Goal: Task Accomplishment & Management: Manage account settings

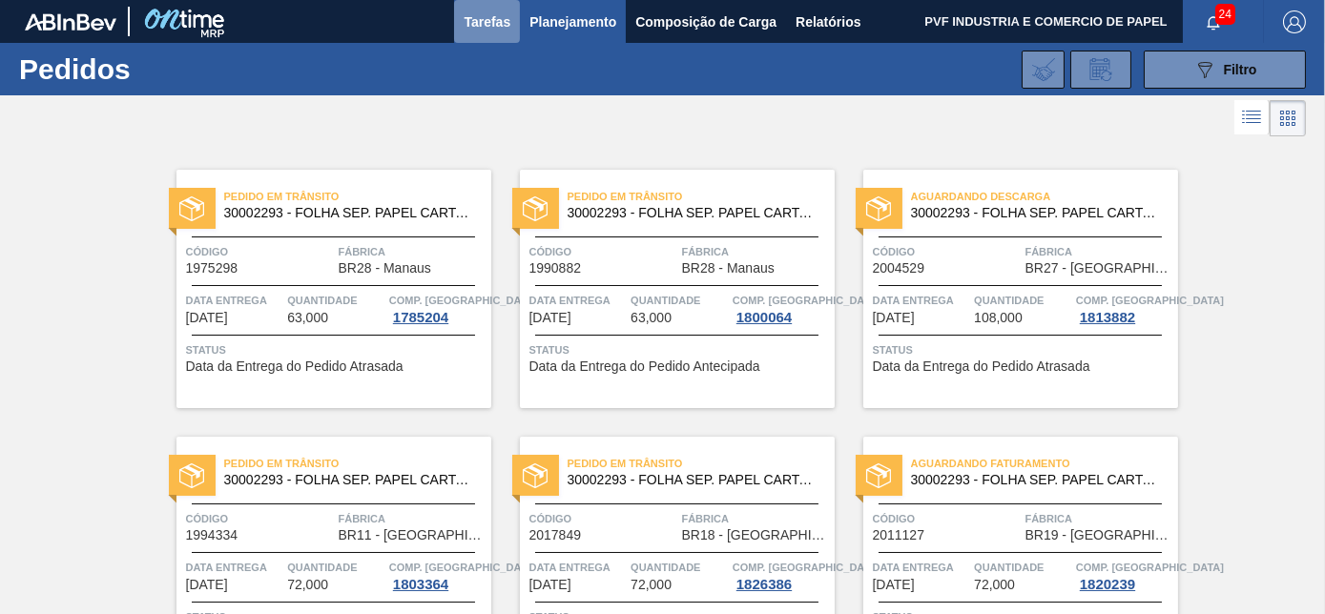
click at [485, 16] on span "Tarefas" at bounding box center [486, 21] width 47 height 23
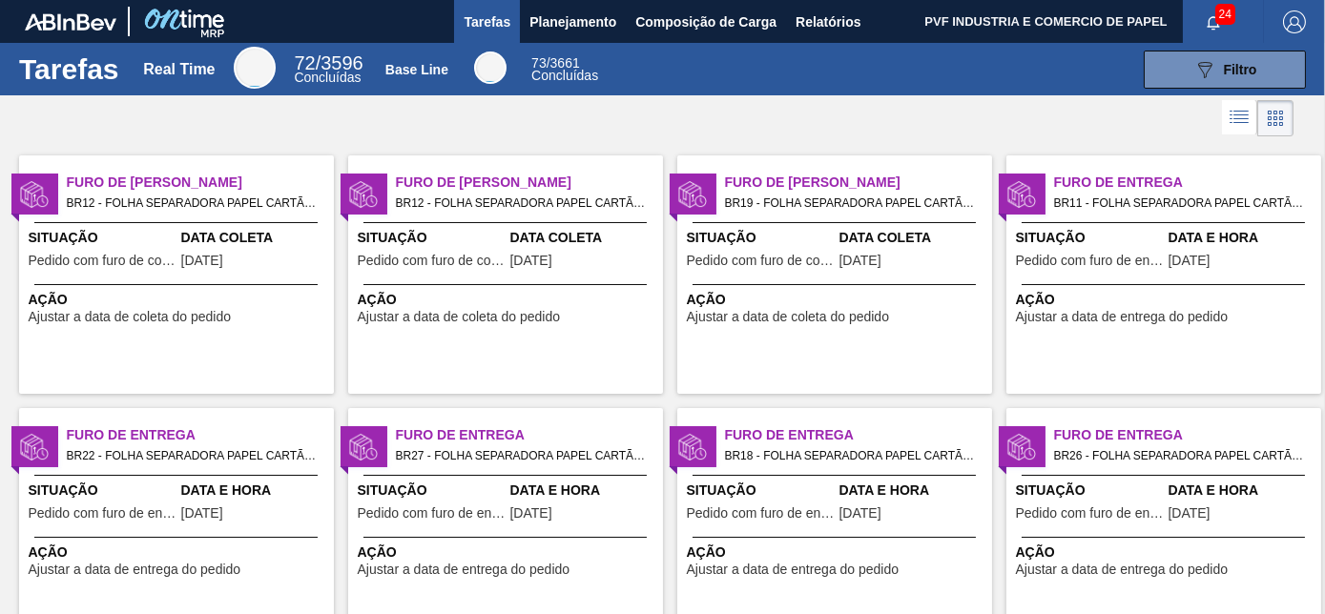
click at [139, 258] on span "Pedido com furo de coleta" at bounding box center [103, 261] width 148 height 14
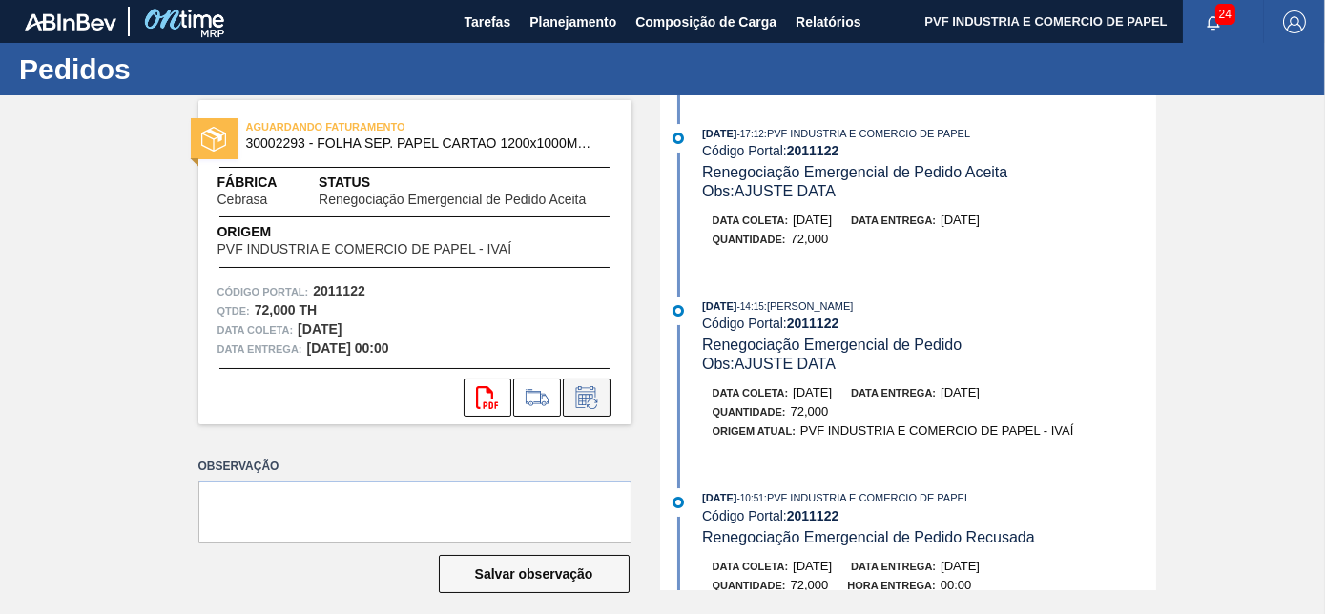
click at [587, 404] on icon at bounding box center [592, 404] width 10 height 10
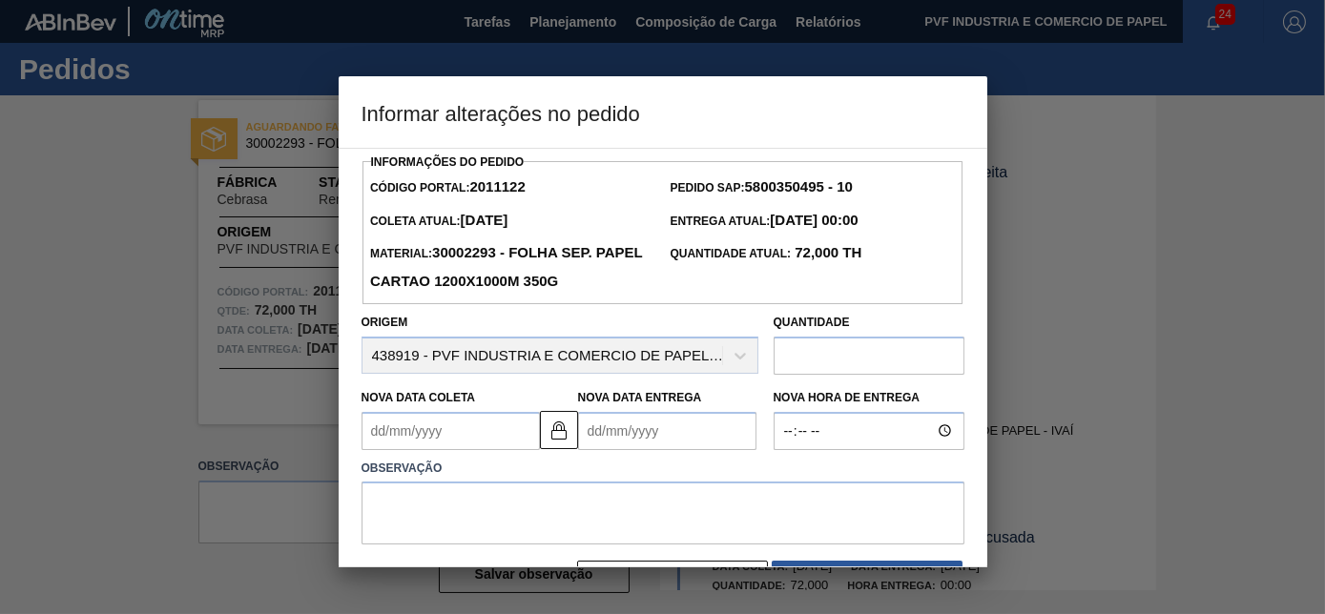
click at [427, 436] on Coleta2011122 "Nova Data Coleta" at bounding box center [450, 431] width 178 height 38
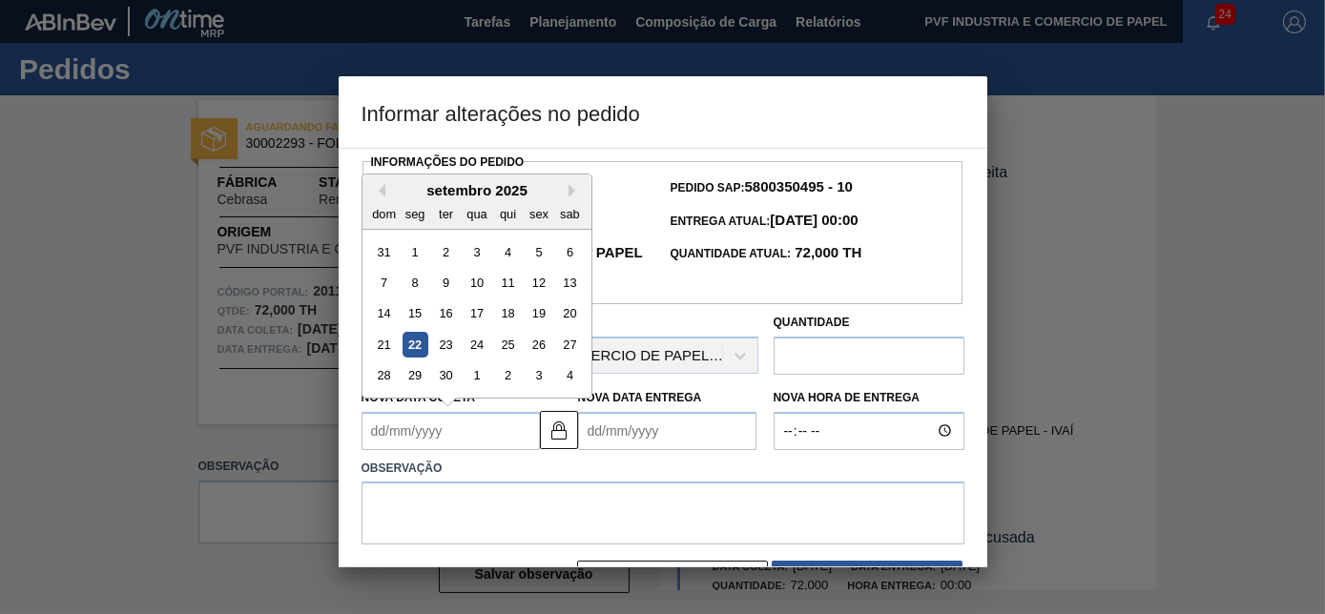
click at [413, 350] on div "22" at bounding box center [415, 345] width 26 height 26
type Coleta2011122 "[DATE]"
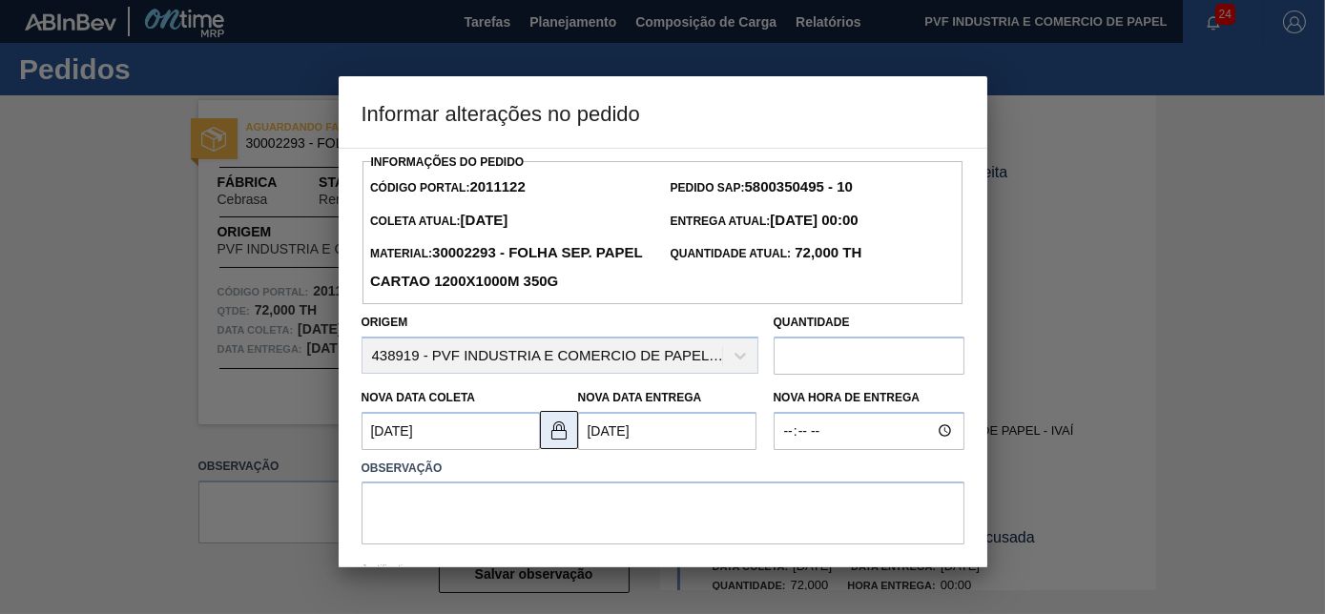
click at [564, 437] on img at bounding box center [558, 430] width 23 height 23
click at [598, 430] on Entrega2011122 "[DATE]" at bounding box center [667, 431] width 178 height 38
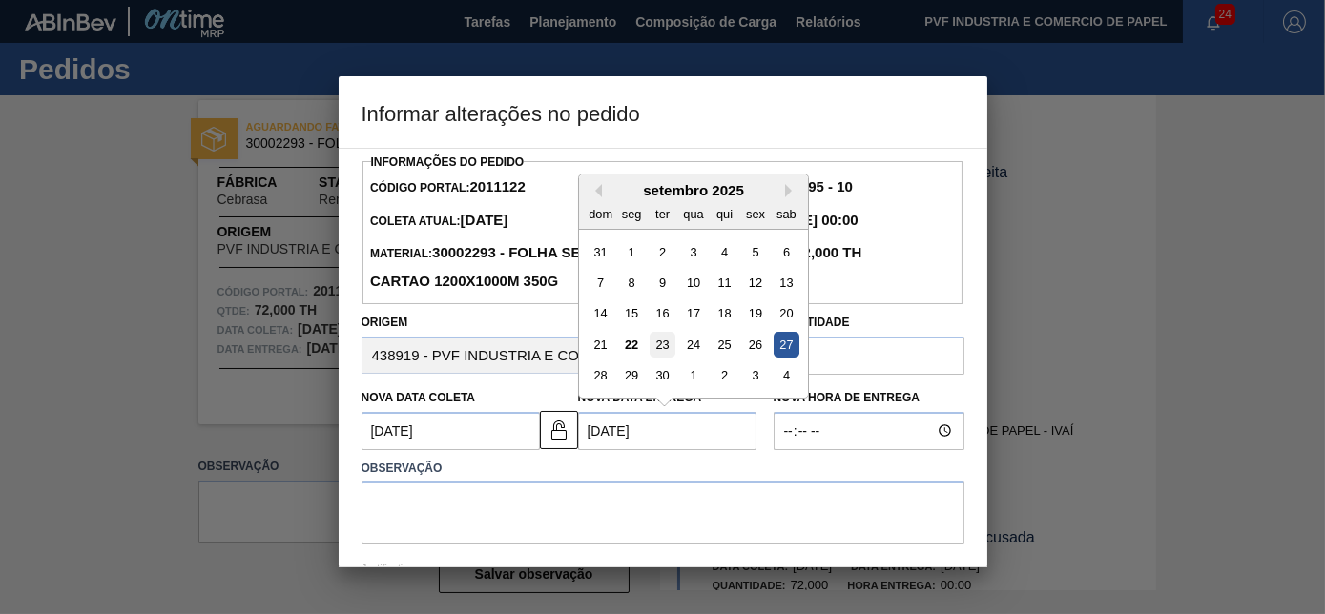
click at [667, 346] on div "23" at bounding box center [662, 345] width 26 height 26
type Entrega2011122 "[DATE]"
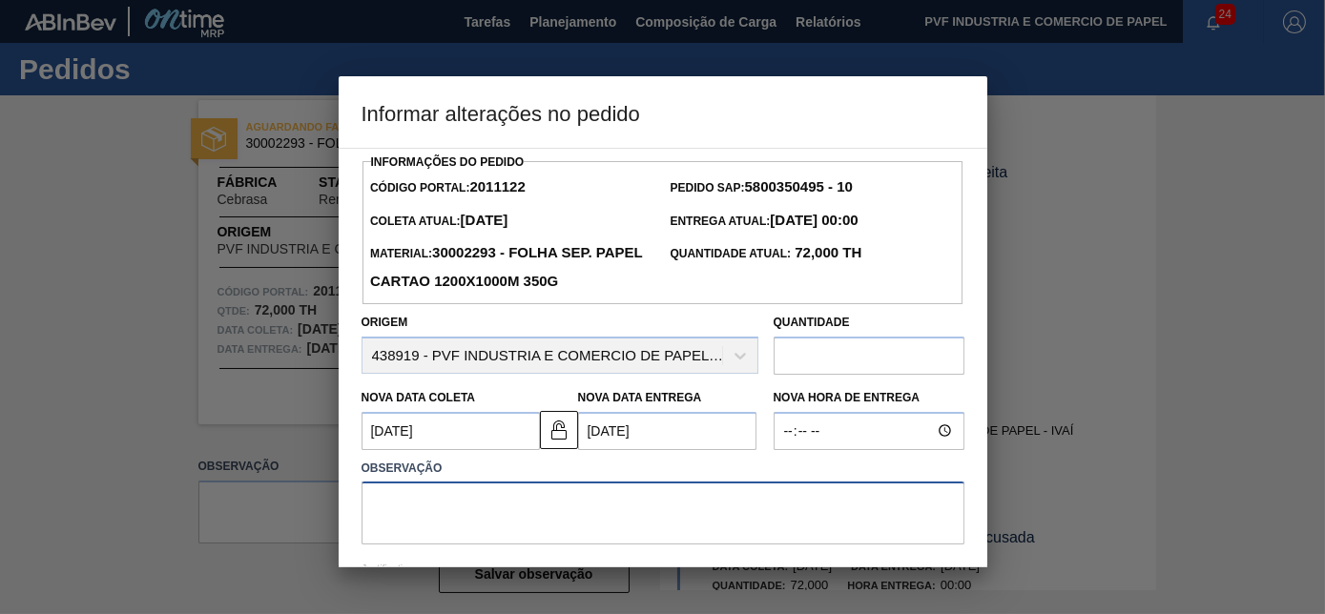
click at [574, 502] on textarea at bounding box center [662, 513] width 603 height 63
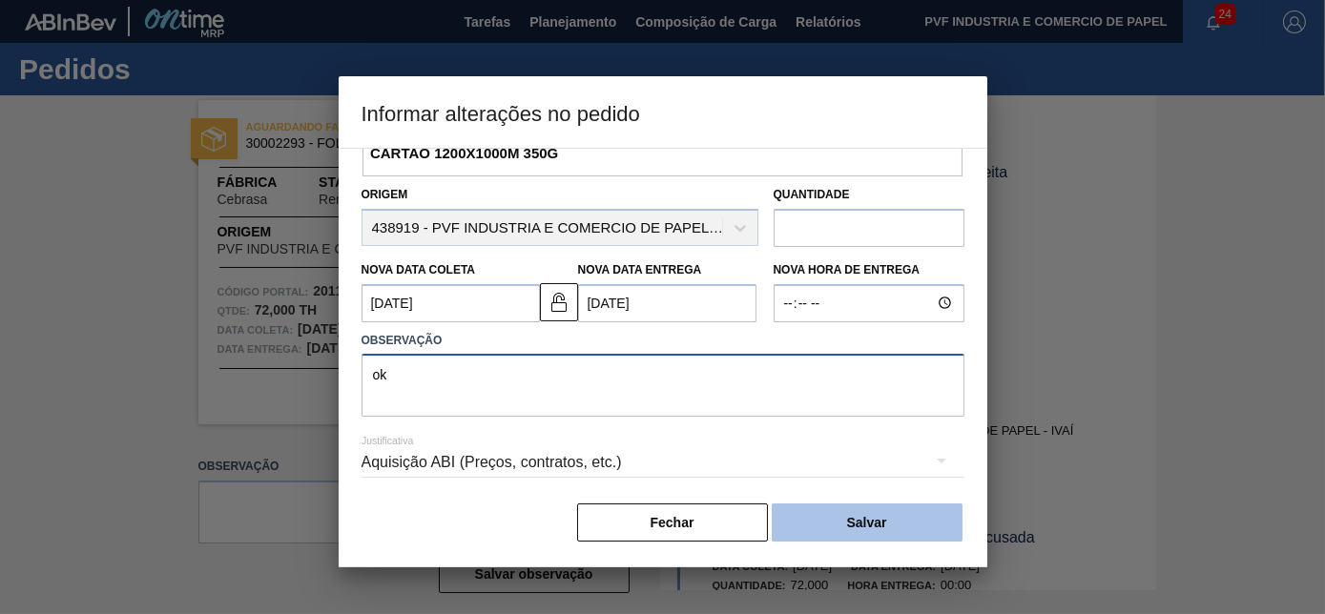
type textarea "ok"
click at [901, 521] on button "Salvar" at bounding box center [867, 523] width 191 height 38
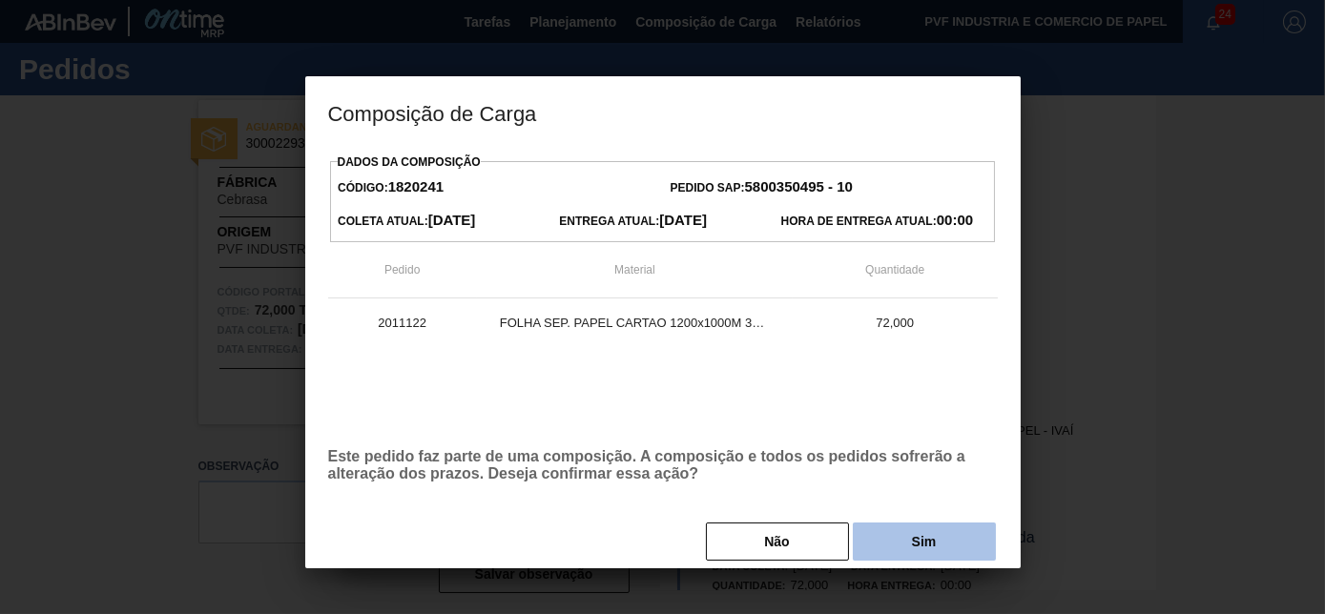
click at [907, 548] on button "Sim" at bounding box center [924, 542] width 143 height 38
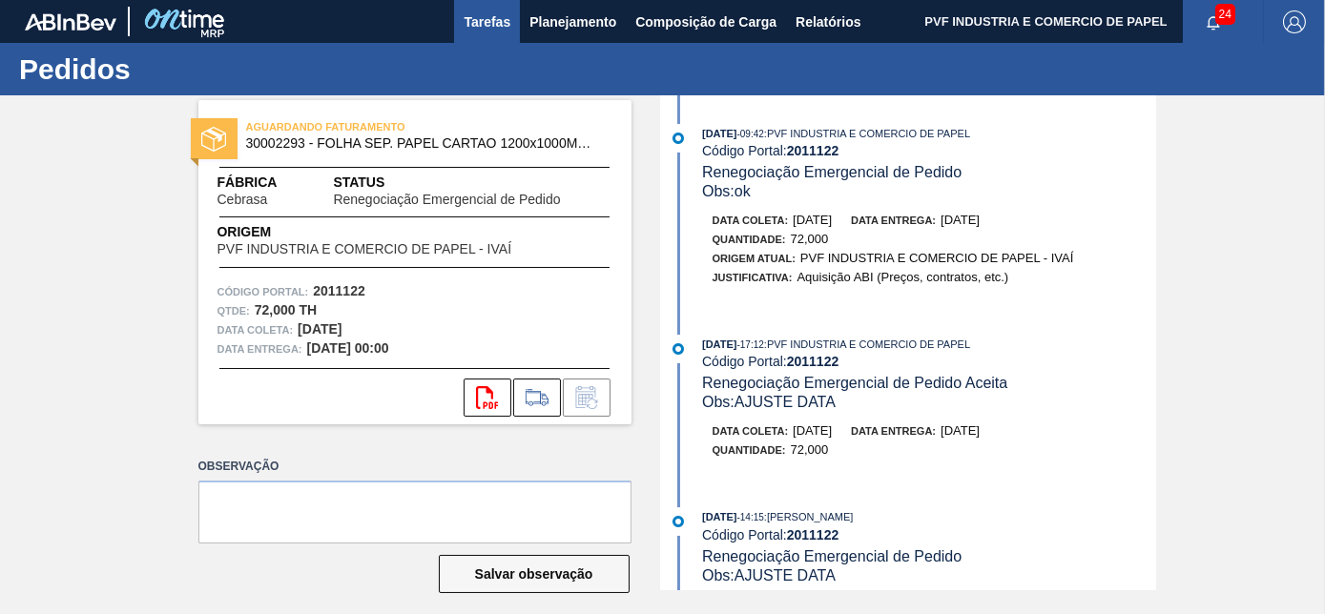
click at [498, 10] on span "Tarefas" at bounding box center [486, 21] width 47 height 23
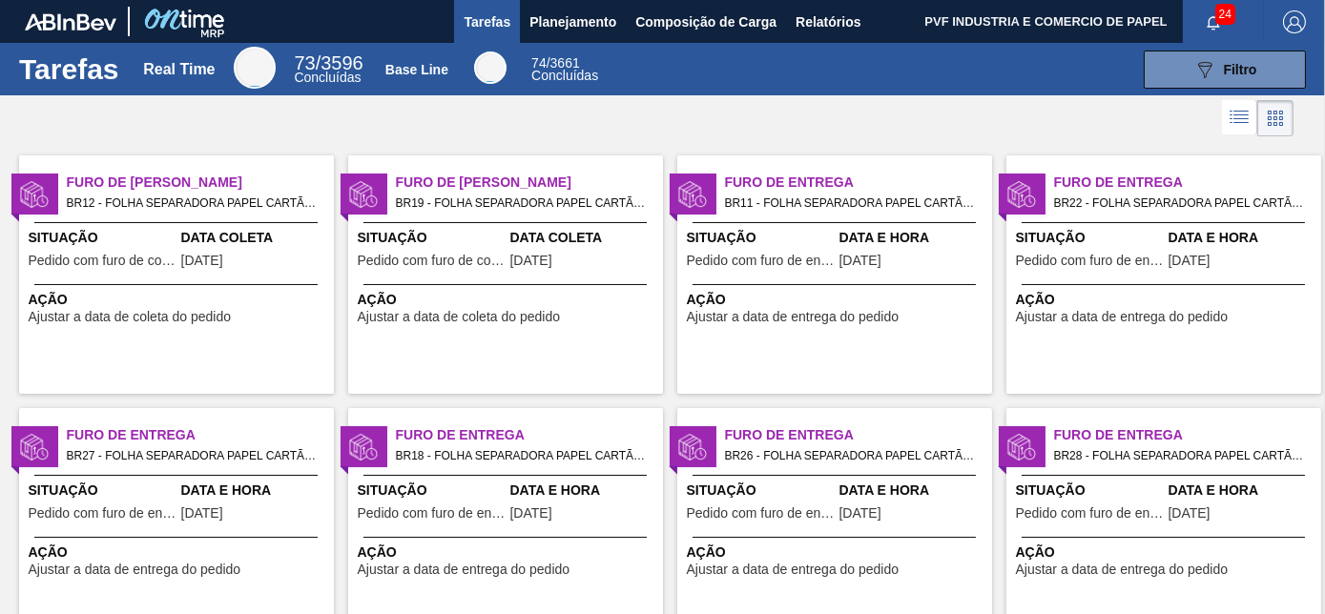
click at [178, 284] on div at bounding box center [175, 284] width 283 height 1
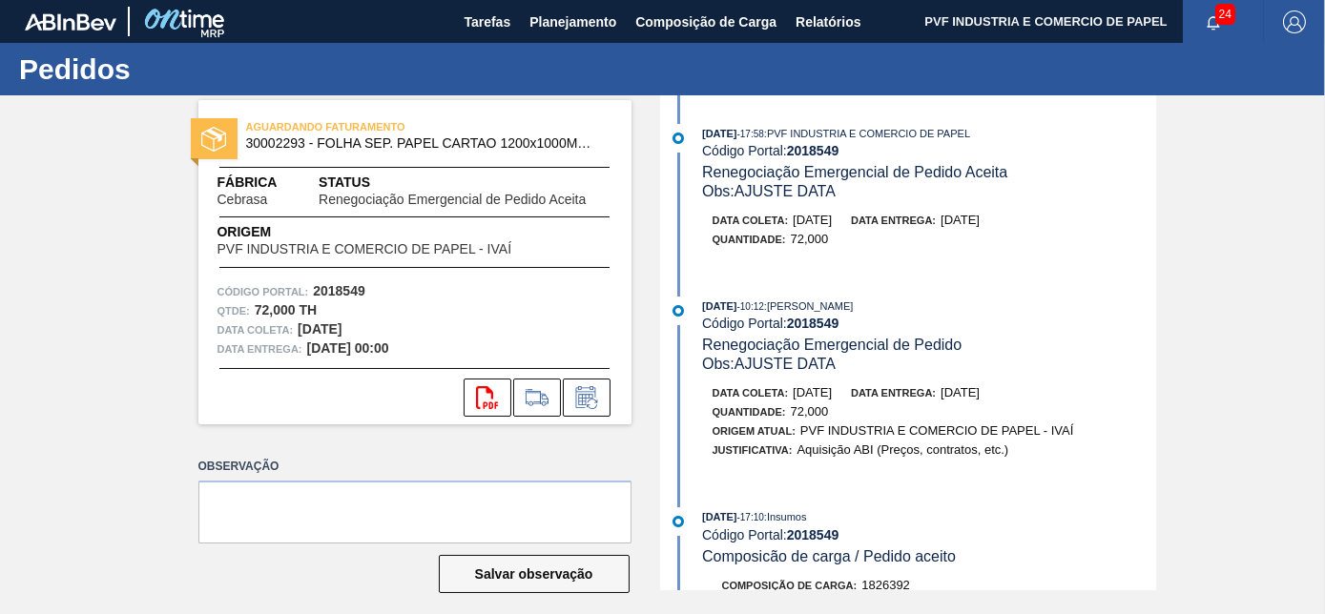
click at [592, 371] on div "svg{fill:#ff0000}" at bounding box center [414, 392] width 433 height 49
click at [587, 402] on icon at bounding box center [586, 397] width 31 height 23
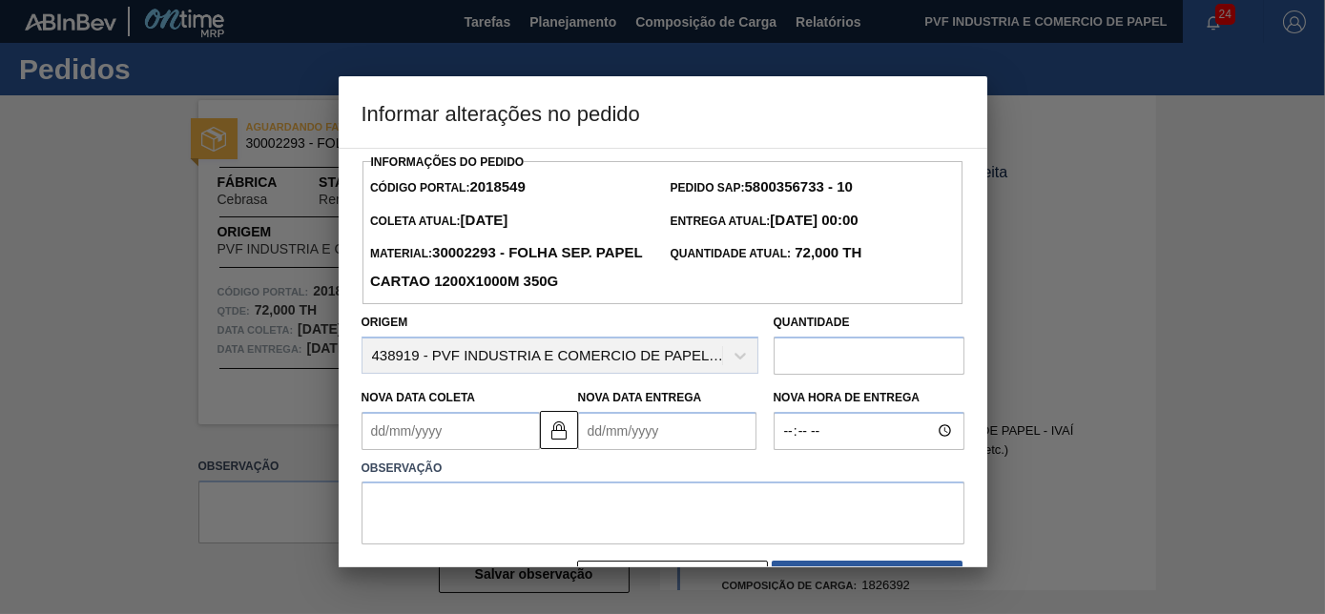
click at [486, 438] on Coleta2018549 "Nova Data Coleta" at bounding box center [450, 431] width 178 height 38
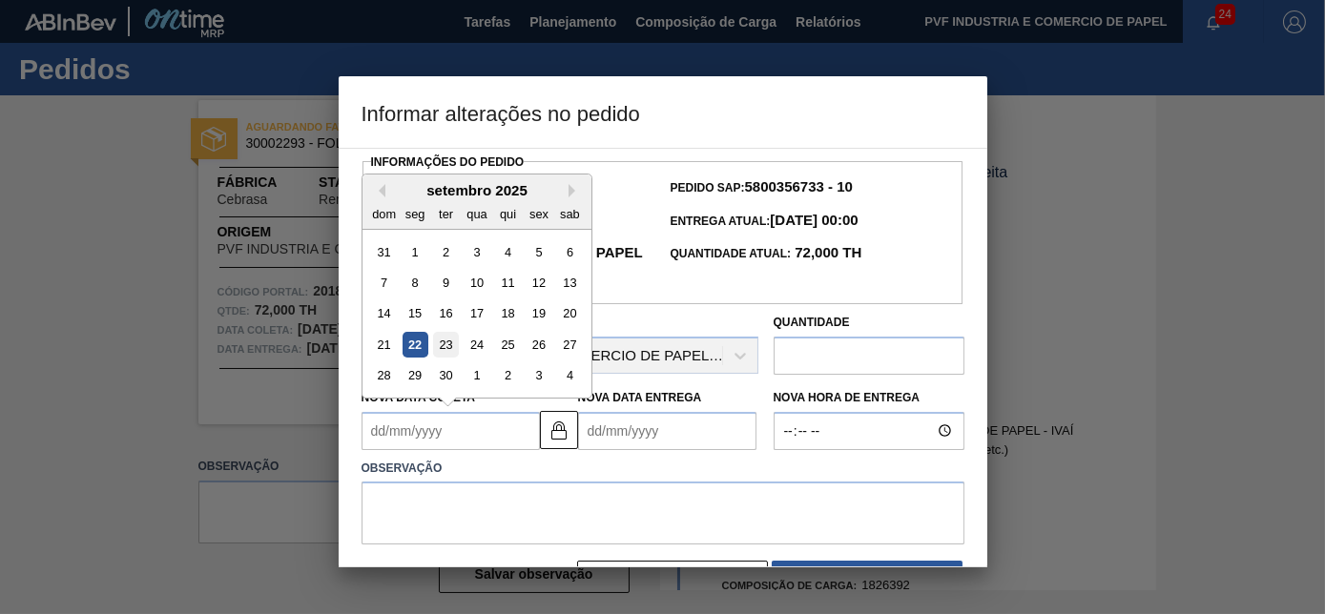
click at [443, 348] on div "23" at bounding box center [445, 345] width 26 height 26
type Coleta2018549 "[DATE]"
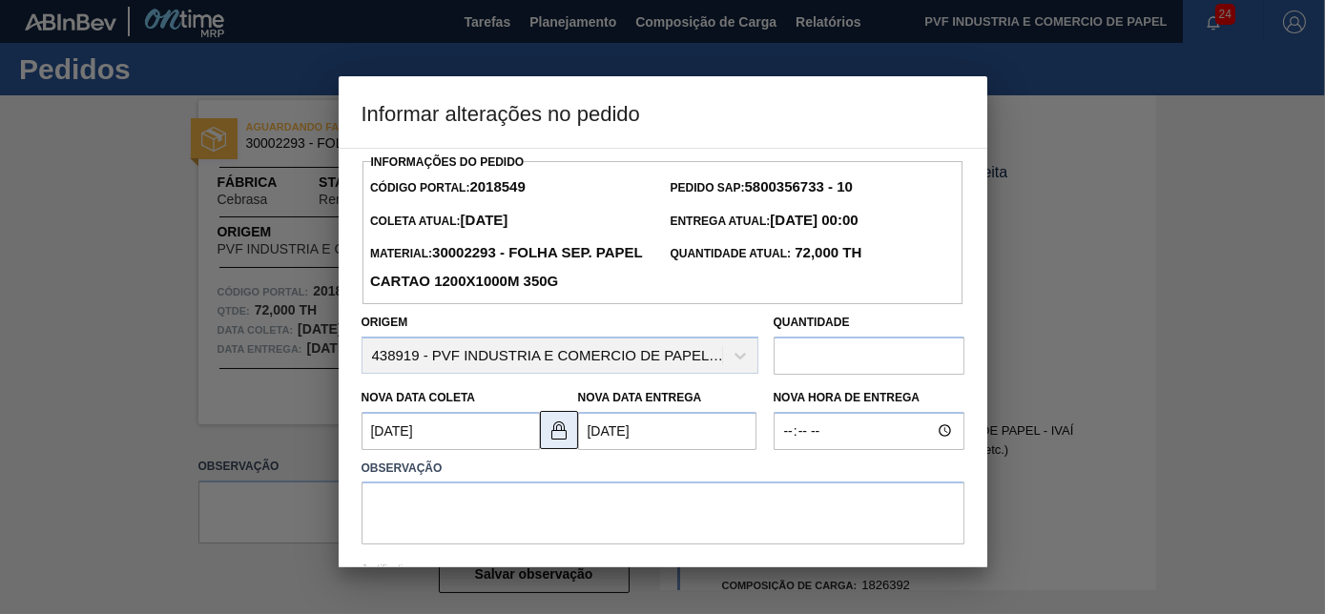
click at [559, 435] on img at bounding box center [558, 430] width 23 height 23
click at [594, 434] on Entrega2018549 "[DATE]" at bounding box center [667, 431] width 178 height 38
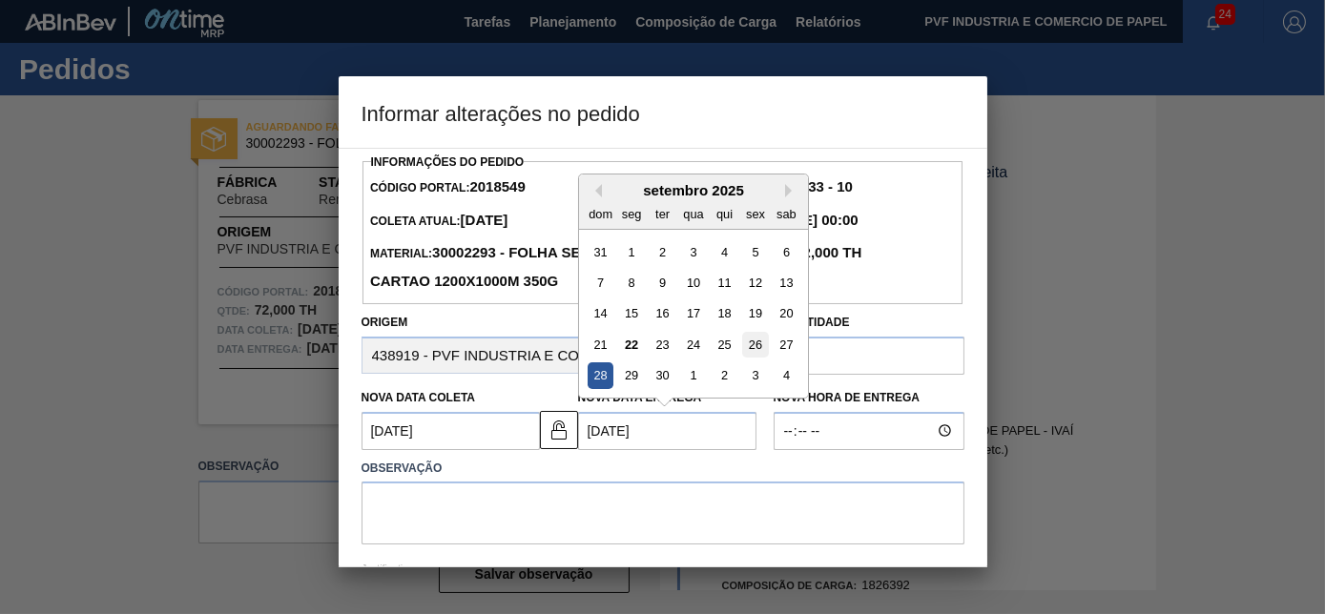
click at [750, 348] on div "26" at bounding box center [755, 345] width 26 height 26
type Entrega2018549 "[DATE]"
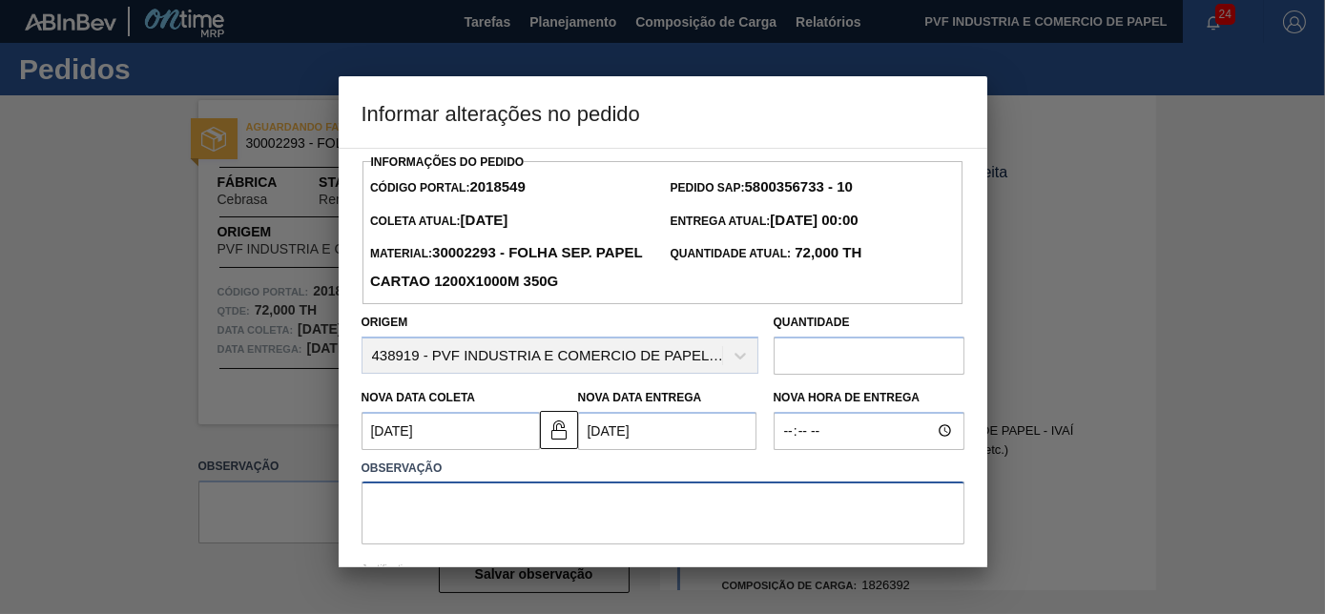
click at [573, 507] on textarea at bounding box center [662, 513] width 603 height 63
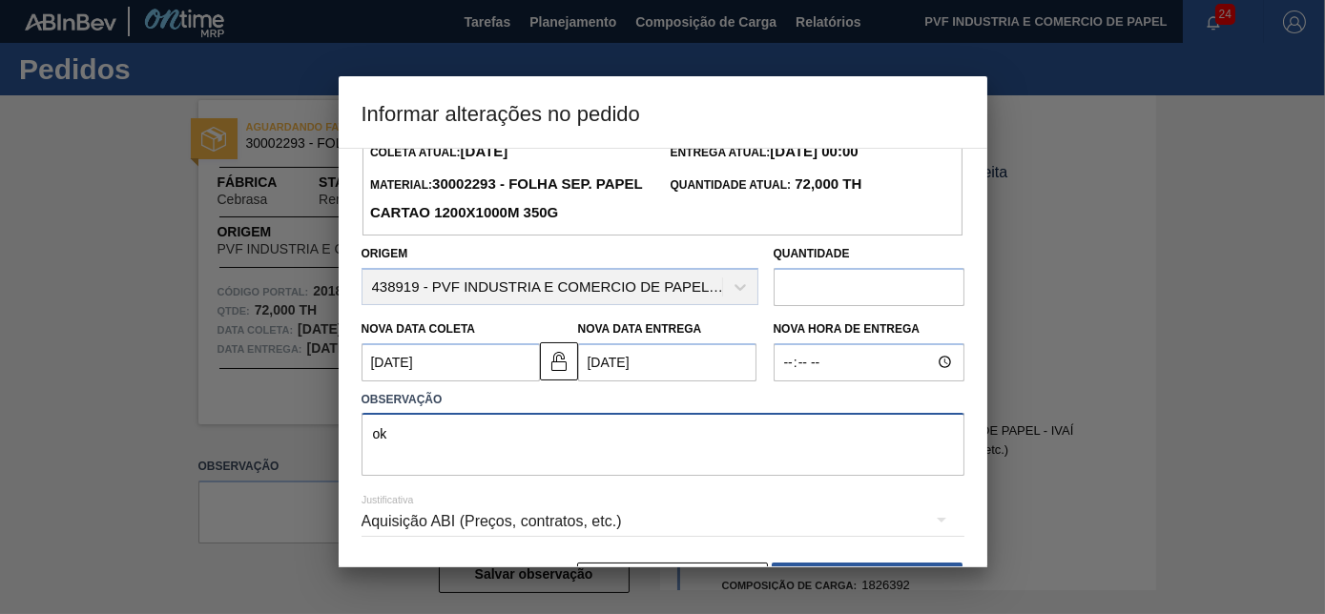
scroll to position [132, 0]
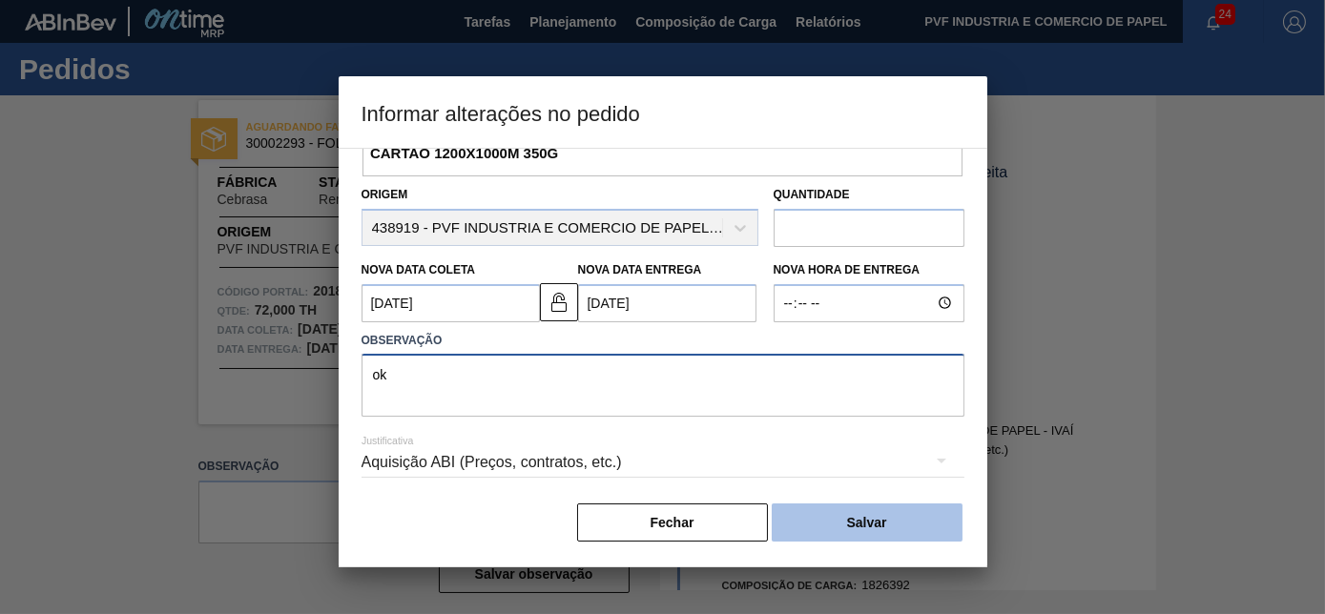
type textarea "ok"
click at [846, 528] on button "Salvar" at bounding box center [867, 523] width 191 height 38
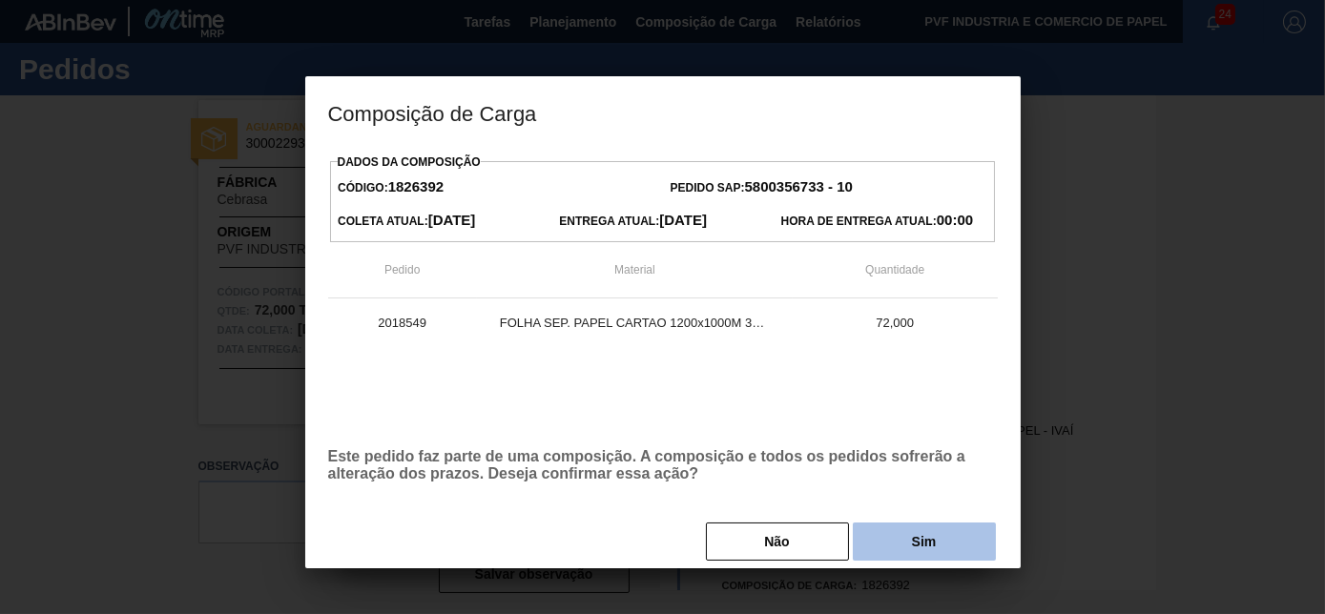
click at [893, 544] on button "Sim" at bounding box center [924, 542] width 143 height 38
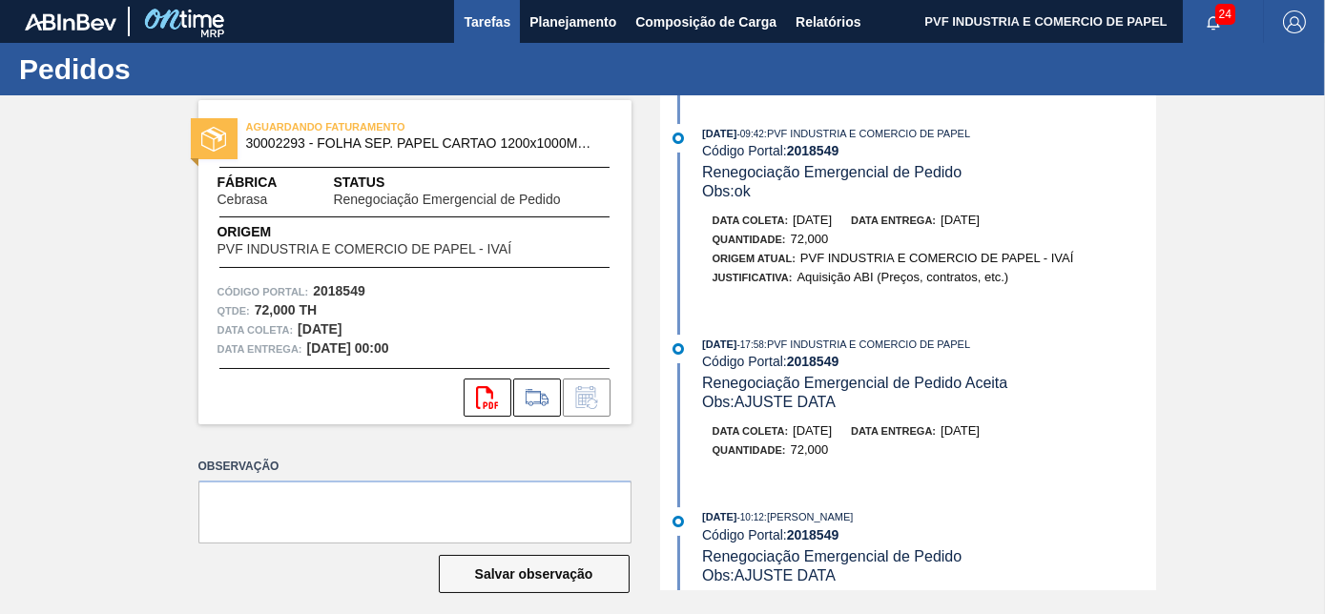
click at [491, 14] on span "Tarefas" at bounding box center [486, 21] width 47 height 23
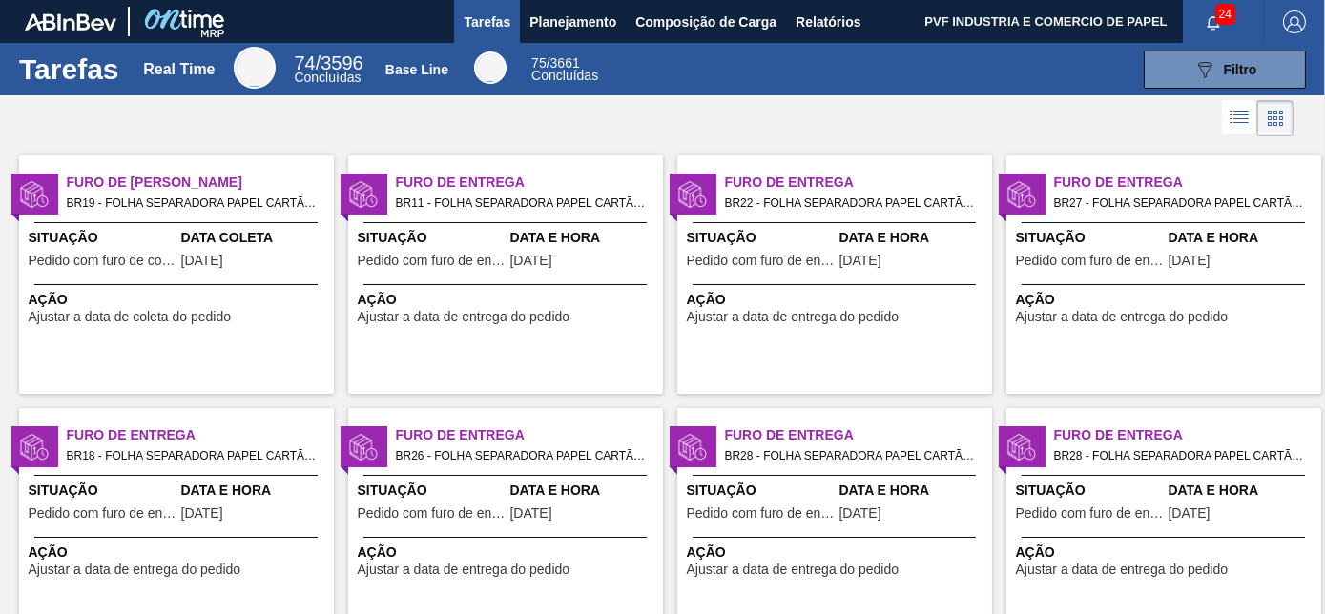
click at [203, 238] on span "Data Coleta" at bounding box center [255, 238] width 148 height 20
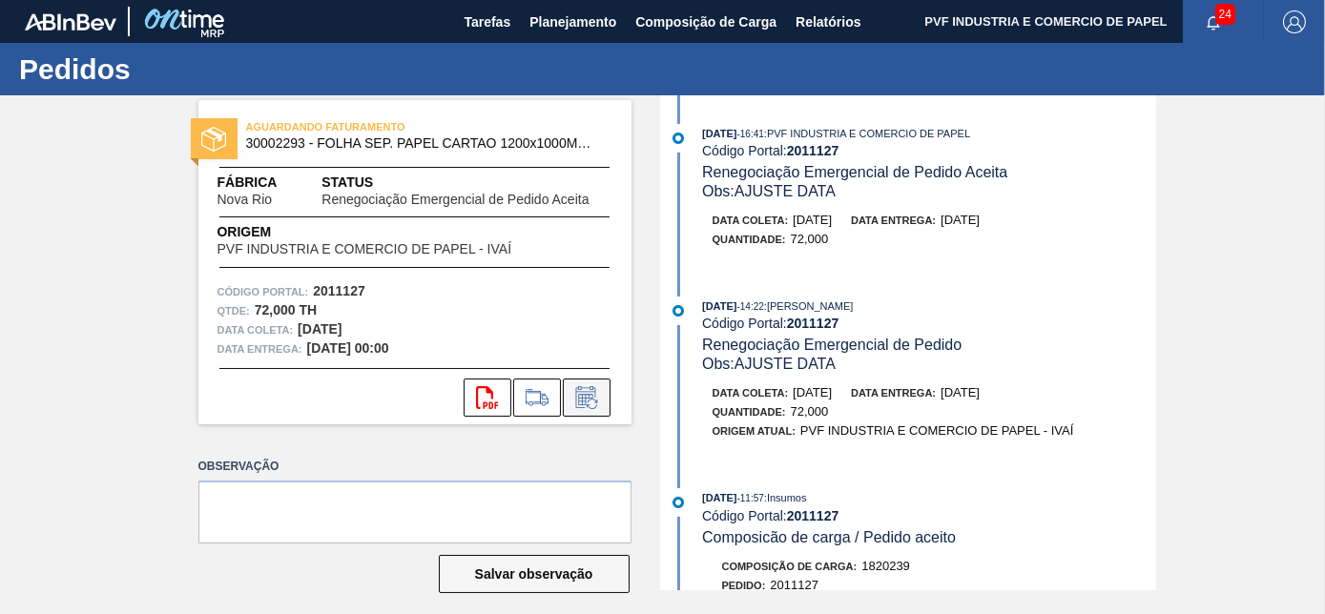
click at [582, 398] on icon at bounding box center [585, 399] width 14 height 11
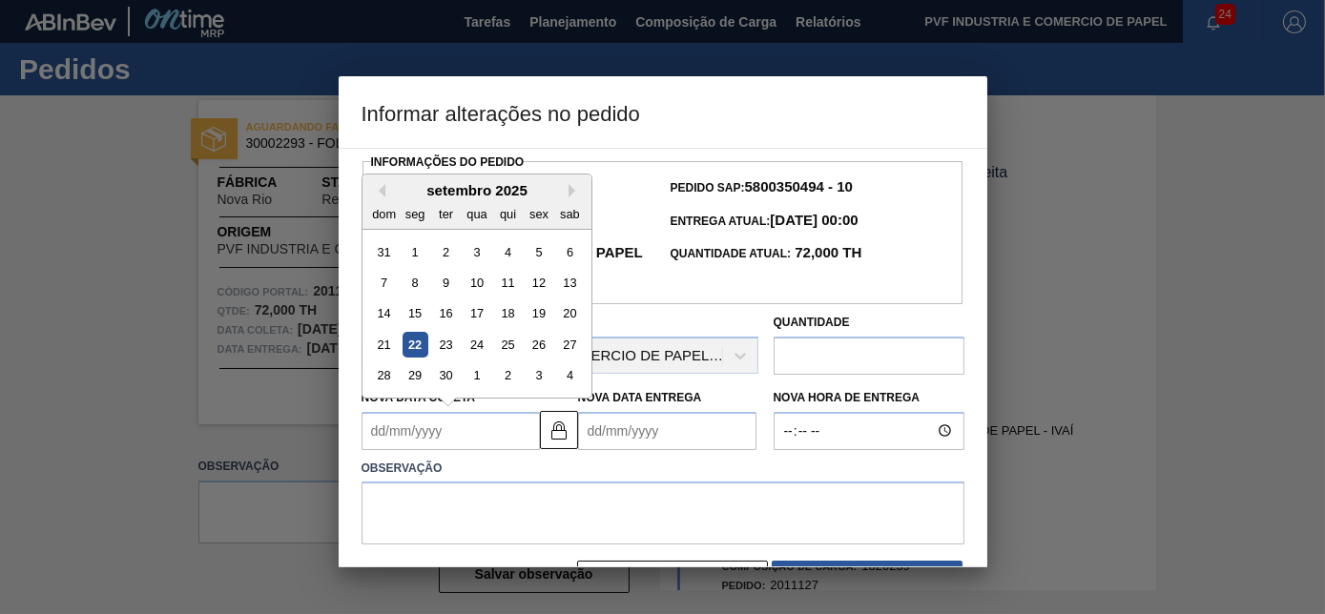
click at [466, 444] on Coleta2011127 "Nova Data Coleta" at bounding box center [450, 431] width 178 height 38
click at [418, 343] on div "22" at bounding box center [415, 345] width 26 height 26
type Coleta2011127 "[DATE]"
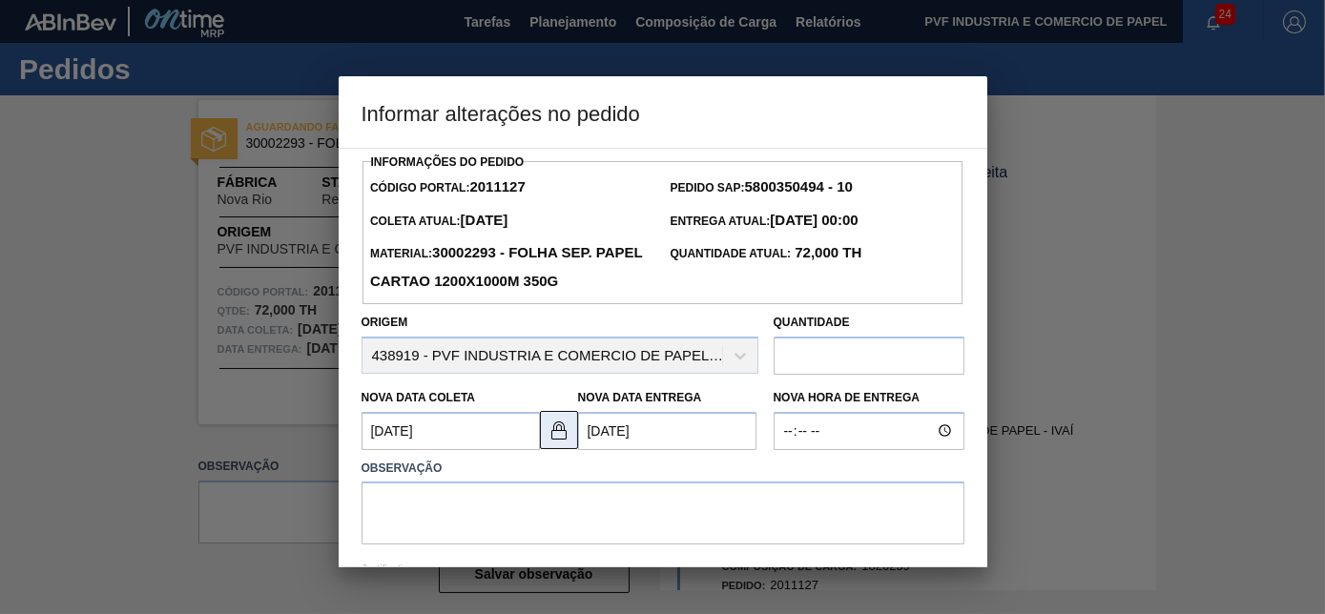
click at [559, 430] on img at bounding box center [558, 430] width 23 height 23
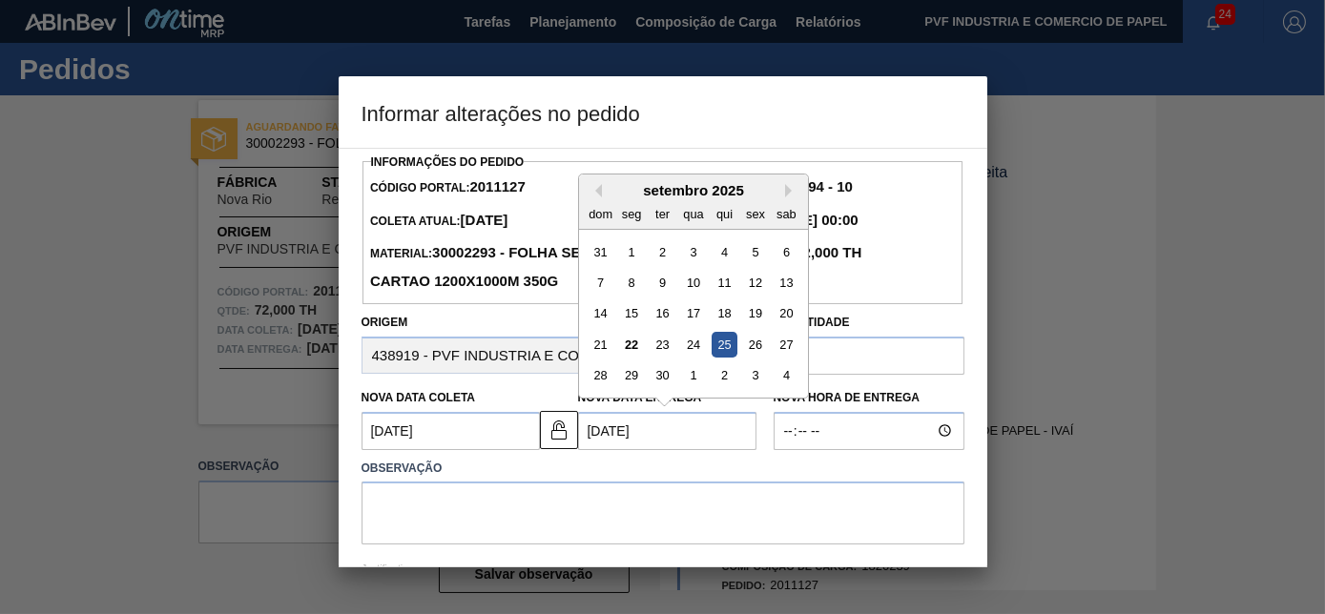
click at [600, 435] on Entrega2011127 "[DATE]" at bounding box center [667, 431] width 178 height 38
click at [659, 344] on div "23" at bounding box center [662, 345] width 26 height 26
type Entrega2011127 "[DATE]"
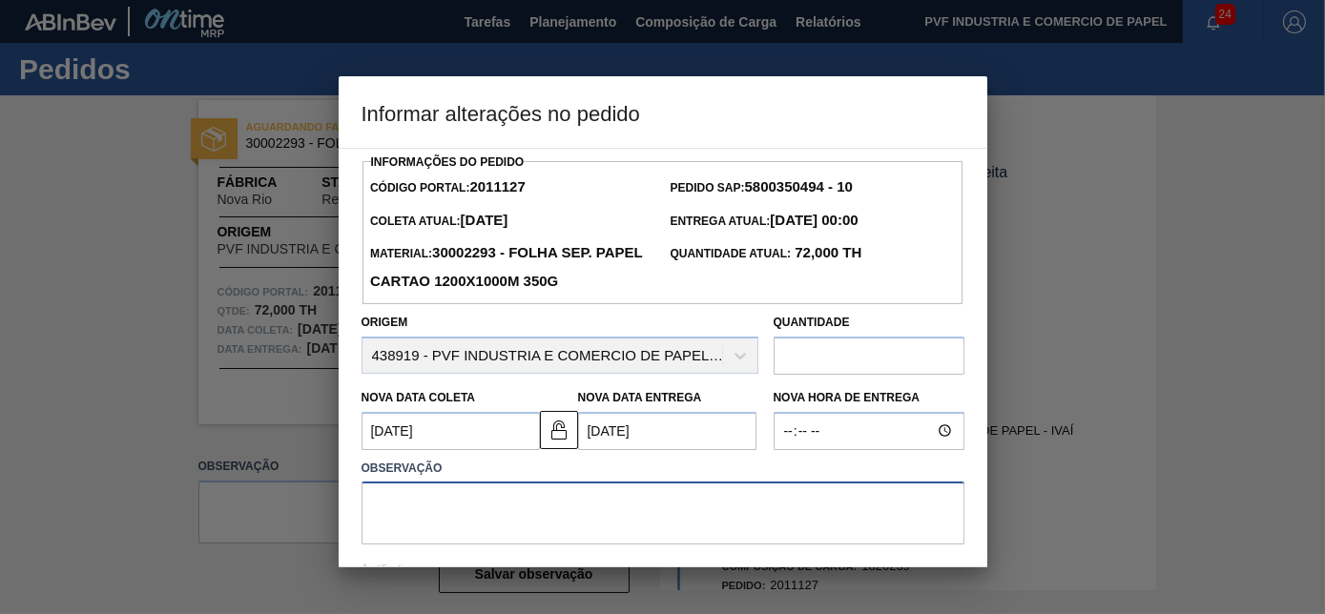
click at [577, 497] on textarea at bounding box center [662, 513] width 603 height 63
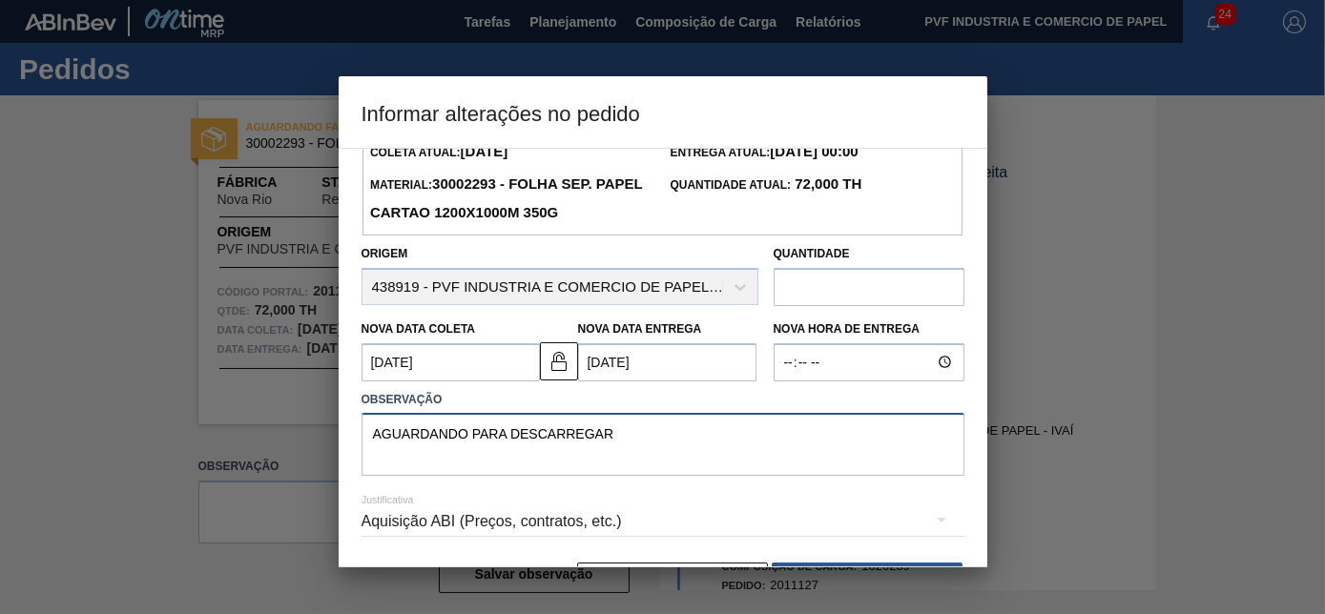
scroll to position [132, 0]
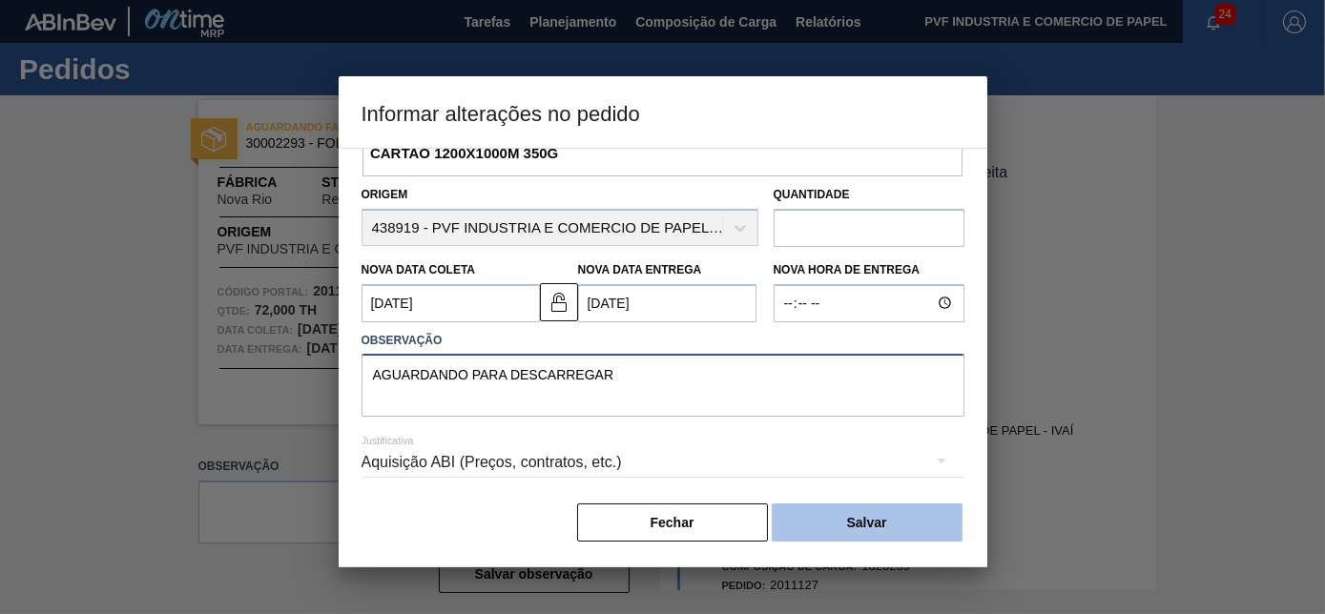
type textarea "AGUARDANDO PARA DESCARREGAR"
click at [900, 522] on button "Salvar" at bounding box center [867, 523] width 191 height 38
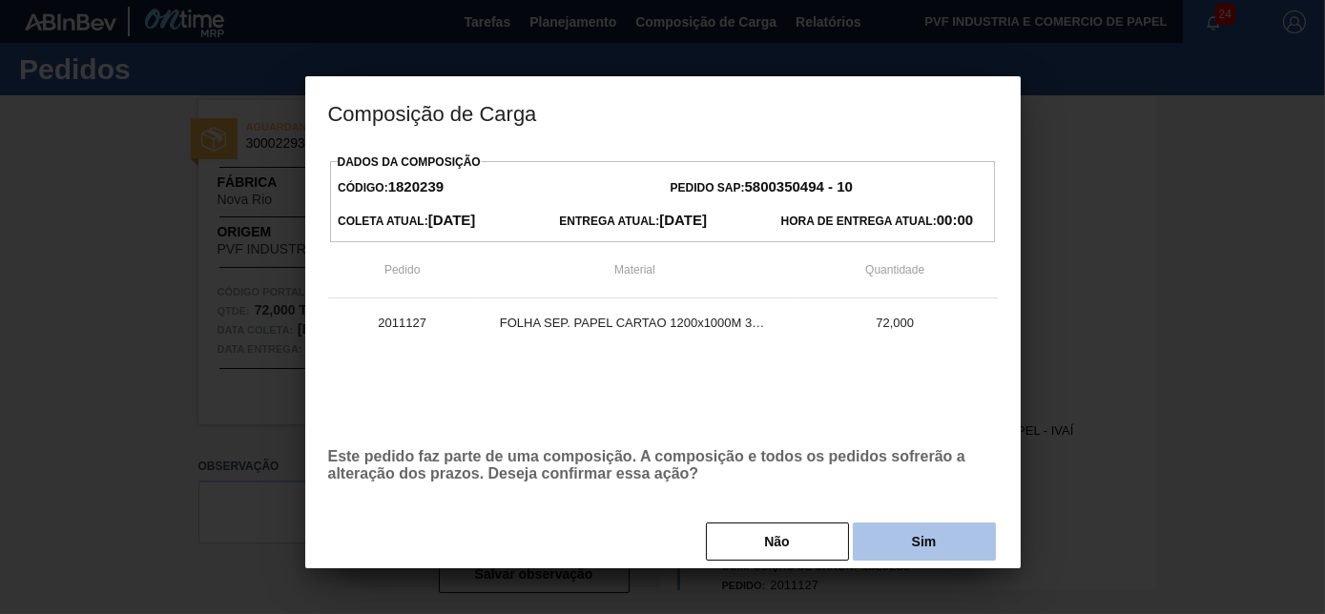
click at [917, 536] on button "Sim" at bounding box center [924, 542] width 143 height 38
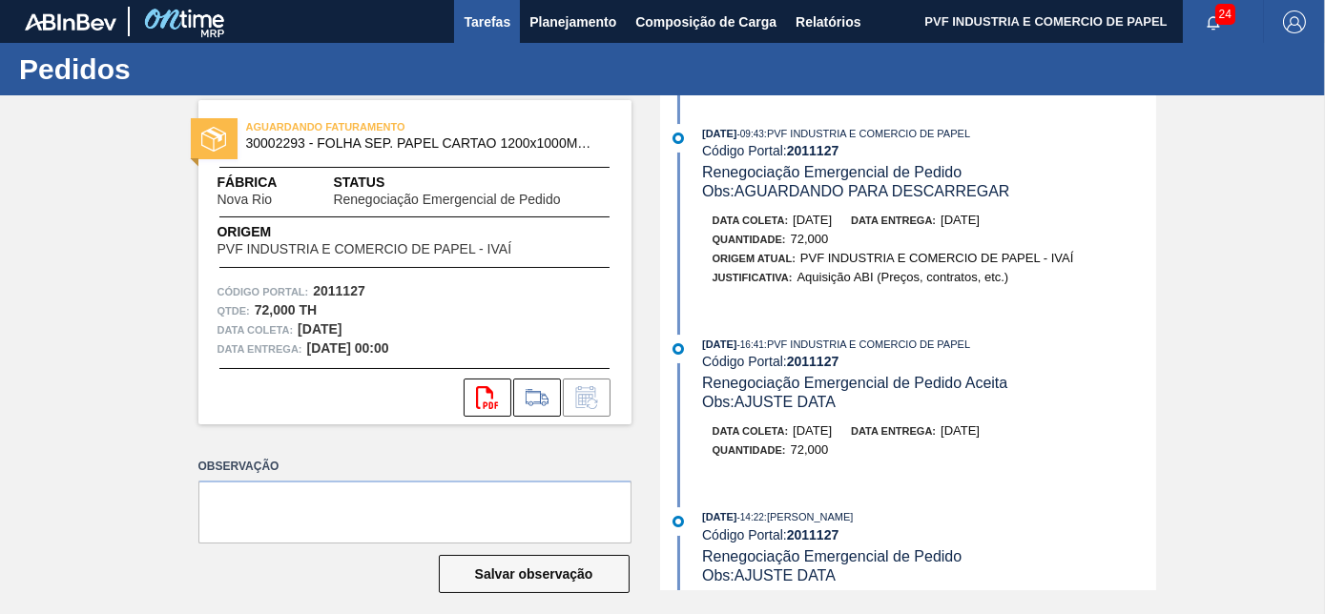
click at [498, 19] on span "Tarefas" at bounding box center [486, 21] width 47 height 23
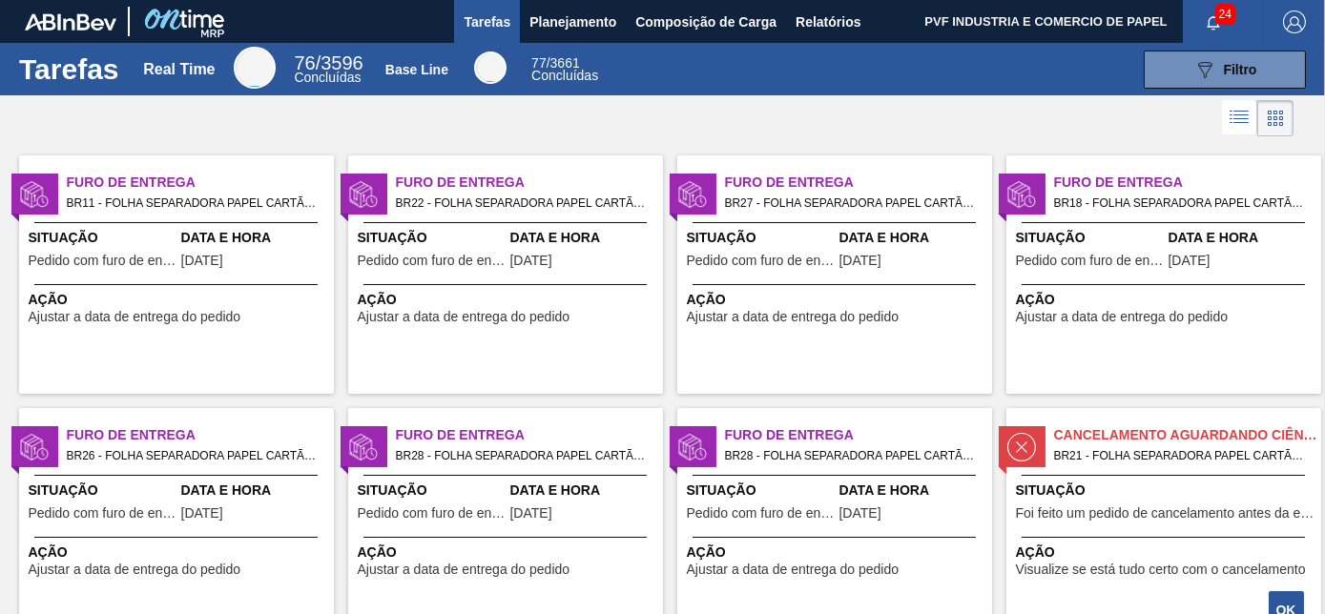
click at [208, 196] on span "BR11 - FOLHA SEPARADORA PAPEL CARTÃO Pedido - 1994334" at bounding box center [193, 203] width 252 height 21
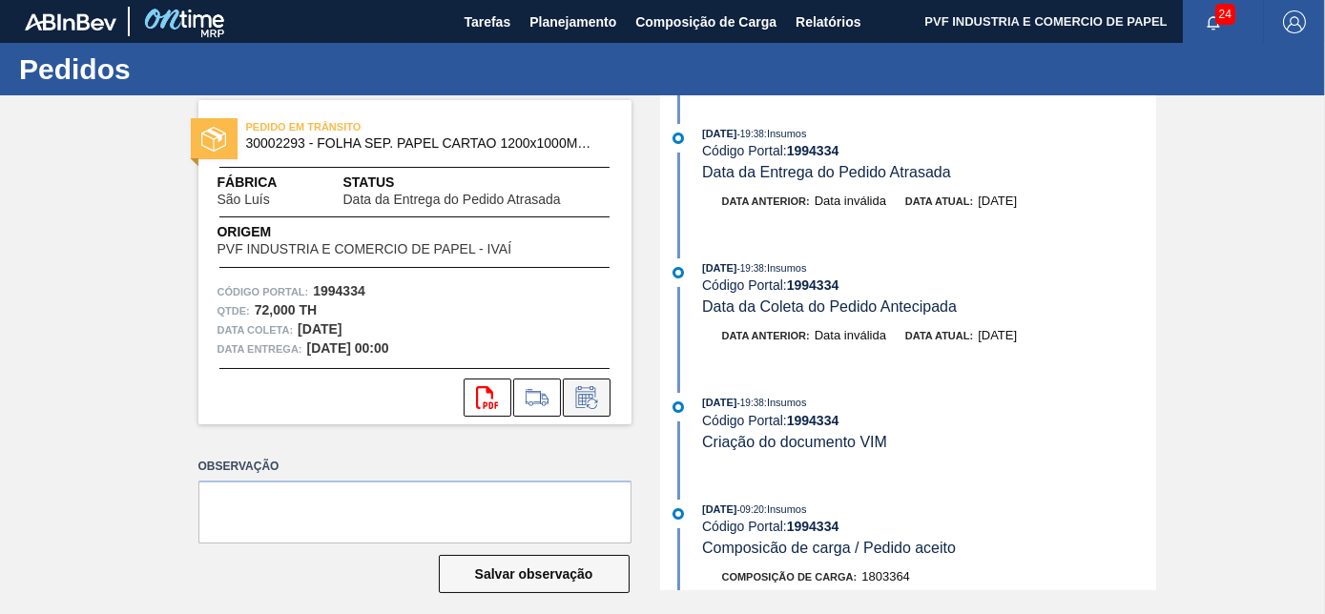
click at [582, 391] on icon at bounding box center [586, 397] width 31 height 23
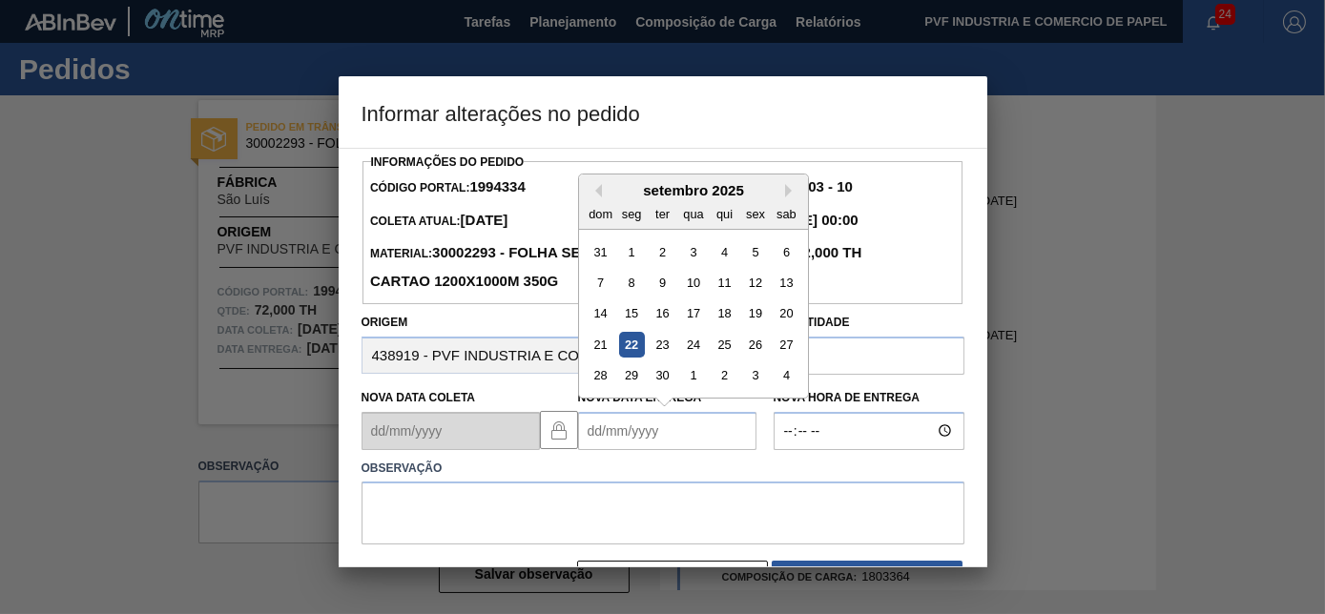
click at [593, 427] on Entrega1994334 "Nova Data Entrega" at bounding box center [667, 431] width 178 height 38
click at [779, 342] on div "27" at bounding box center [785, 345] width 26 height 26
type Entrega1994334 "[DATE]"
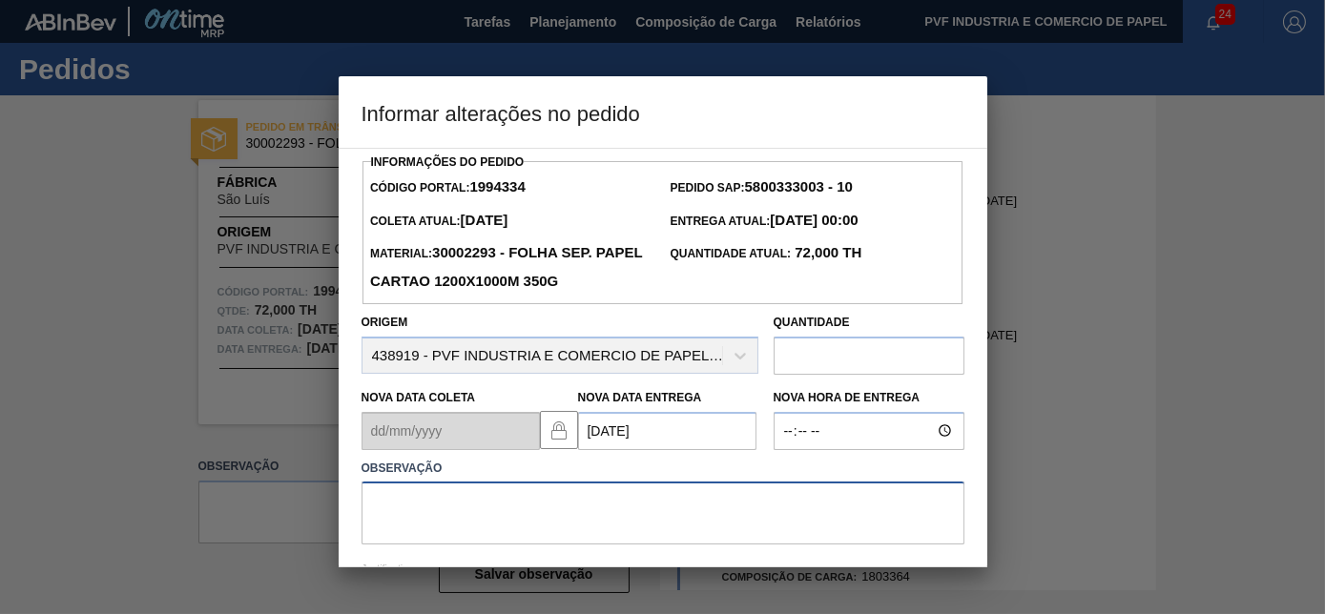
click at [506, 512] on textarea at bounding box center [662, 513] width 603 height 63
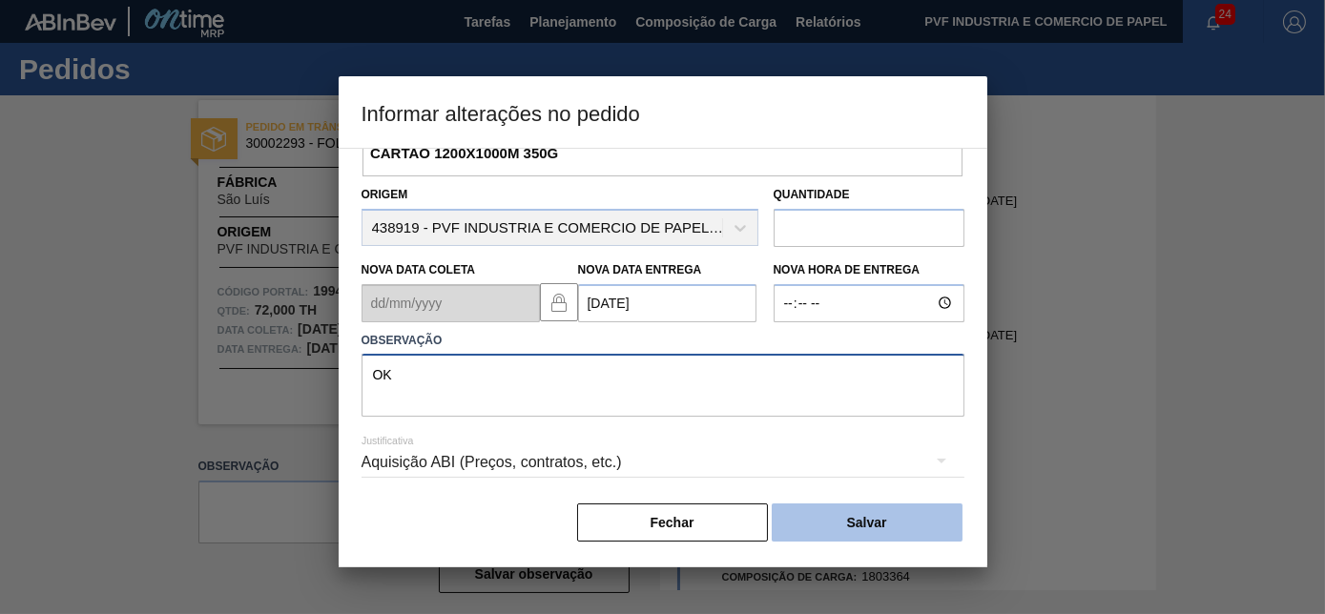
type textarea "OK"
click at [895, 528] on button "Salvar" at bounding box center [867, 523] width 191 height 38
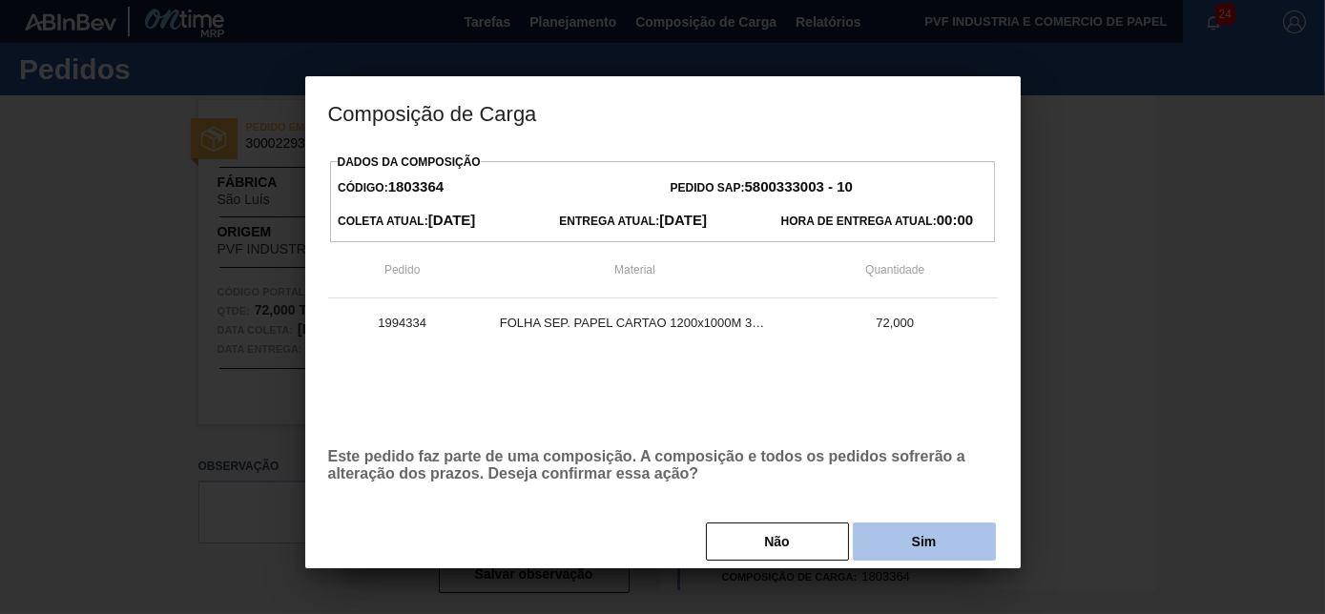
click at [913, 552] on button "Sim" at bounding box center [924, 542] width 143 height 38
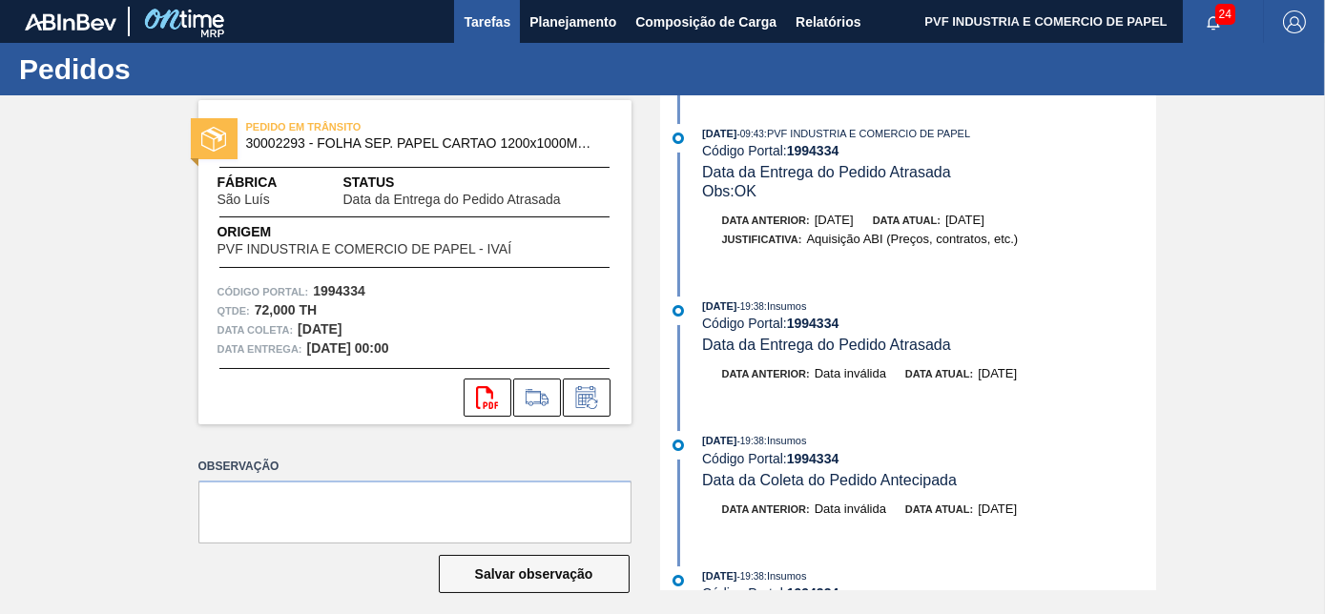
click at [498, 20] on span "Tarefas" at bounding box center [486, 21] width 47 height 23
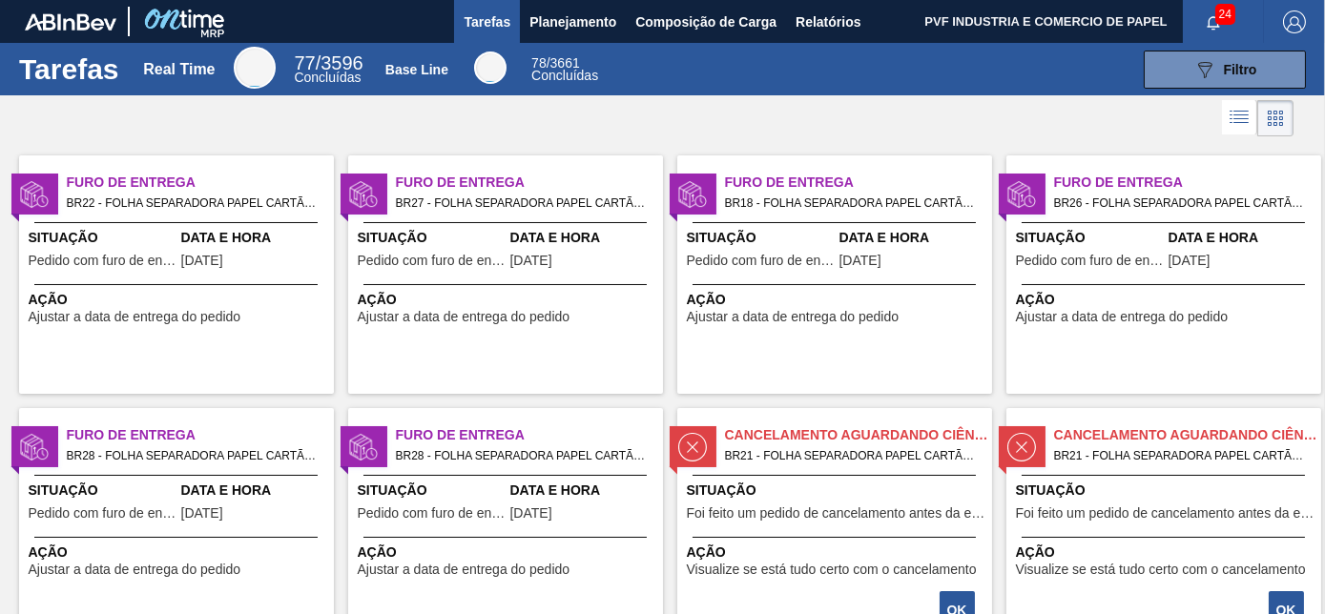
click at [173, 230] on span "Situação" at bounding box center [103, 238] width 148 height 20
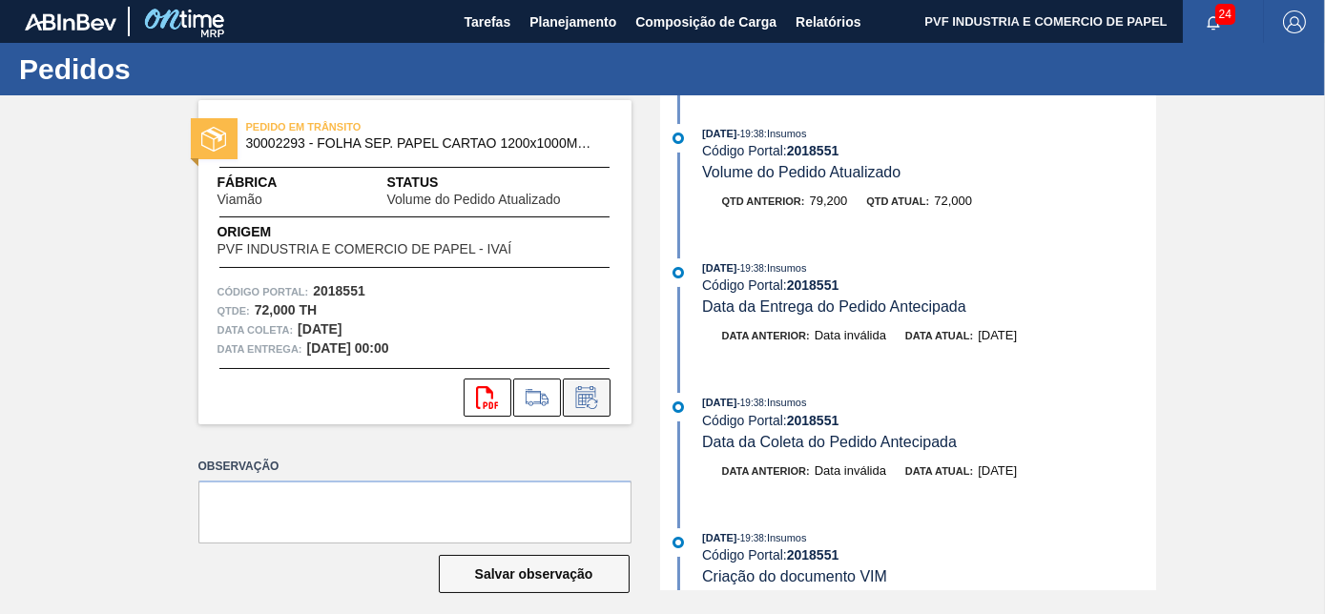
click at [572, 402] on icon at bounding box center [586, 397] width 31 height 23
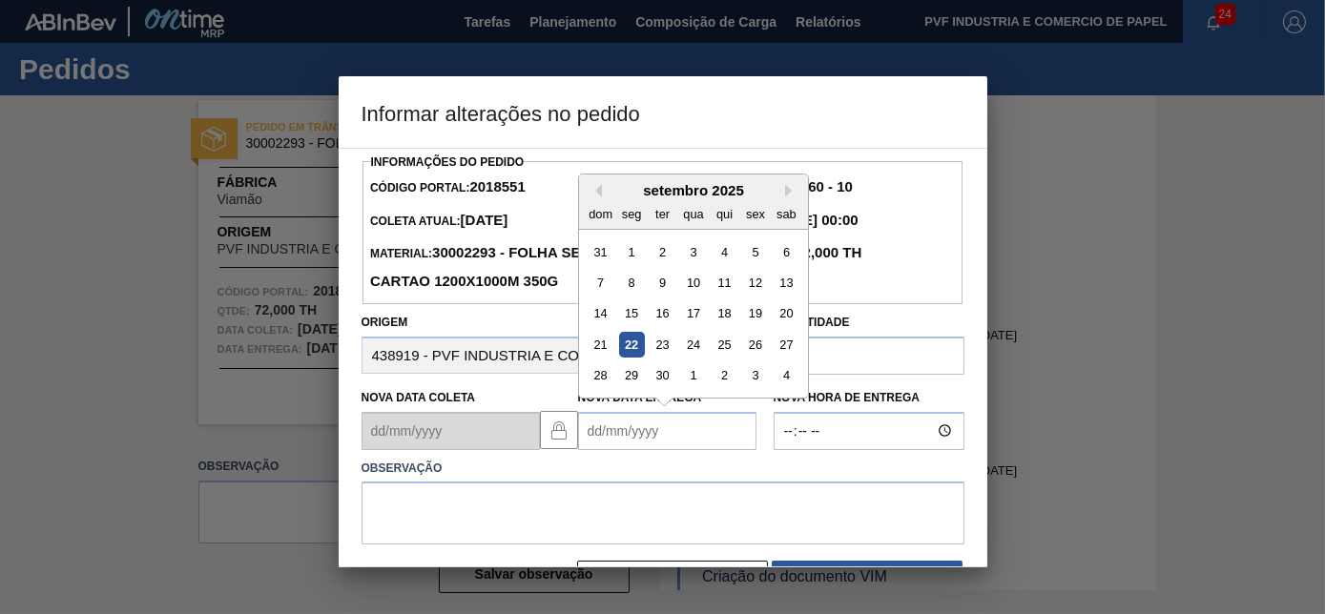
click at [641, 433] on Entrega2018551 "Nova Data Entrega" at bounding box center [667, 431] width 178 height 38
click at [631, 348] on div "22" at bounding box center [631, 345] width 26 height 26
type Entrega2018551 "[DATE]"
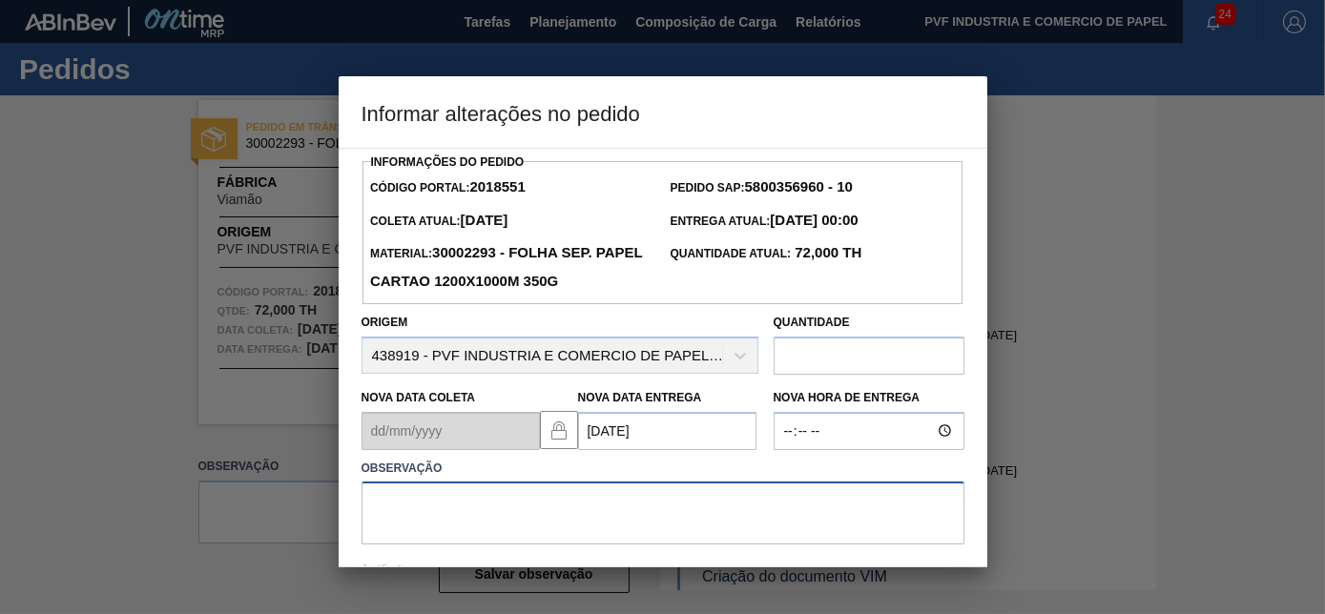
click at [595, 488] on textarea at bounding box center [662, 513] width 603 height 63
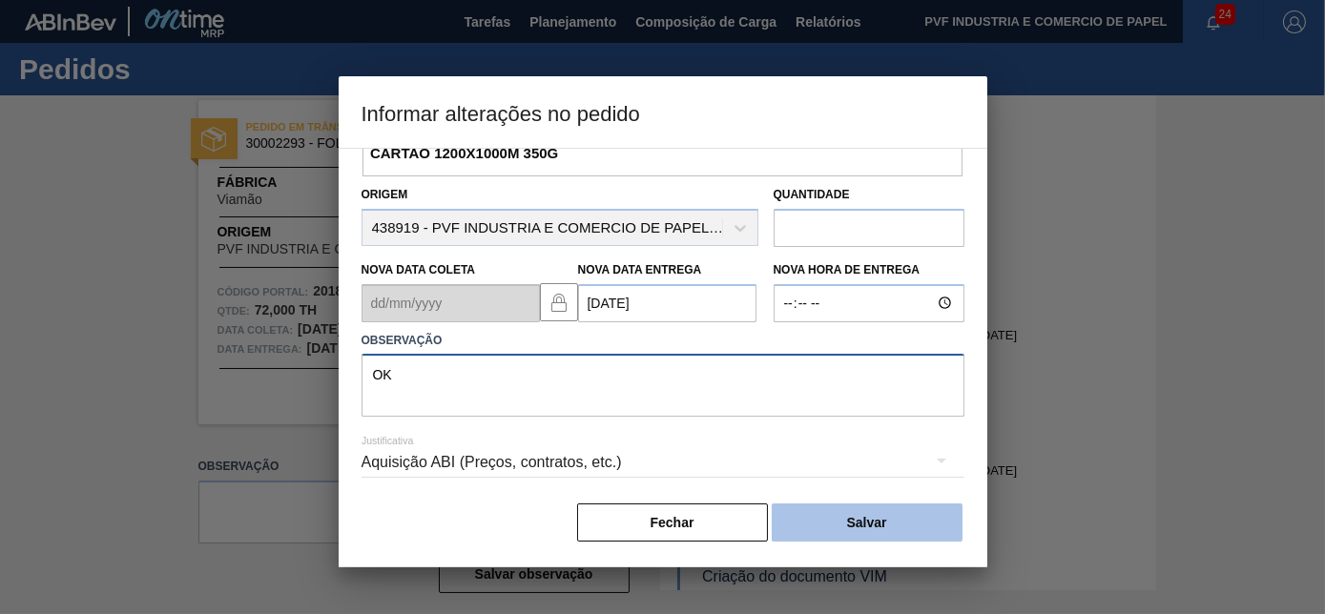
type textarea "OK"
click at [841, 505] on button "Salvar" at bounding box center [867, 523] width 191 height 38
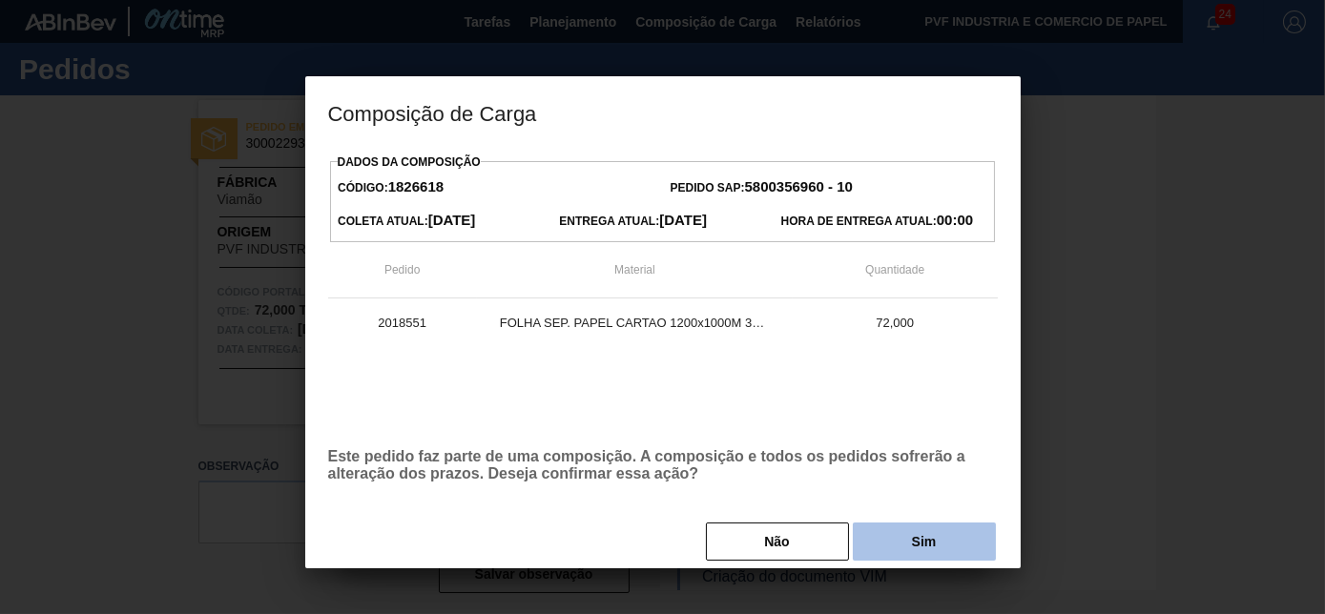
click at [881, 531] on button "Sim" at bounding box center [924, 542] width 143 height 38
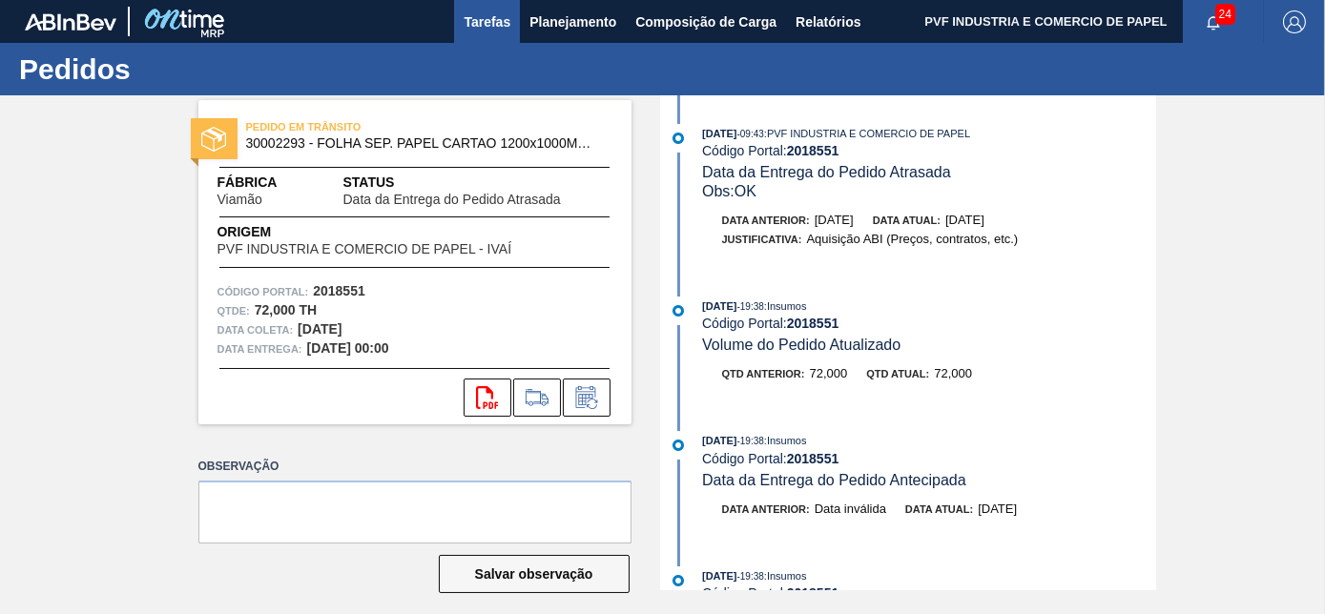
click at [484, 23] on span "Tarefas" at bounding box center [486, 21] width 47 height 23
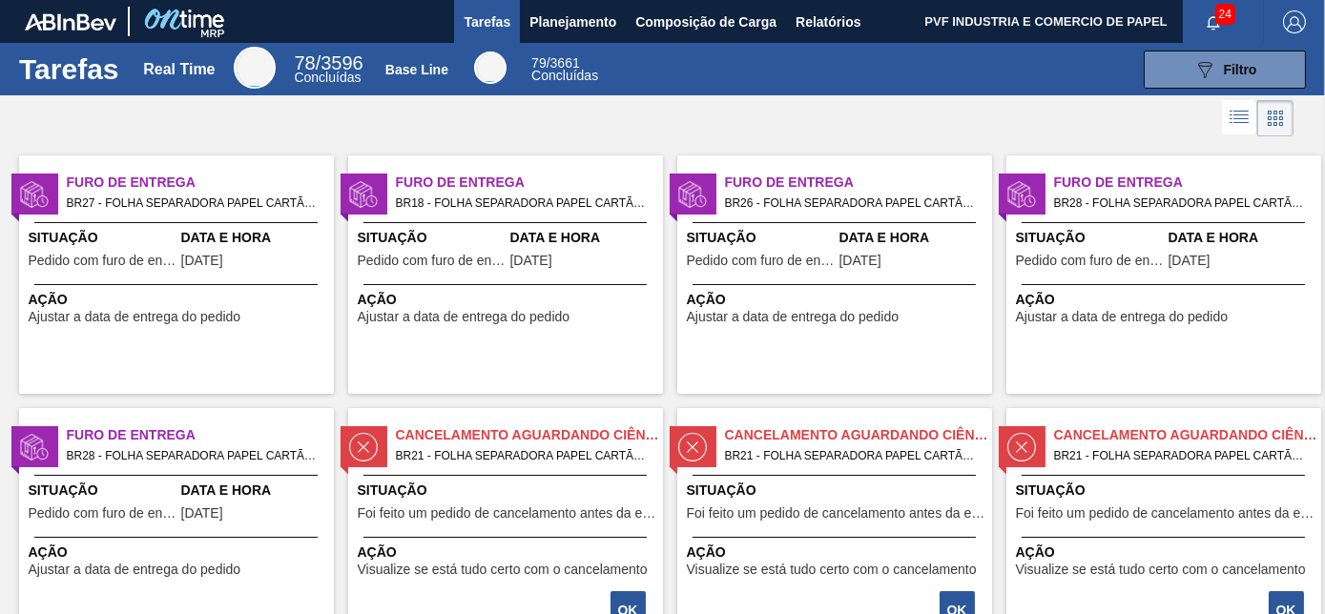
click at [221, 244] on span "Data e Hora" at bounding box center [255, 238] width 148 height 20
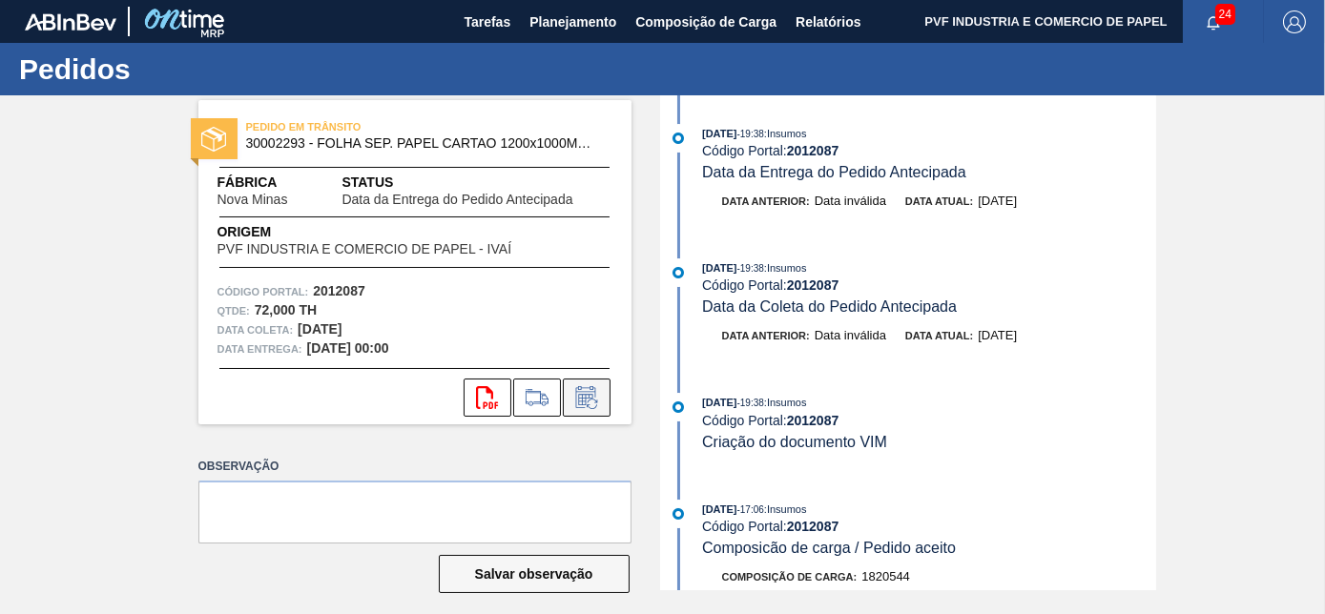
click at [581, 394] on icon at bounding box center [586, 397] width 31 height 23
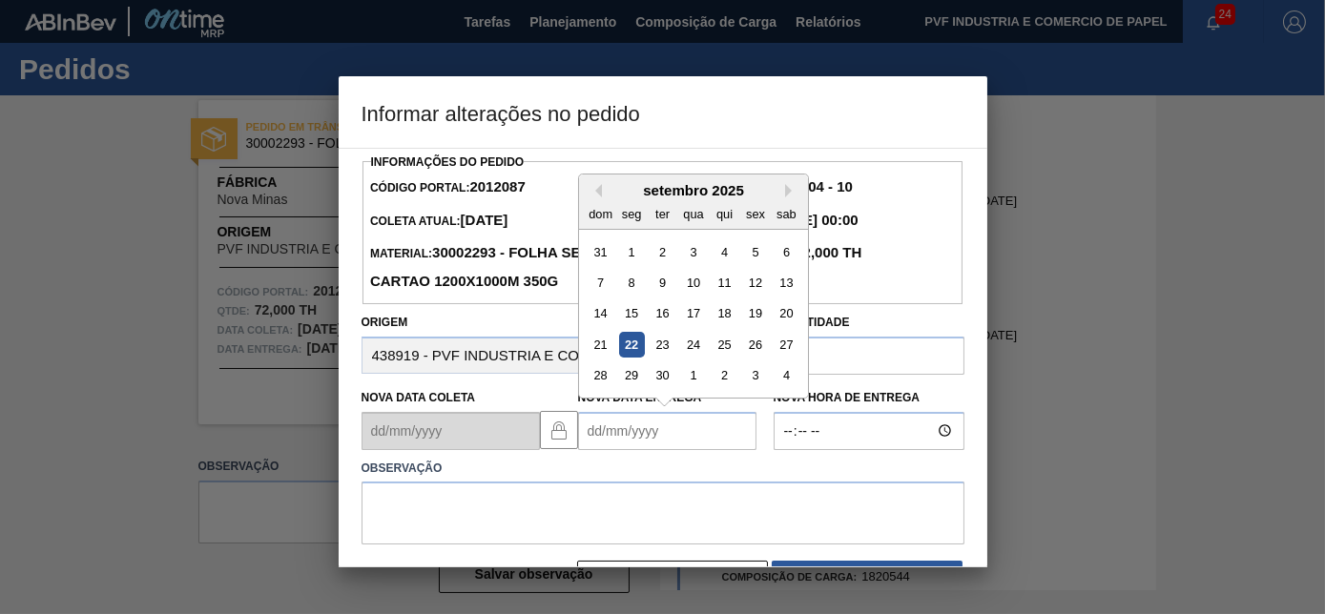
click at [614, 429] on Entrega2012087 "Nova Data Entrega" at bounding box center [667, 431] width 178 height 38
click at [628, 338] on div "22" at bounding box center [631, 345] width 26 height 26
type Entrega2012087 "[DATE]"
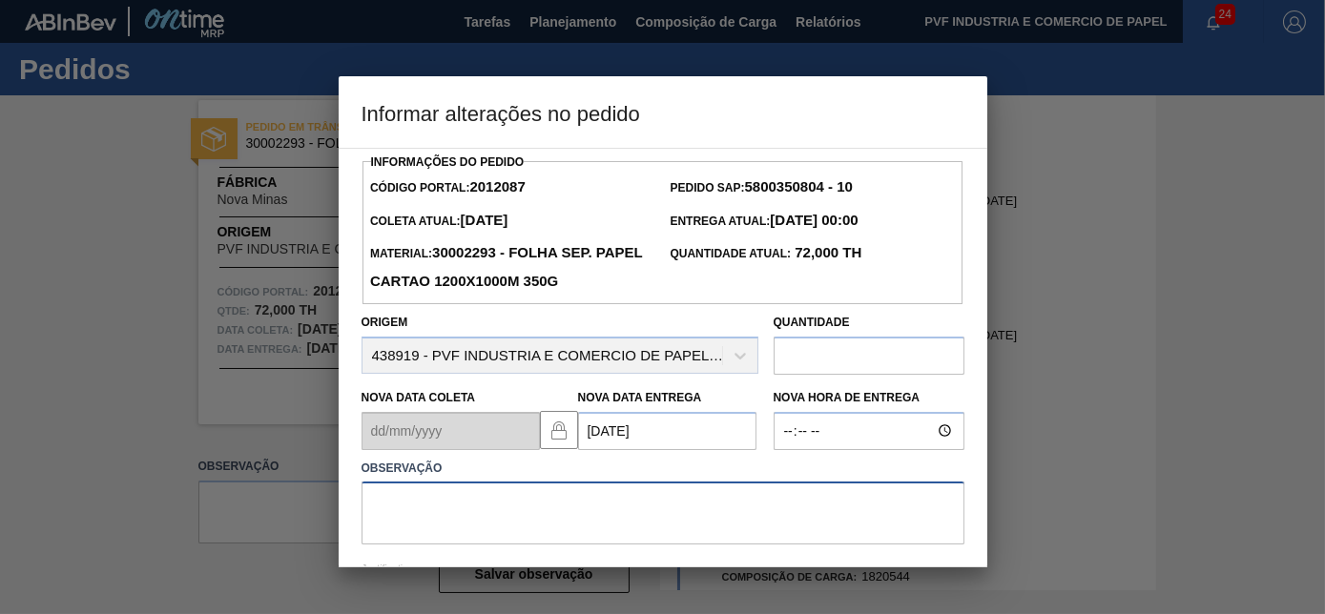
click at [587, 496] on textarea at bounding box center [662, 513] width 603 height 63
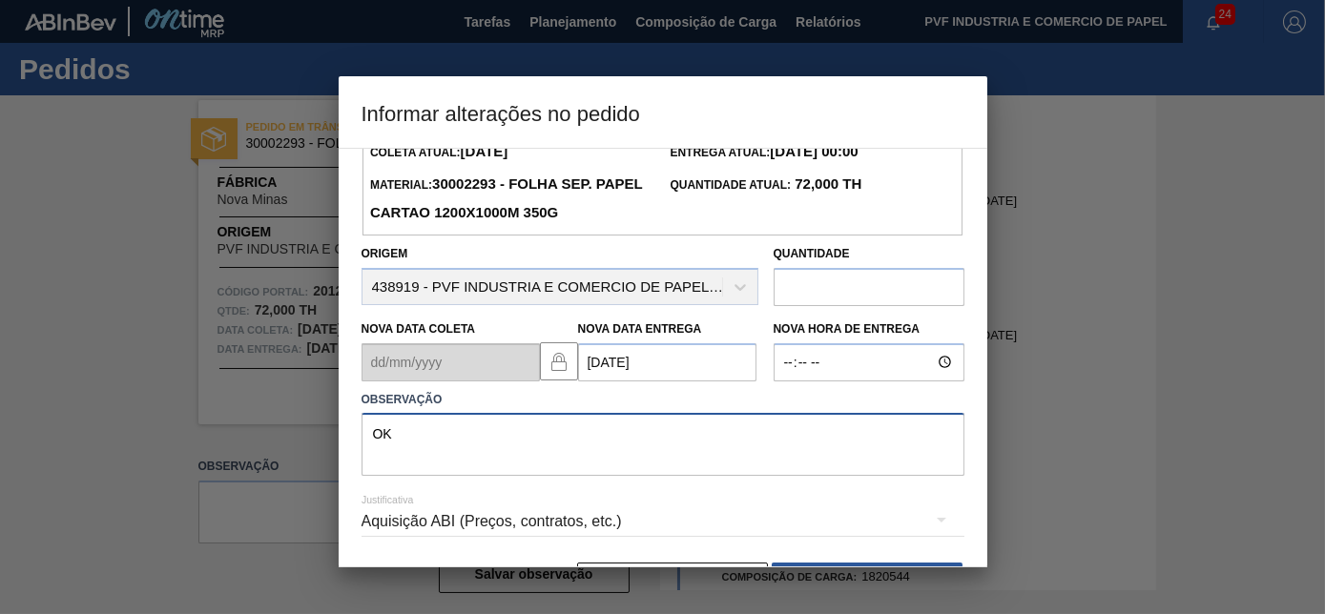
scroll to position [132, 0]
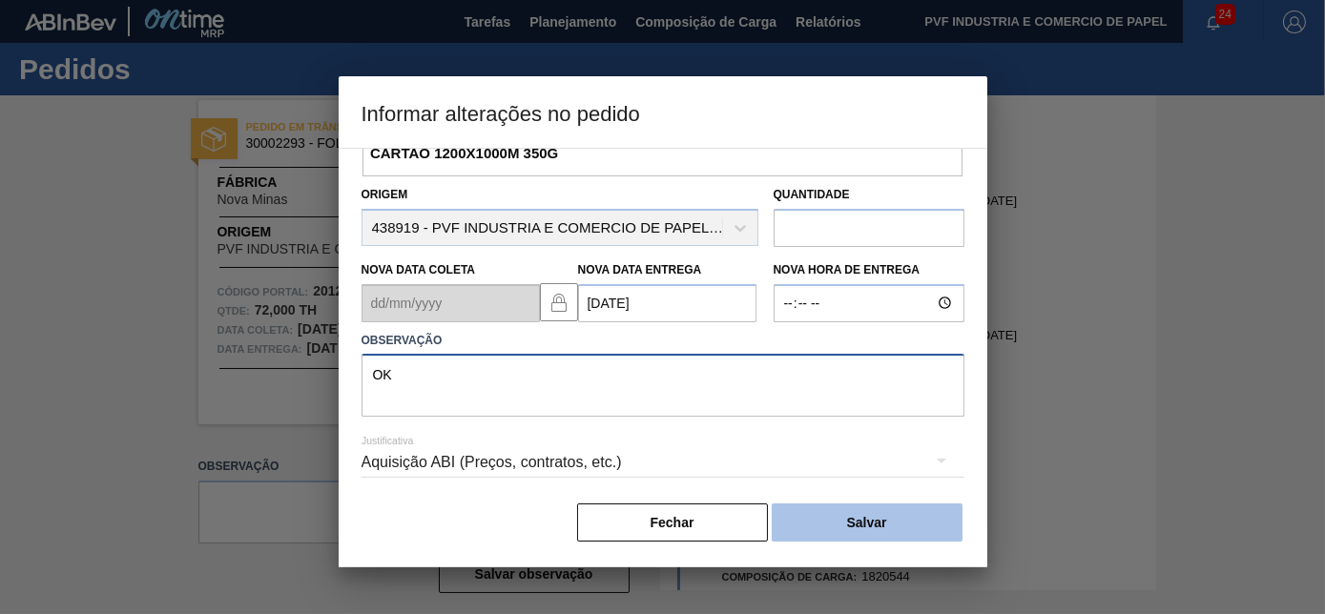
type textarea "OK"
click at [866, 510] on button "Salvar" at bounding box center [867, 523] width 191 height 38
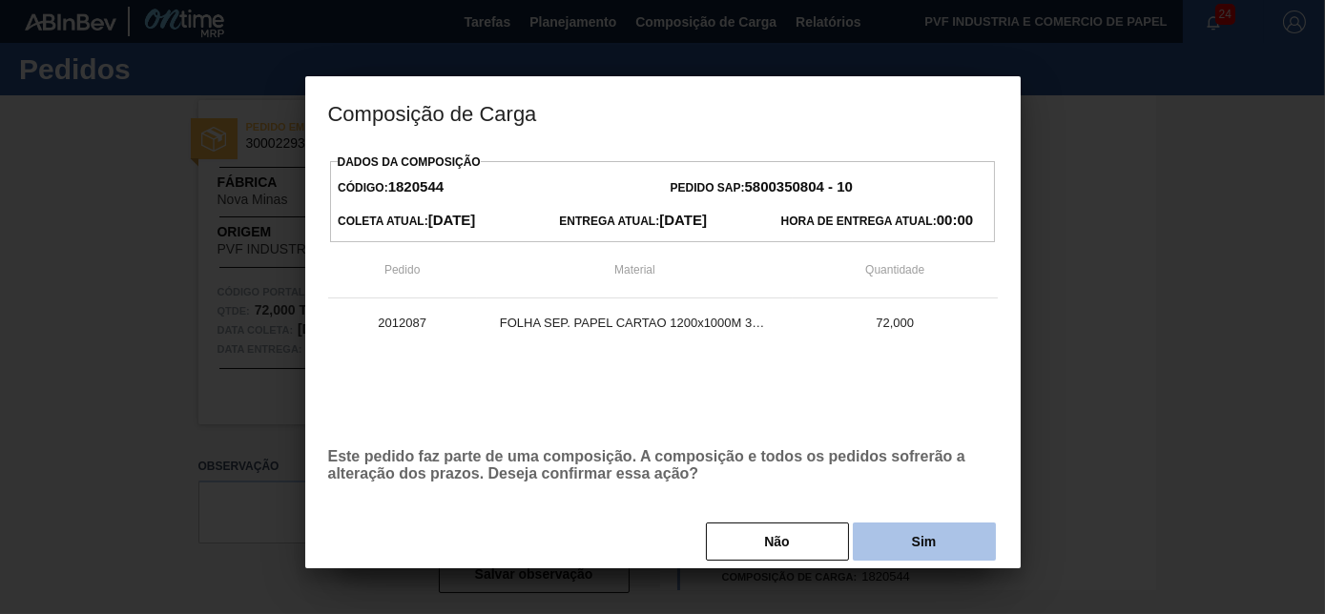
click at [879, 544] on button "Sim" at bounding box center [924, 542] width 143 height 38
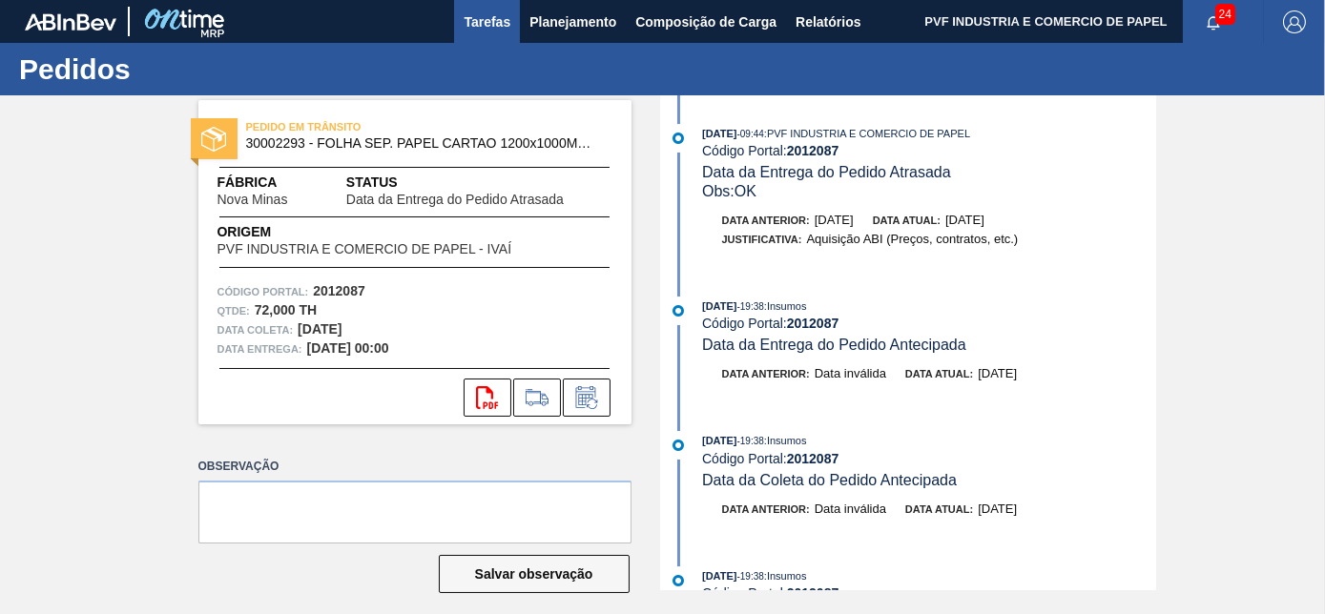
click at [490, 17] on span "Tarefas" at bounding box center [486, 21] width 47 height 23
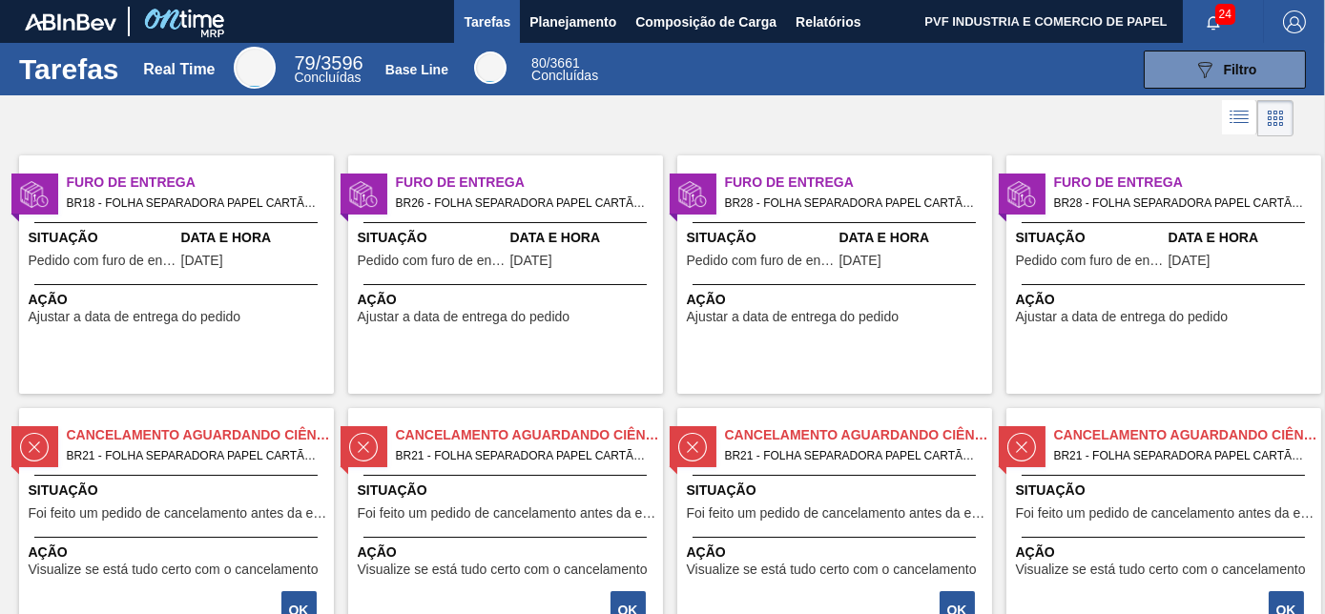
click at [243, 182] on span "Furo de Entrega" at bounding box center [200, 183] width 267 height 20
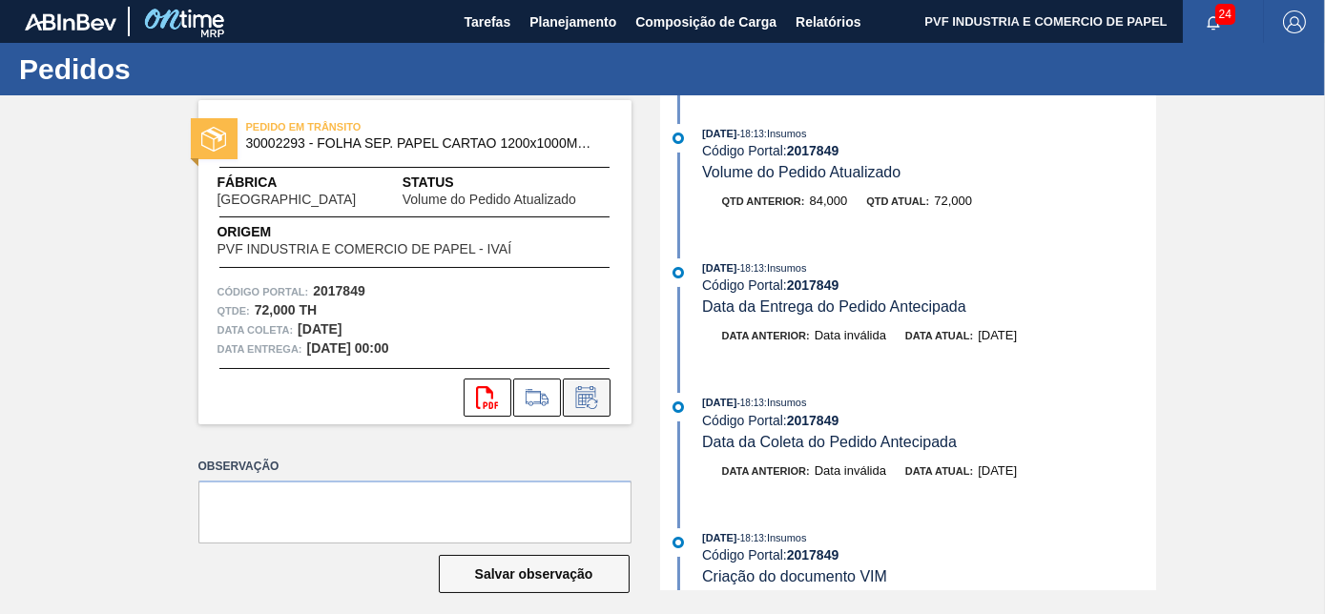
click at [580, 394] on icon at bounding box center [586, 397] width 31 height 23
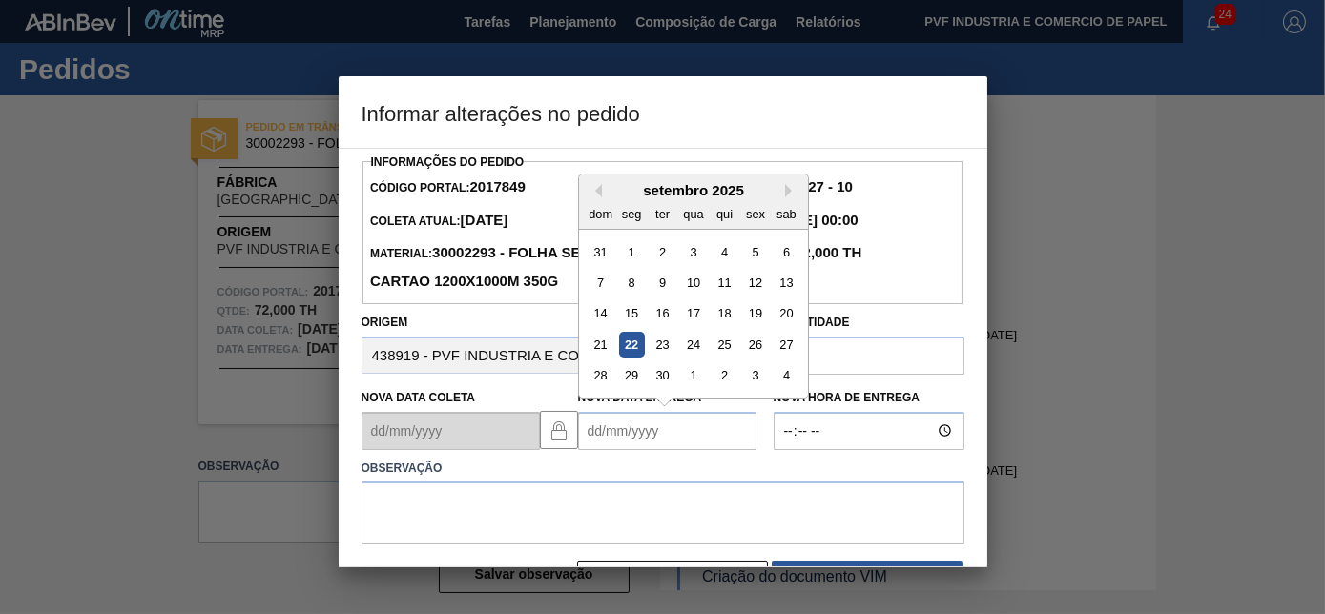
click at [606, 427] on Entrega2017849 "Nova Data Entrega" at bounding box center [667, 431] width 178 height 38
click at [630, 345] on div "22" at bounding box center [631, 345] width 26 height 26
type Entrega2017849 "[DATE]"
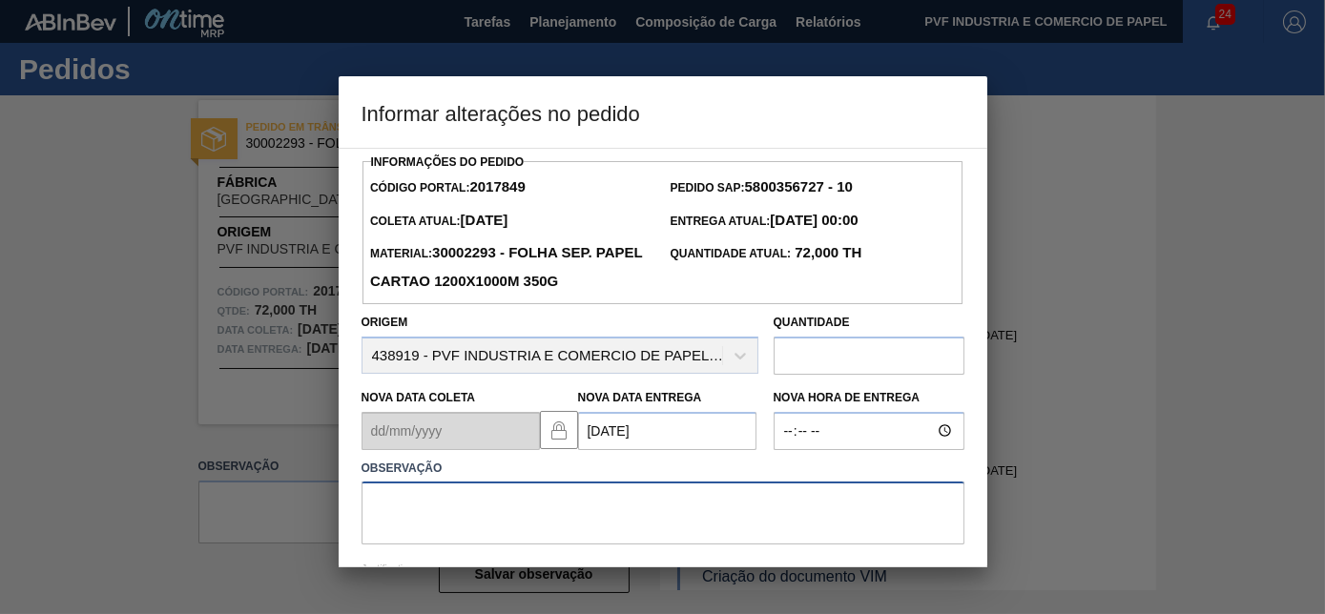
click at [587, 504] on textarea at bounding box center [662, 513] width 603 height 63
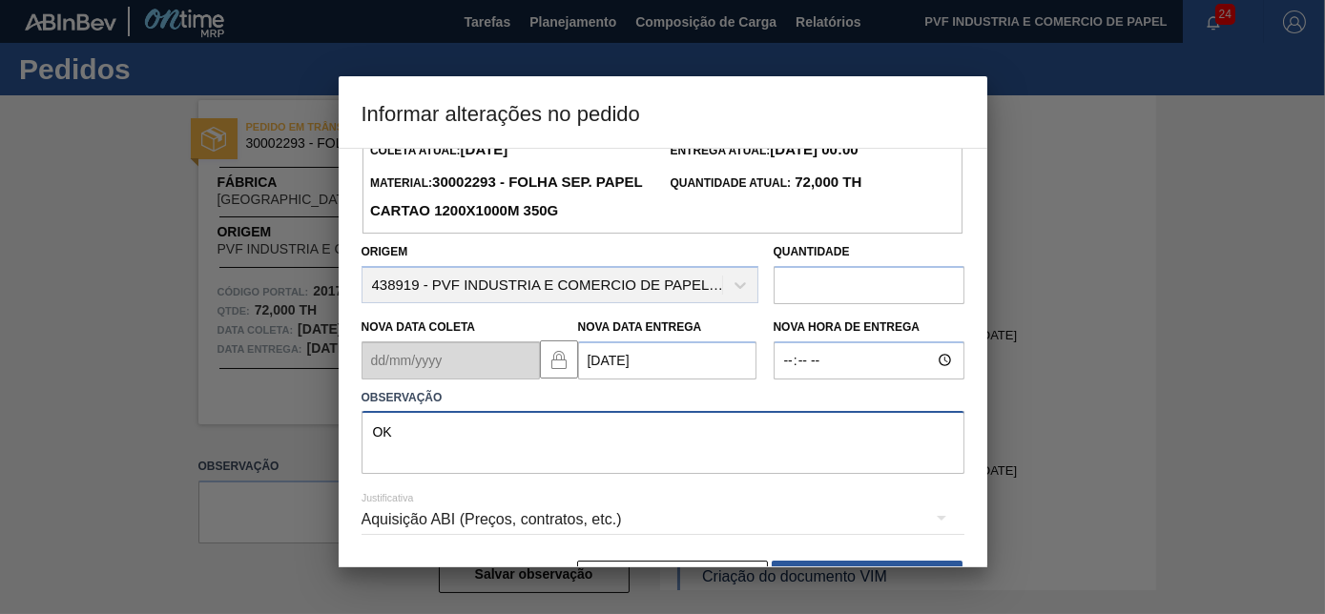
scroll to position [132, 0]
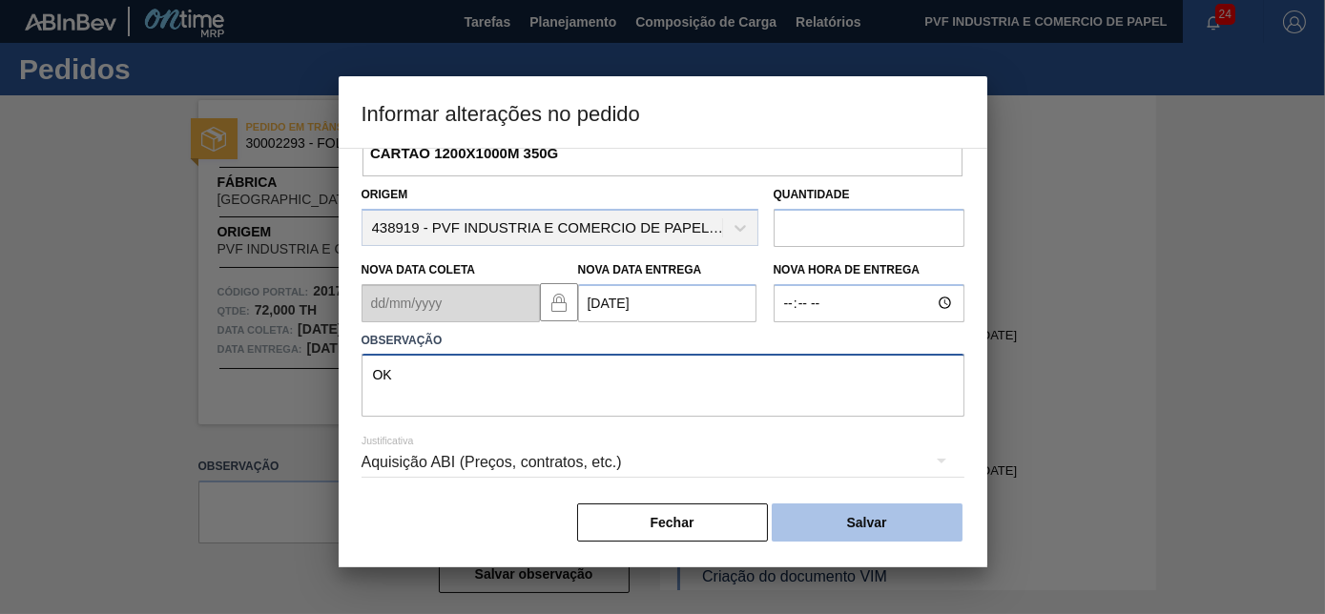
type textarea "OK"
click at [806, 504] on button "Salvar" at bounding box center [867, 523] width 191 height 38
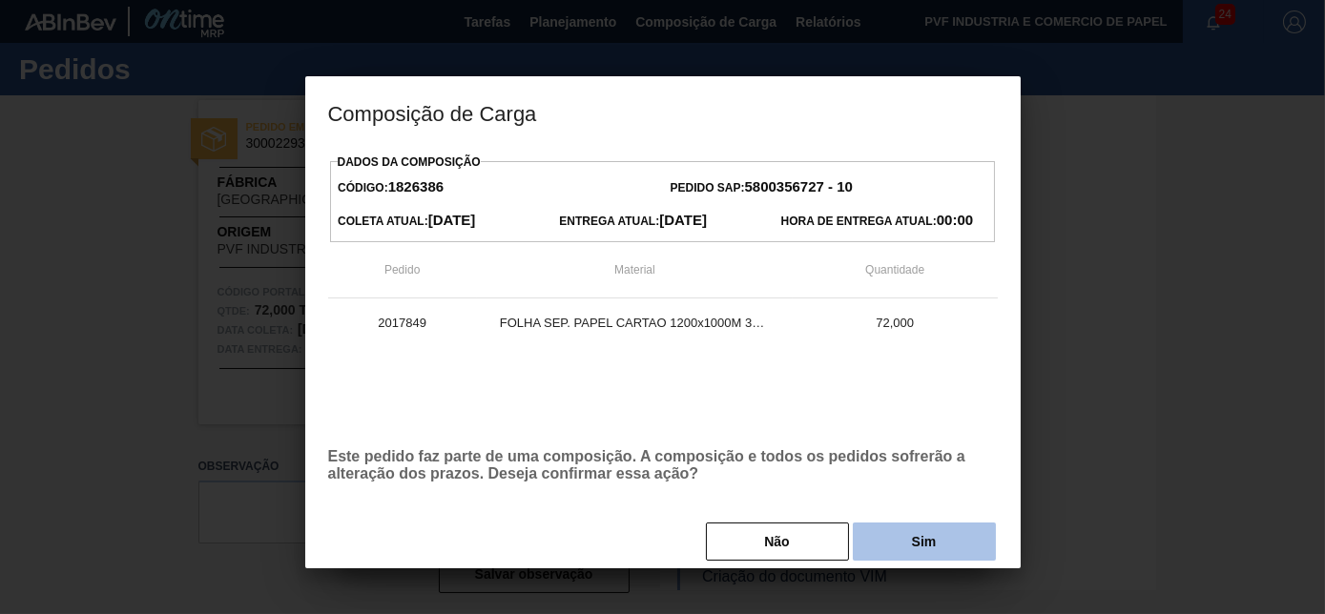
click at [879, 546] on button "Sim" at bounding box center [924, 542] width 143 height 38
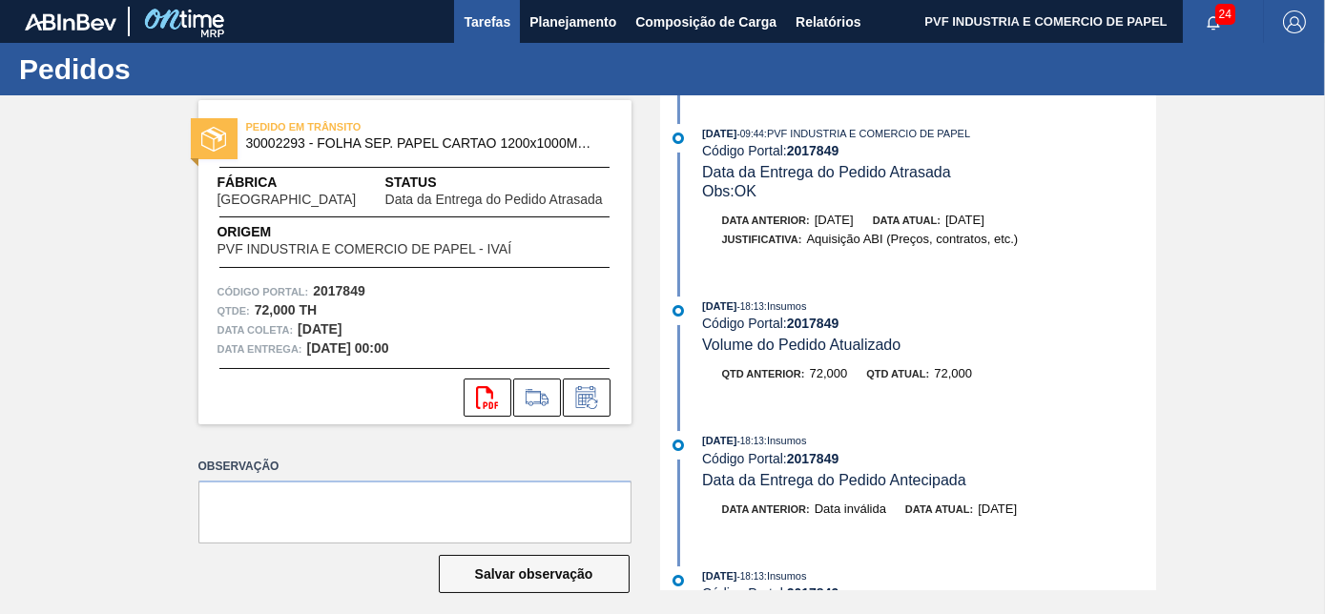
click at [470, 14] on span "Tarefas" at bounding box center [486, 21] width 47 height 23
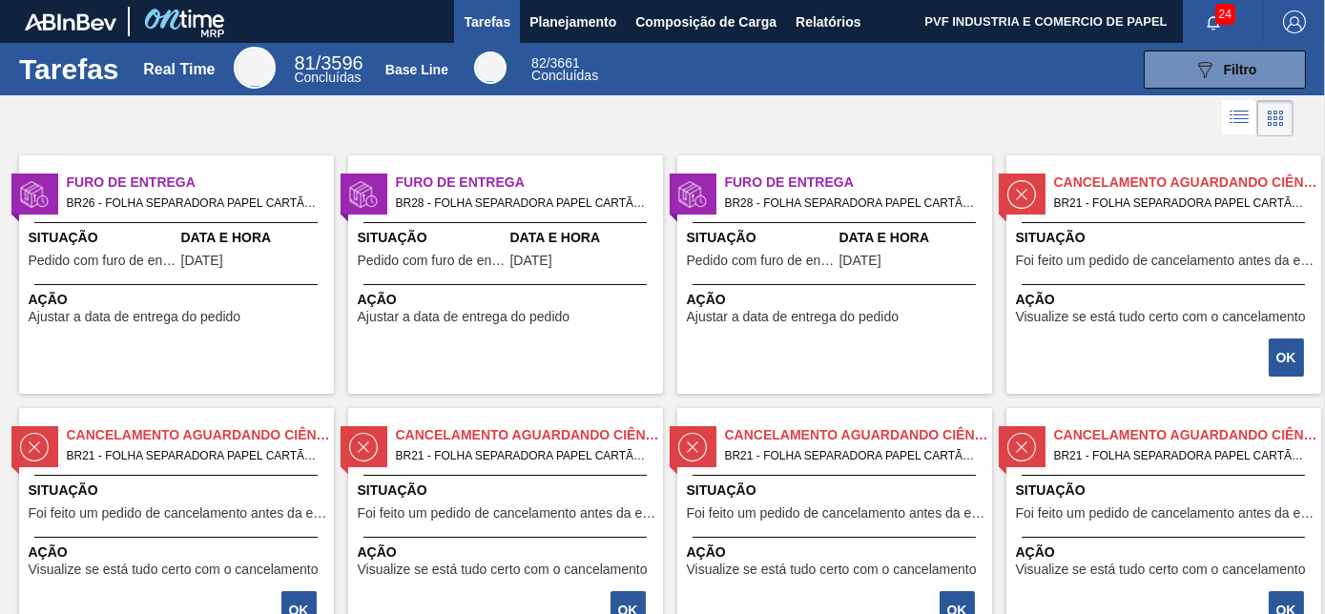
click at [277, 251] on div "Data e Hora [DATE]" at bounding box center [255, 251] width 148 height 47
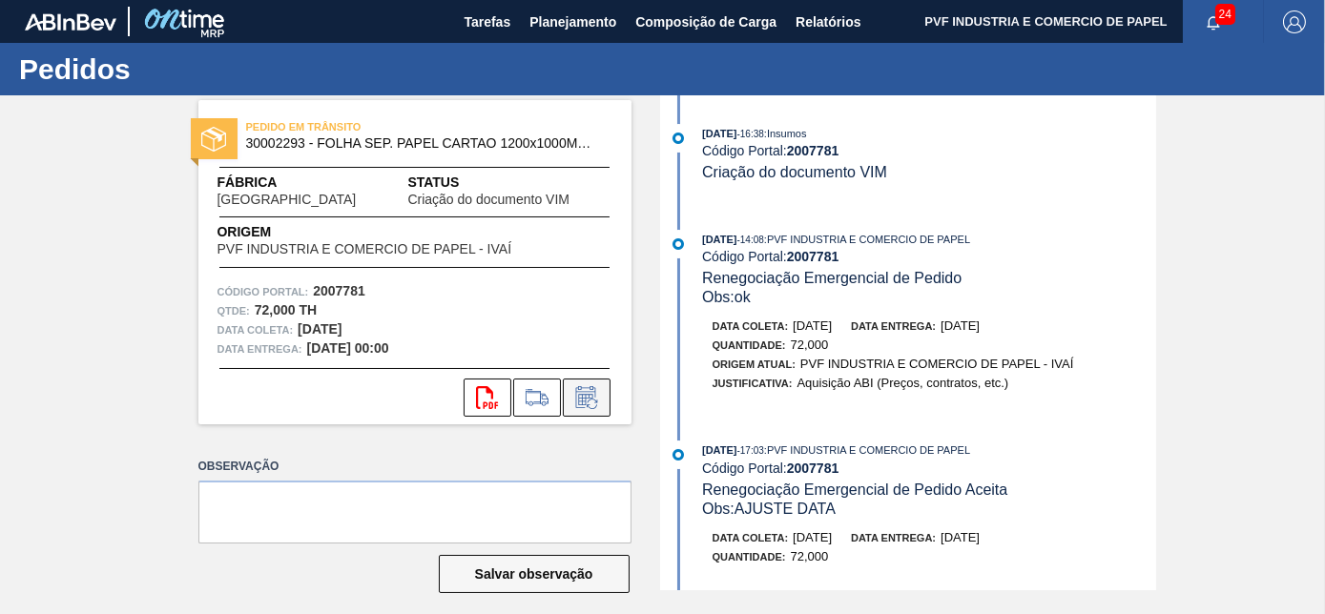
click at [572, 387] on icon at bounding box center [586, 397] width 31 height 23
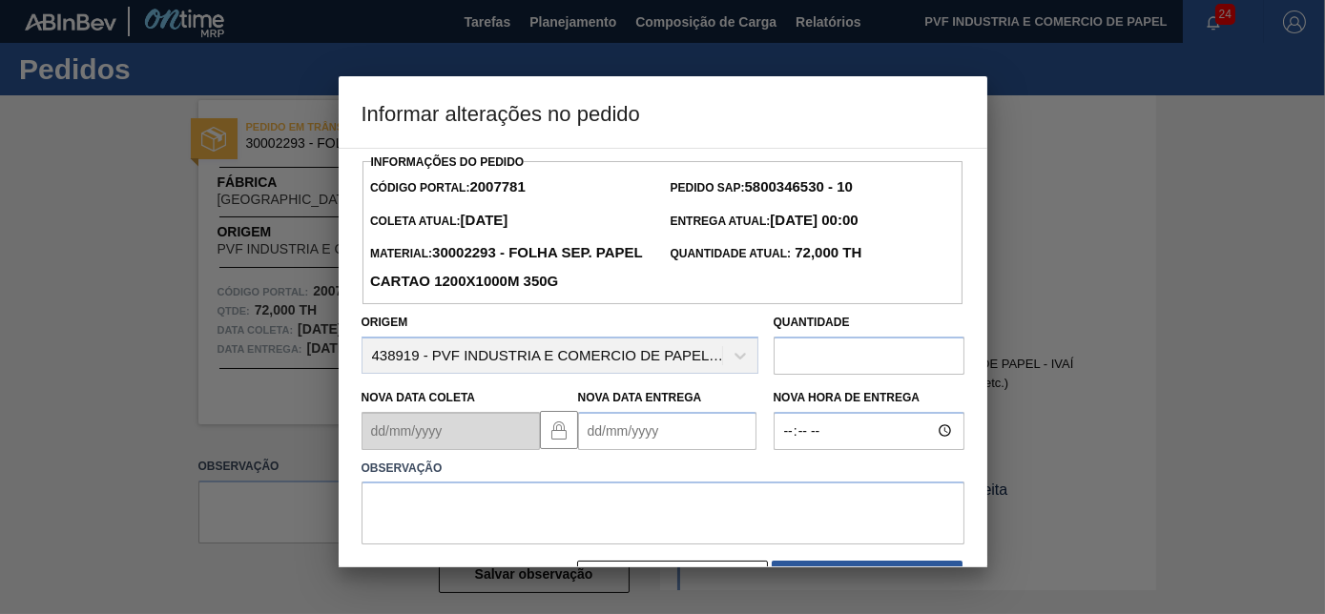
click at [612, 438] on Entrega2007781 "Nova Data Entrega" at bounding box center [667, 431] width 178 height 38
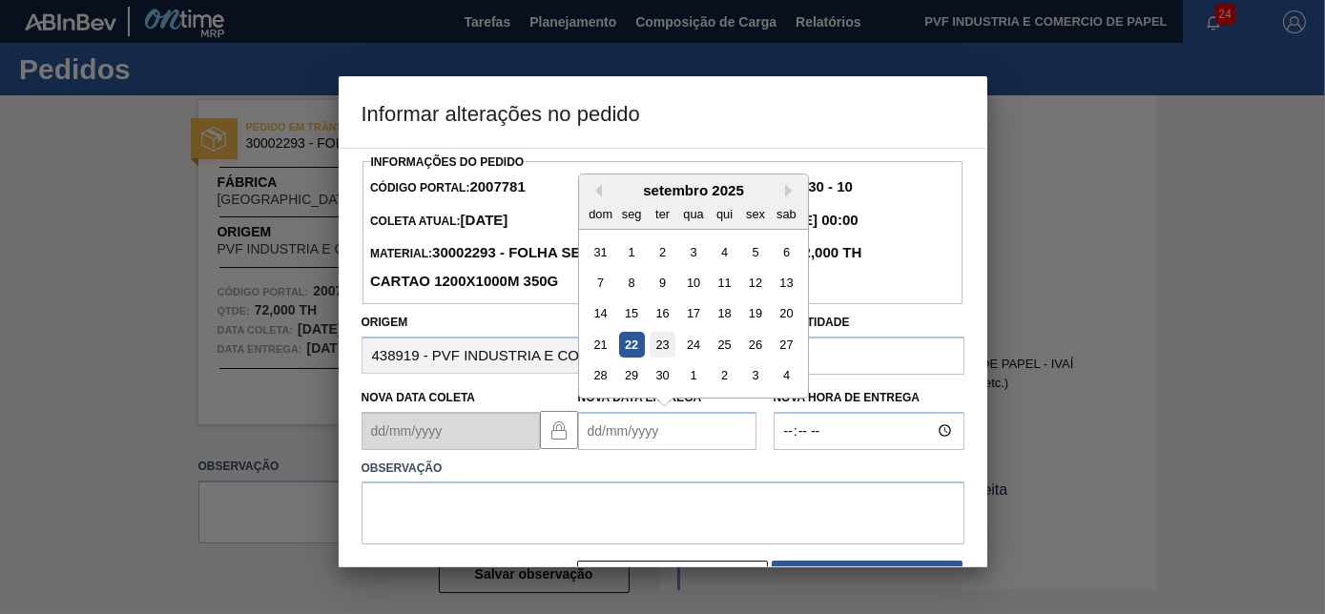
click at [658, 344] on div "23" at bounding box center [662, 345] width 26 height 26
type Entrega2007781 "[DATE]"
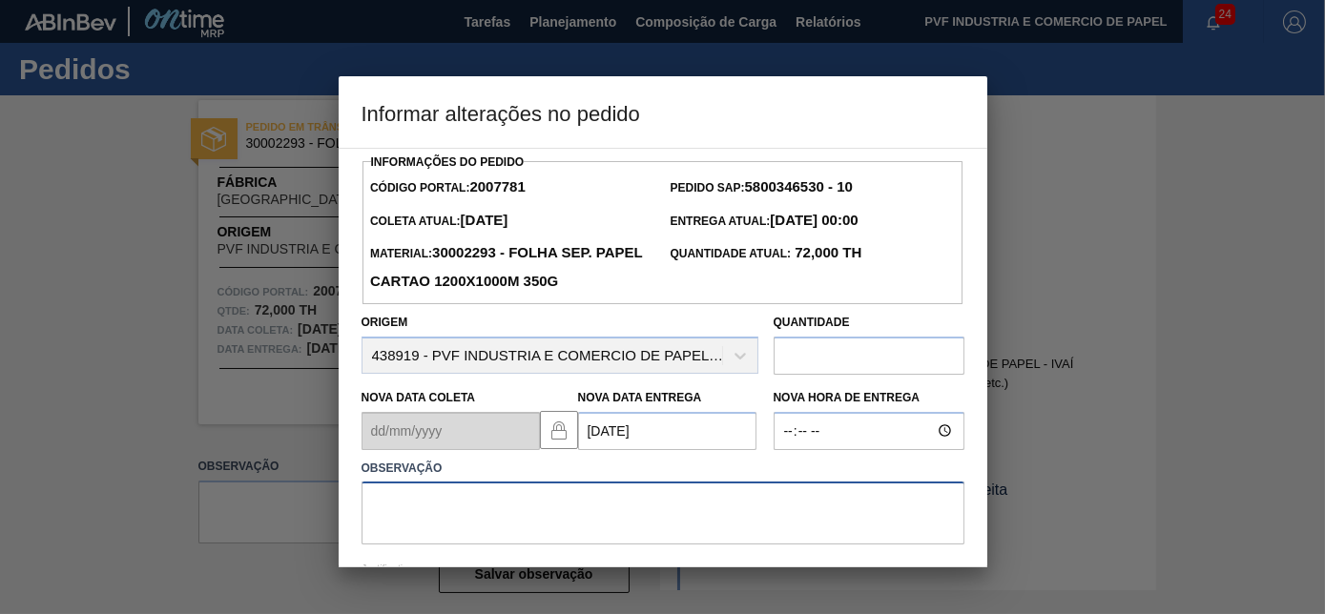
click at [587, 503] on textarea at bounding box center [662, 513] width 603 height 63
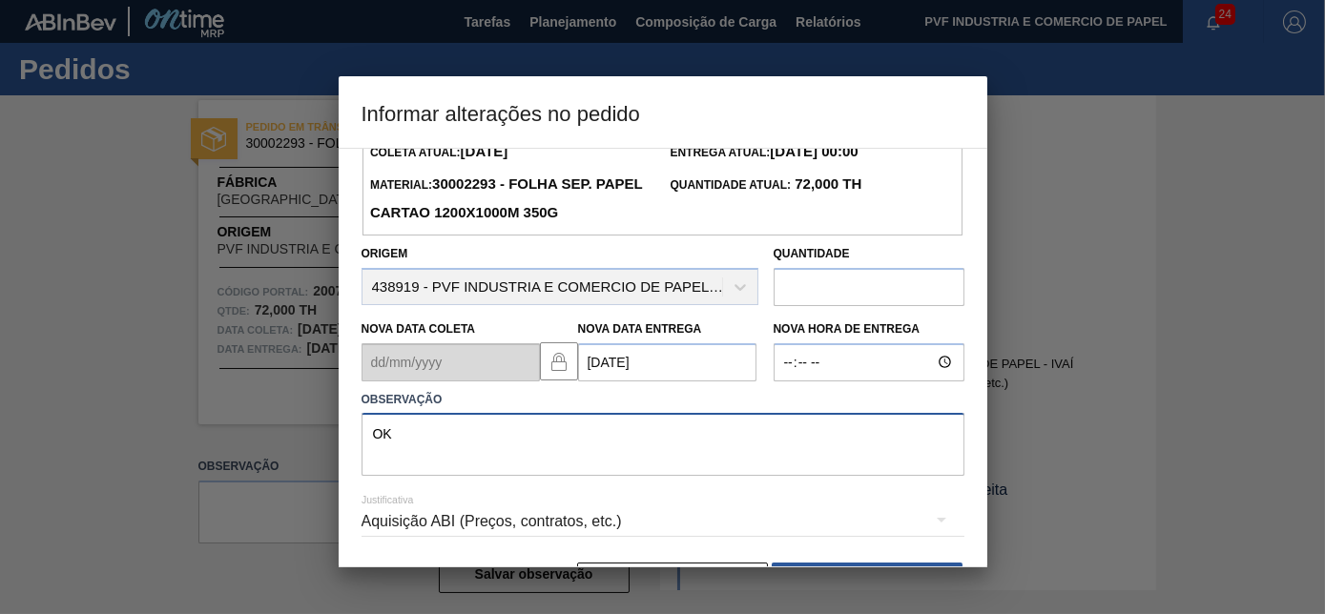
scroll to position [132, 0]
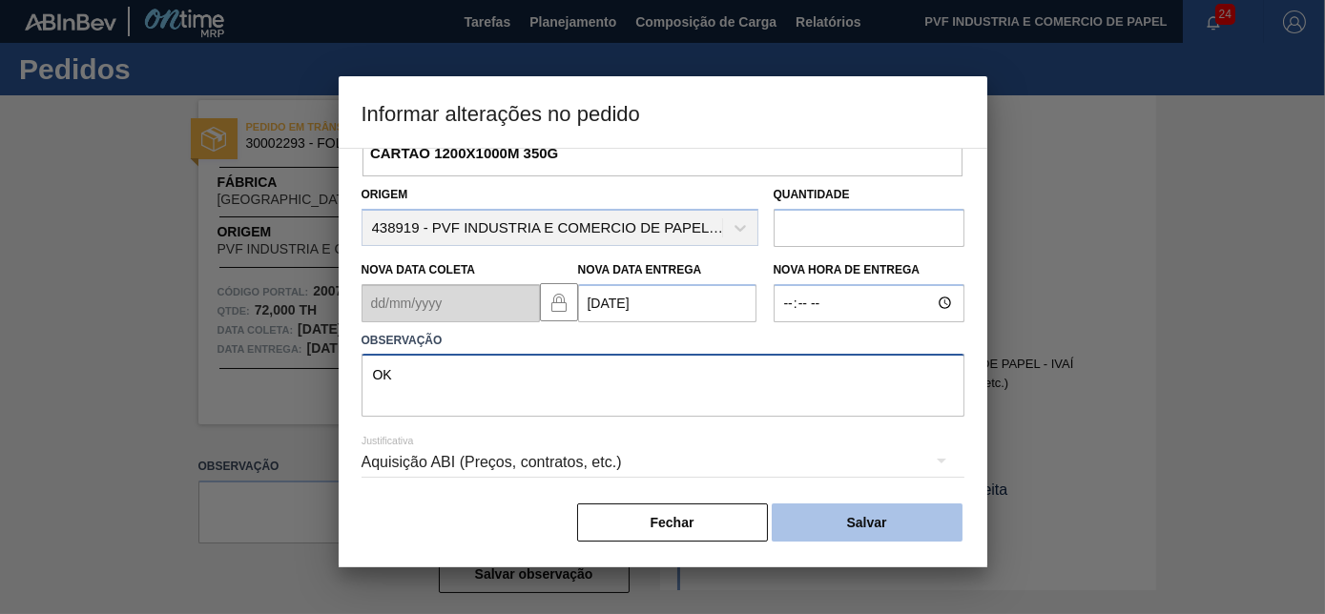
type textarea "OK"
click at [838, 528] on button "Salvar" at bounding box center [867, 523] width 191 height 38
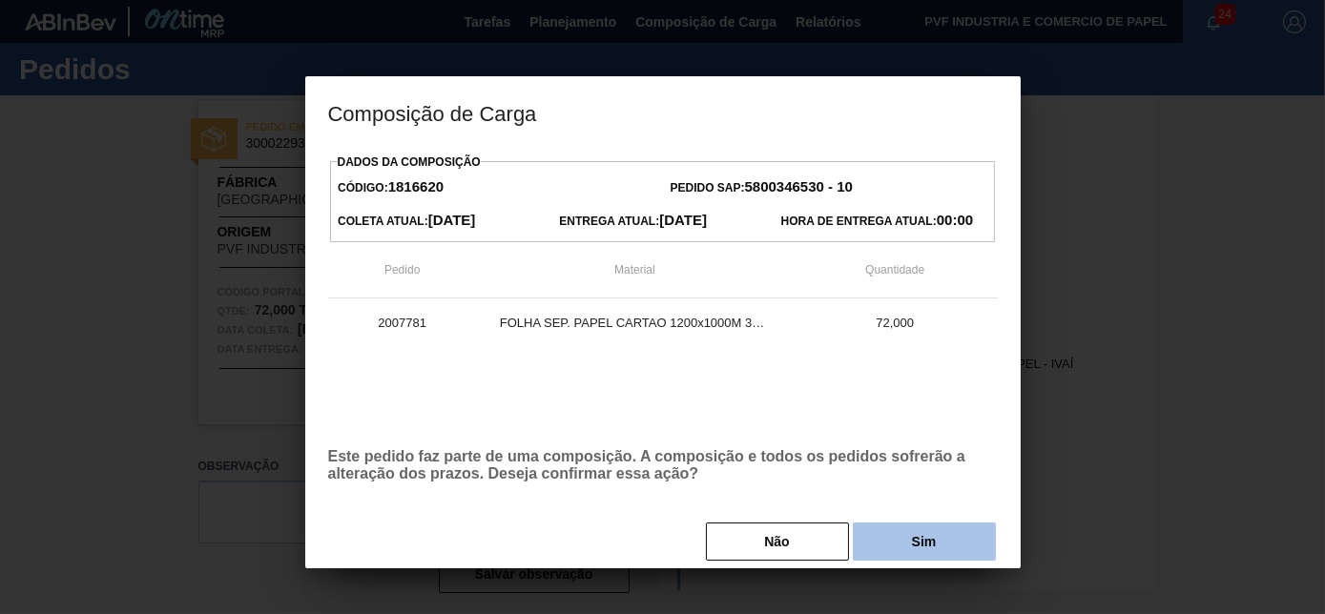
click at [889, 546] on button "Sim" at bounding box center [924, 542] width 143 height 38
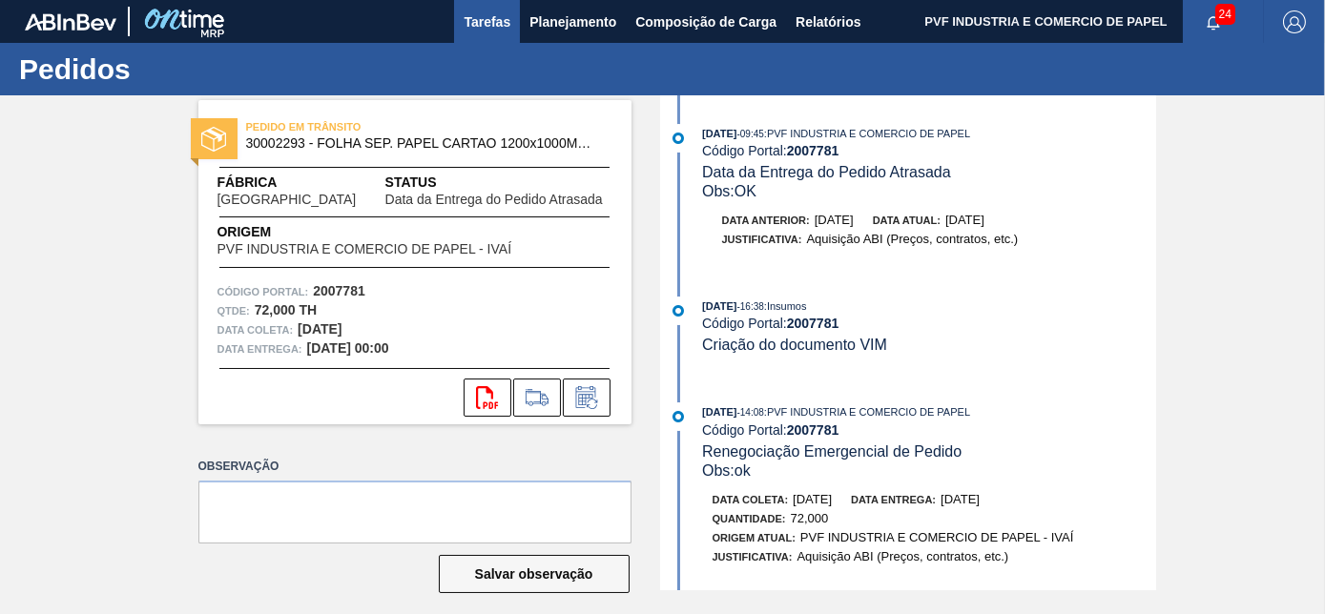
click at [493, 20] on span "Tarefas" at bounding box center [486, 21] width 47 height 23
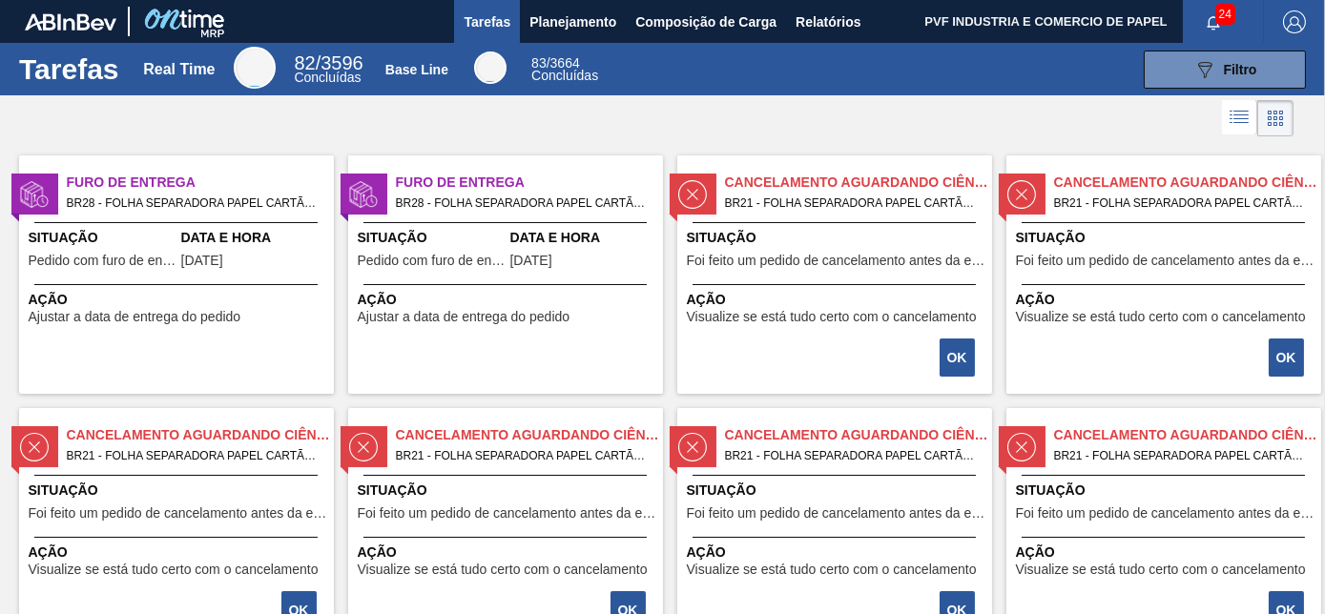
click at [206, 267] on span "[DATE]" at bounding box center [202, 261] width 42 height 14
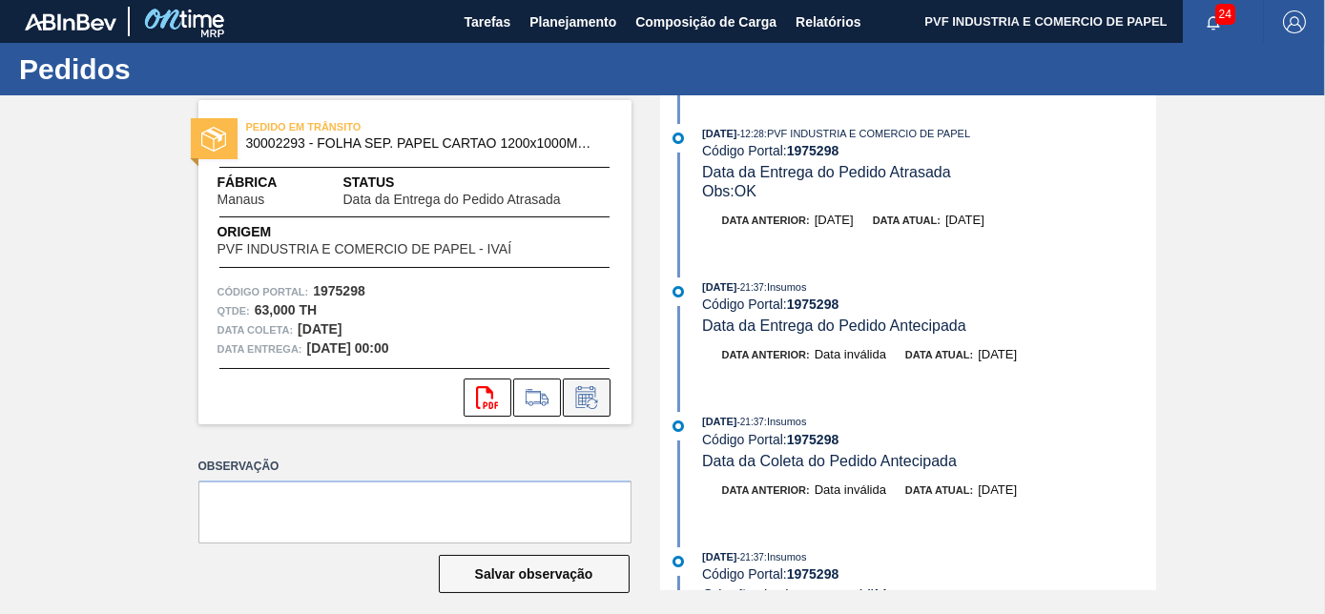
click at [587, 397] on icon at bounding box center [586, 397] width 31 height 23
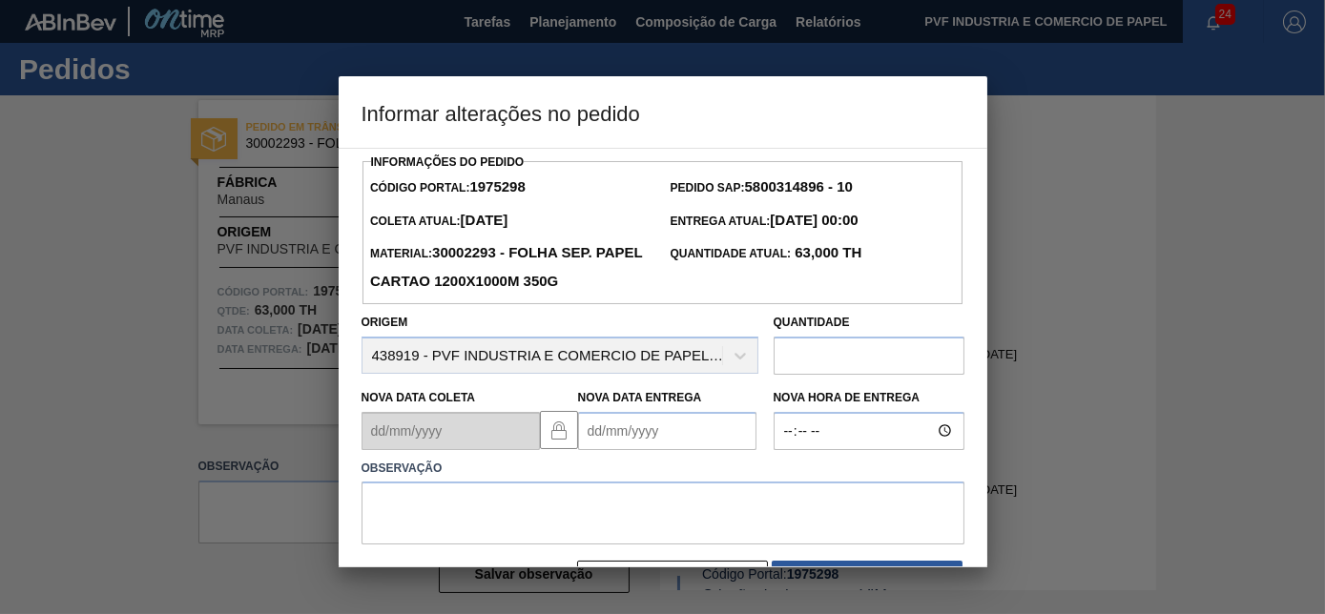
click at [600, 432] on Entrega1975298 "Nova Data Entrega" at bounding box center [667, 431] width 178 height 38
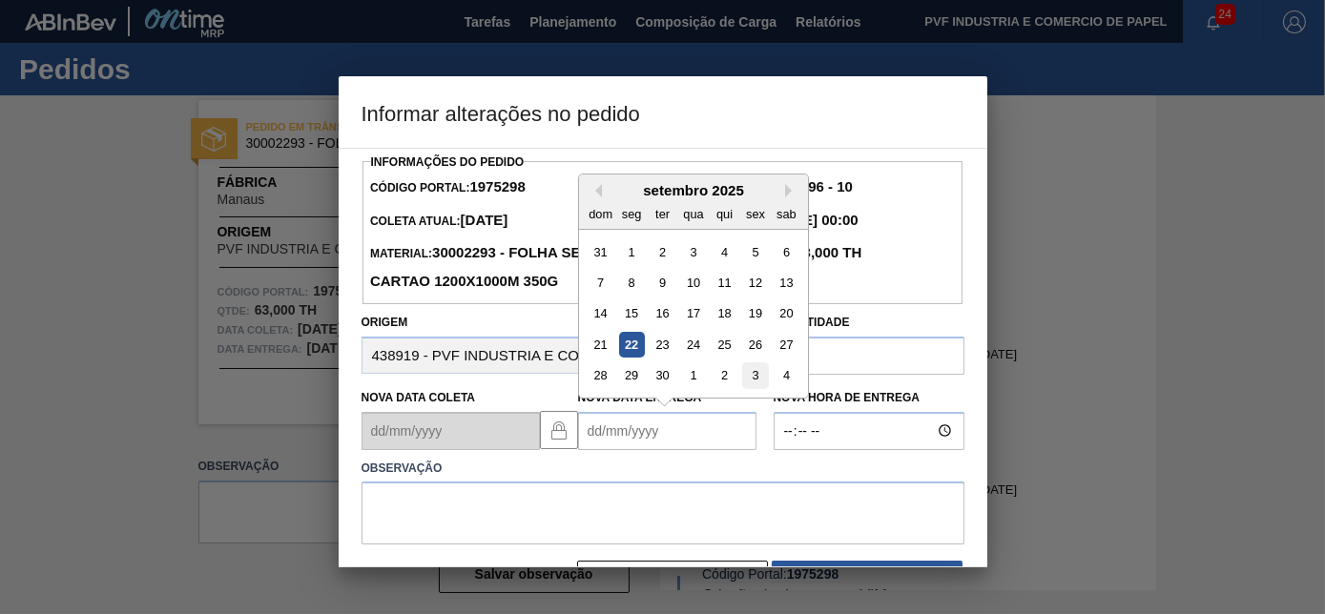
click at [746, 376] on div "3" at bounding box center [755, 375] width 26 height 26
type Entrega1975298 "[DATE]"
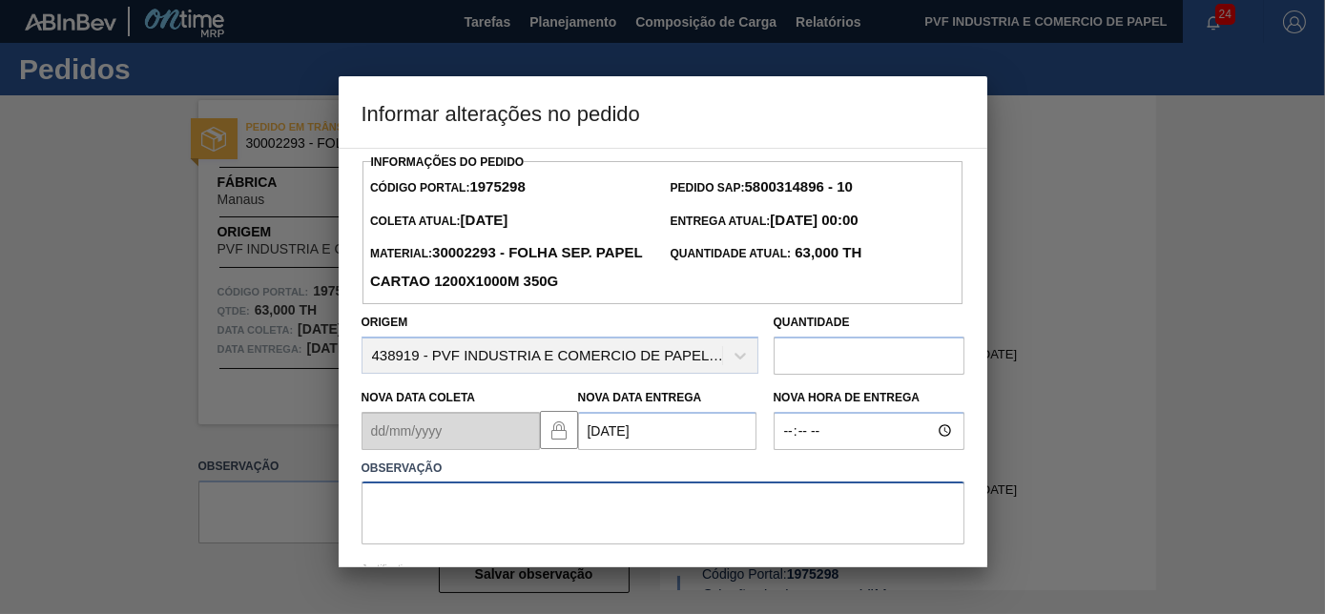
click at [596, 501] on textarea at bounding box center [662, 513] width 603 height 63
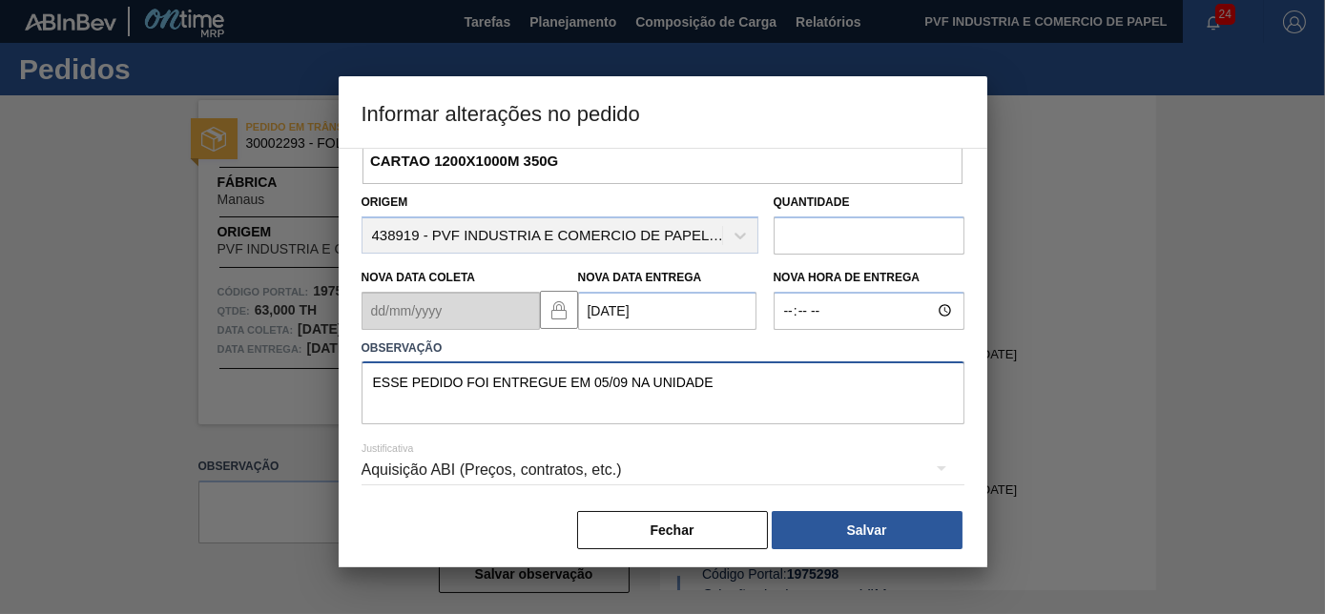
scroll to position [132, 0]
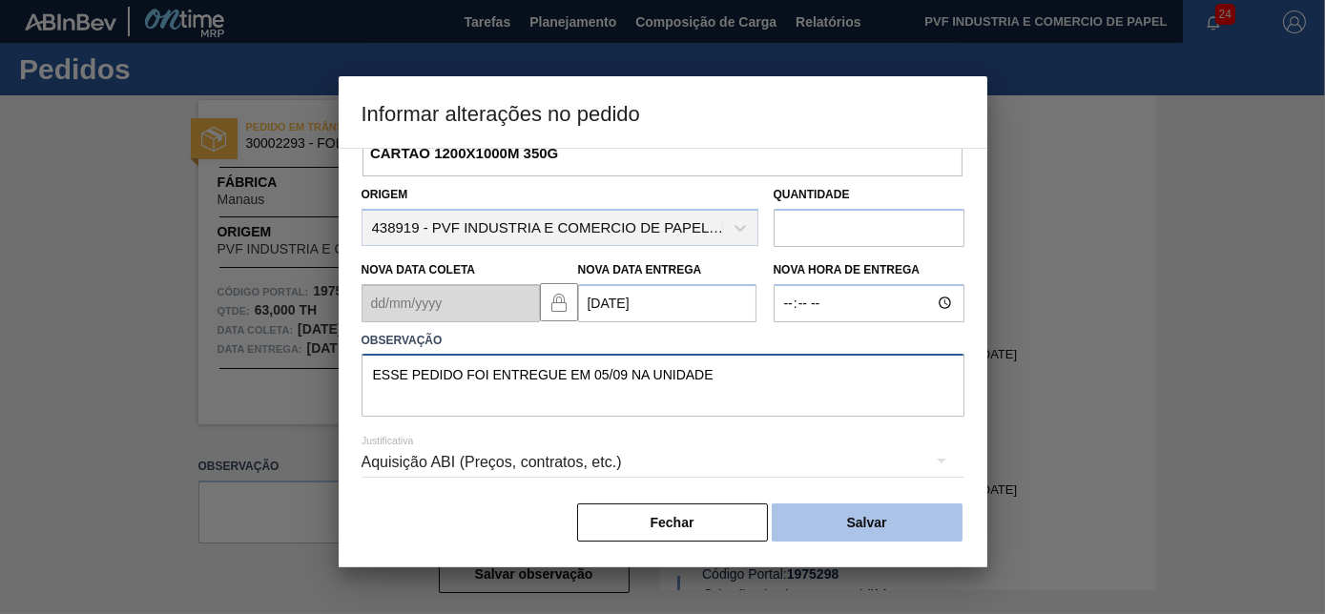
type textarea "ESSE PEDIDO FOI ENTREGUE EM 05/09 NA UNIDADE"
click at [844, 516] on button "Salvar" at bounding box center [867, 523] width 191 height 38
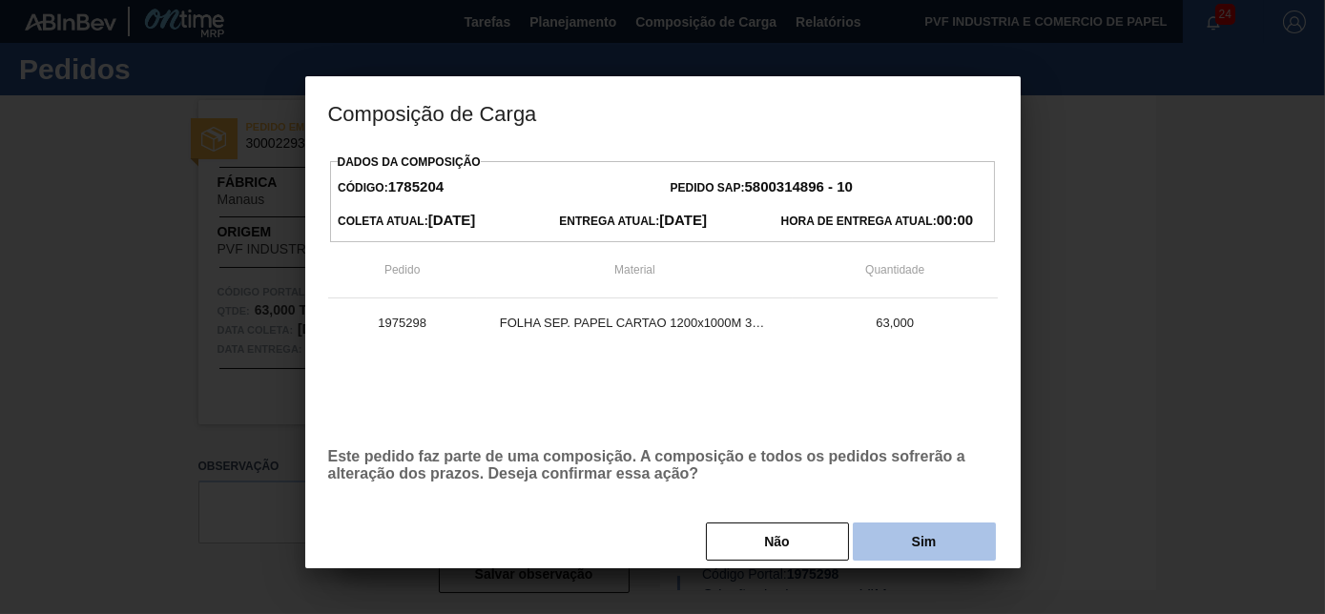
click at [904, 540] on button "Sim" at bounding box center [924, 542] width 143 height 38
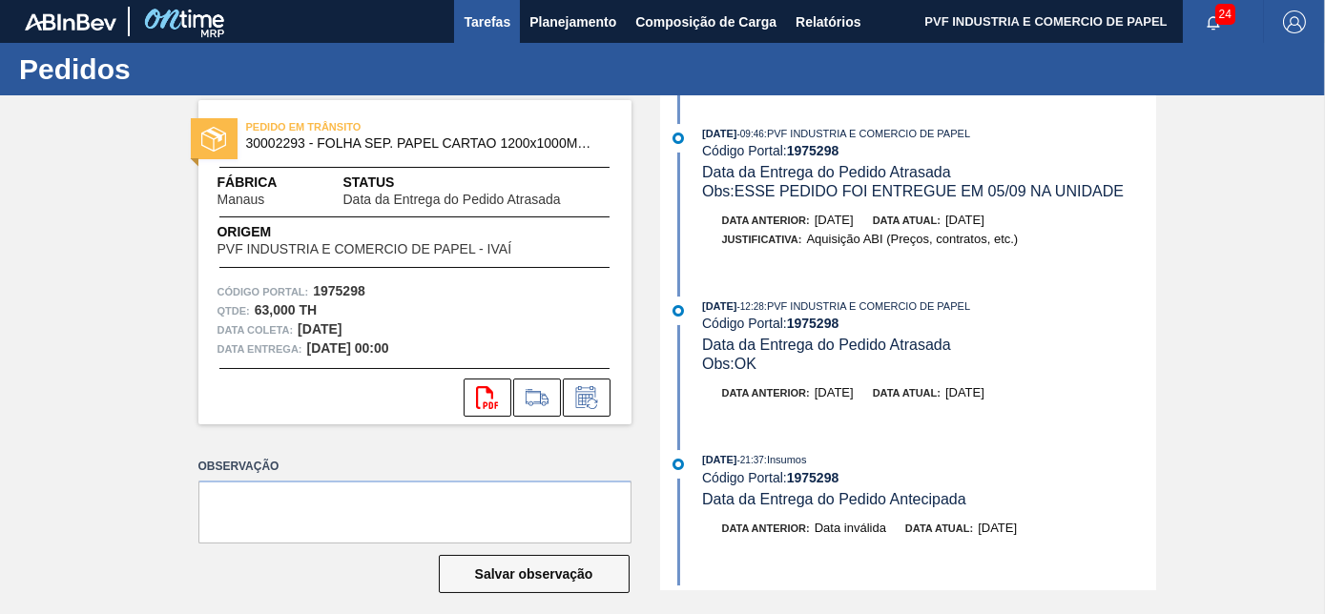
click at [482, 14] on span "Tarefas" at bounding box center [486, 21] width 47 height 23
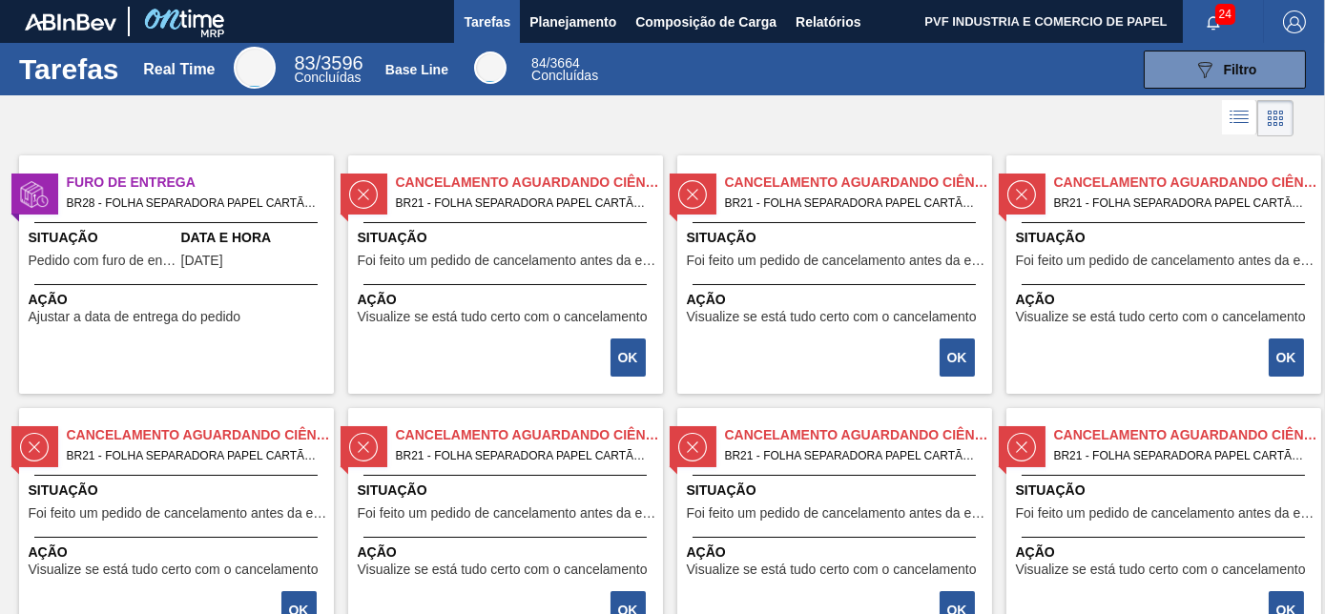
click at [109, 254] on span "Pedido com furo de entrega" at bounding box center [103, 261] width 148 height 14
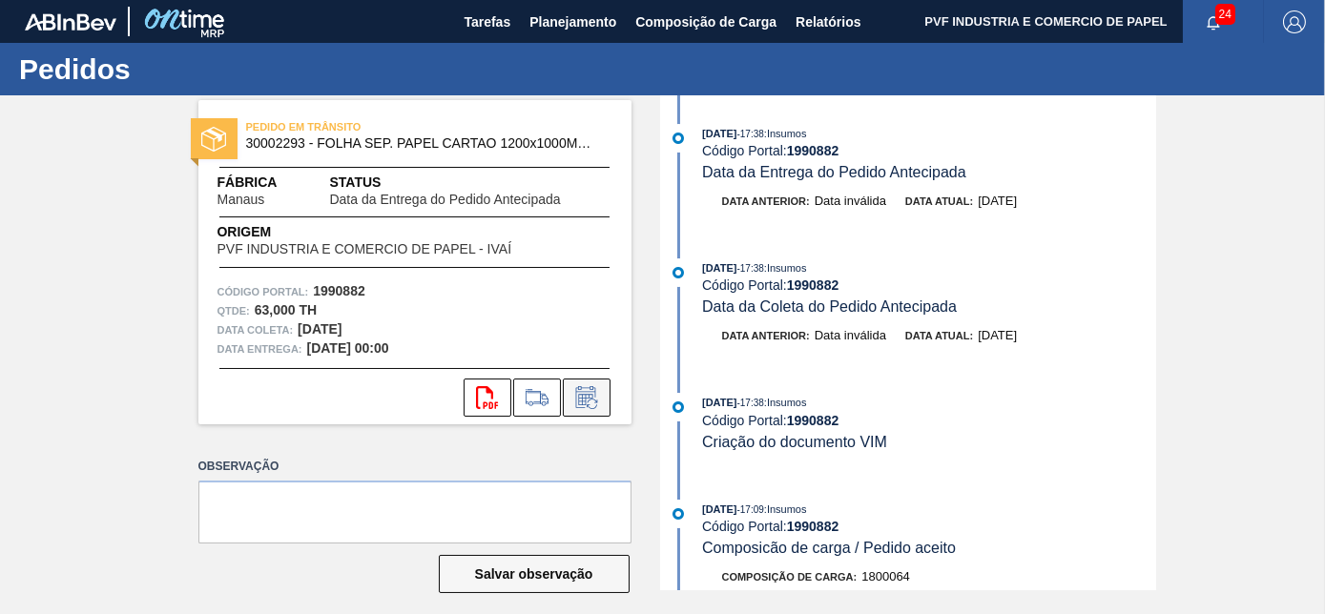
click at [578, 399] on icon at bounding box center [585, 399] width 14 height 11
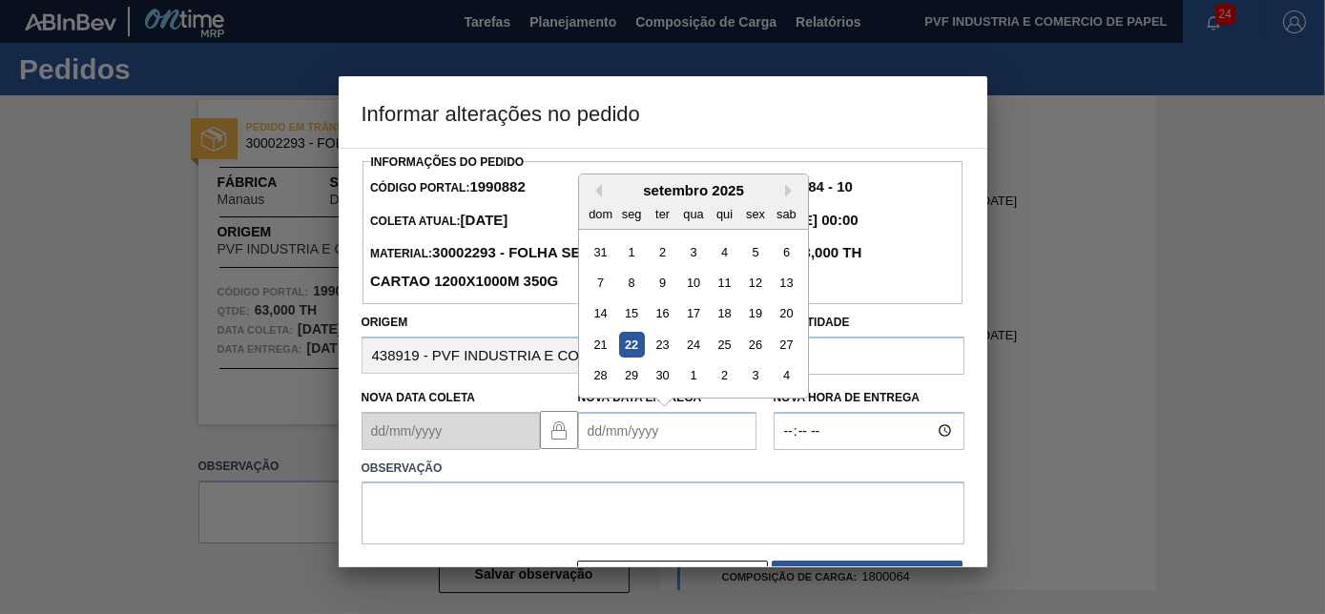
click at [609, 432] on Entrega1990882 "Nova Data Entrega" at bounding box center [667, 431] width 178 height 38
click at [665, 336] on div "23" at bounding box center [662, 345] width 26 height 26
type Entrega1990882 "[DATE]"
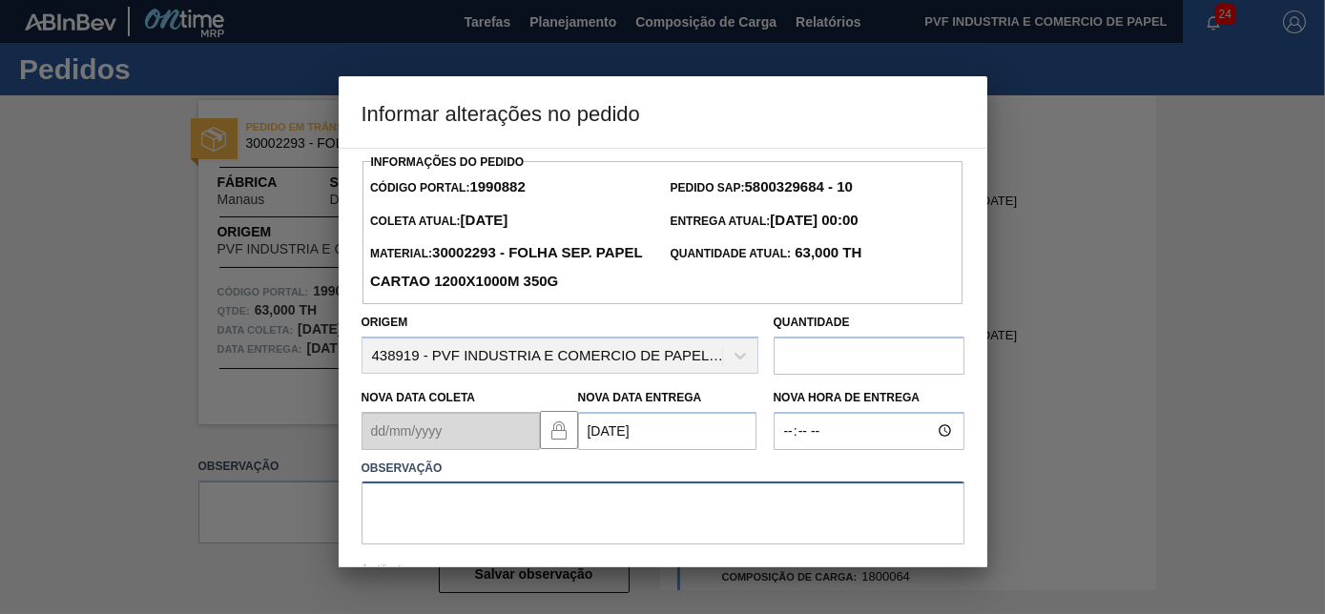
click at [653, 496] on textarea at bounding box center [662, 513] width 603 height 63
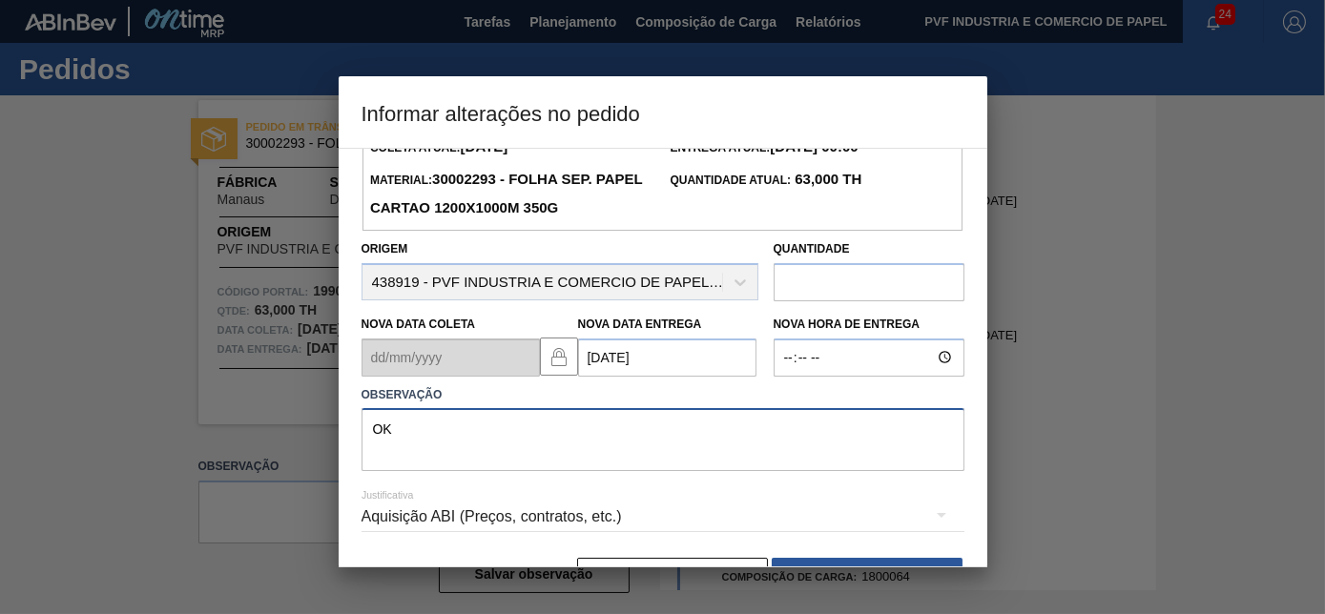
scroll to position [132, 0]
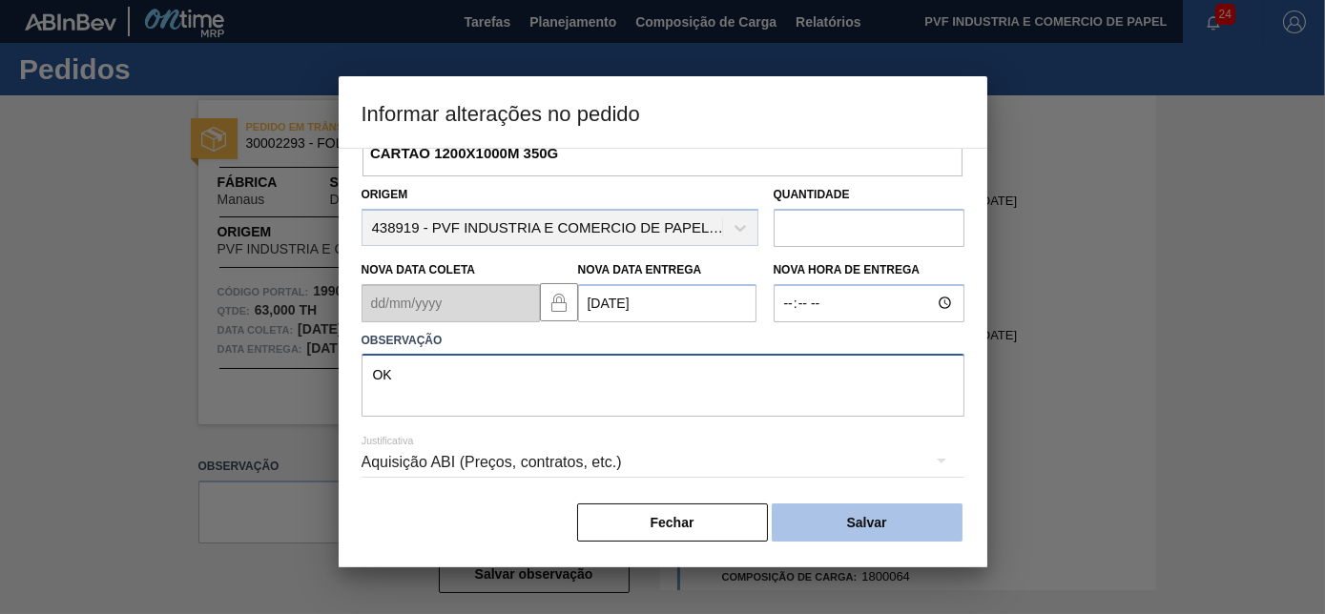
type textarea "OK"
click at [859, 519] on button "Salvar" at bounding box center [867, 523] width 191 height 38
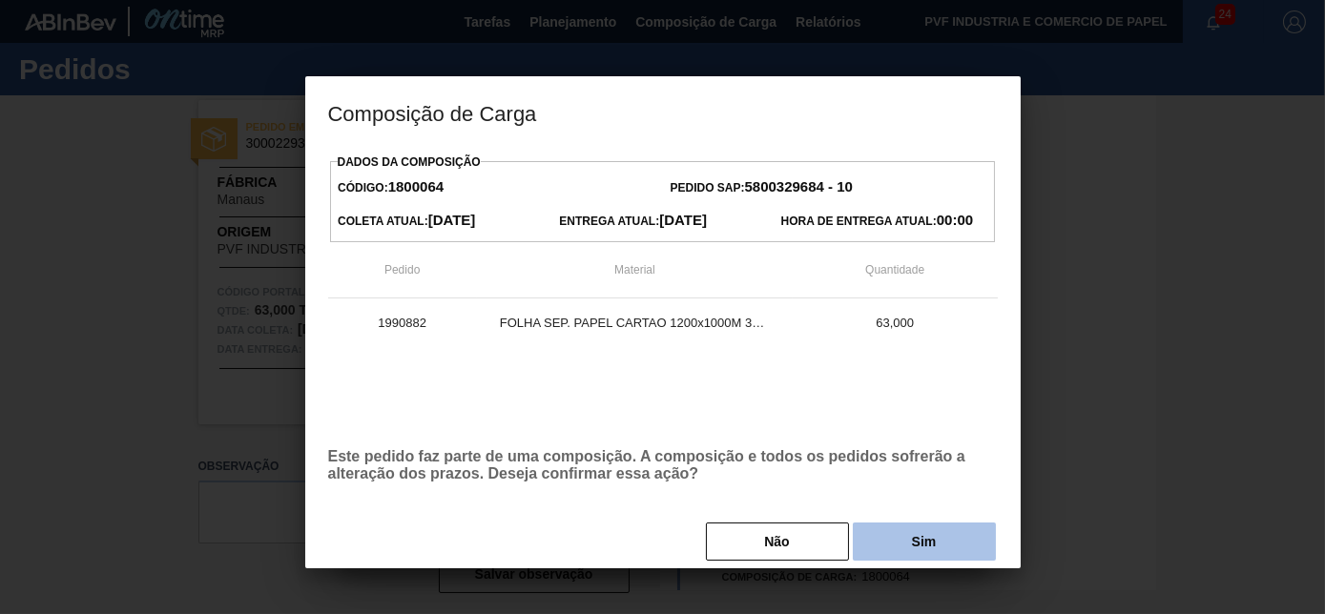
click at [919, 542] on button "Sim" at bounding box center [924, 542] width 143 height 38
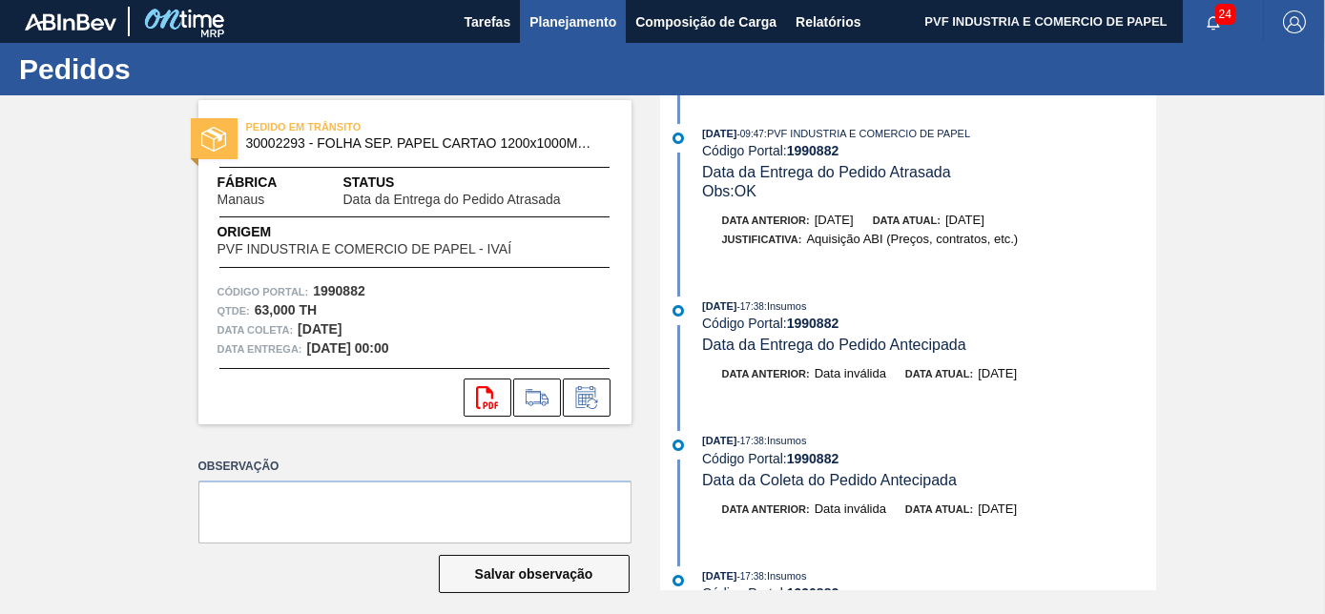
click at [565, 12] on span "Planejamento" at bounding box center [572, 21] width 87 height 23
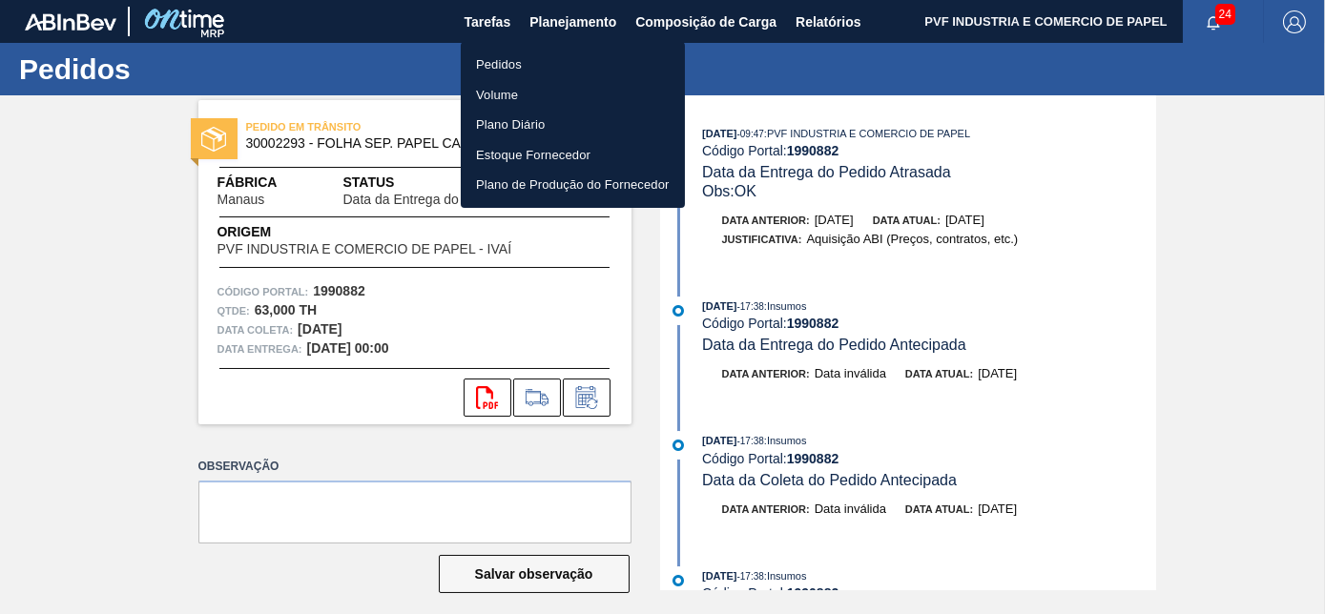
click at [525, 53] on li "Pedidos" at bounding box center [573, 65] width 224 height 31
